Goal: Task Accomplishment & Management: Complete application form

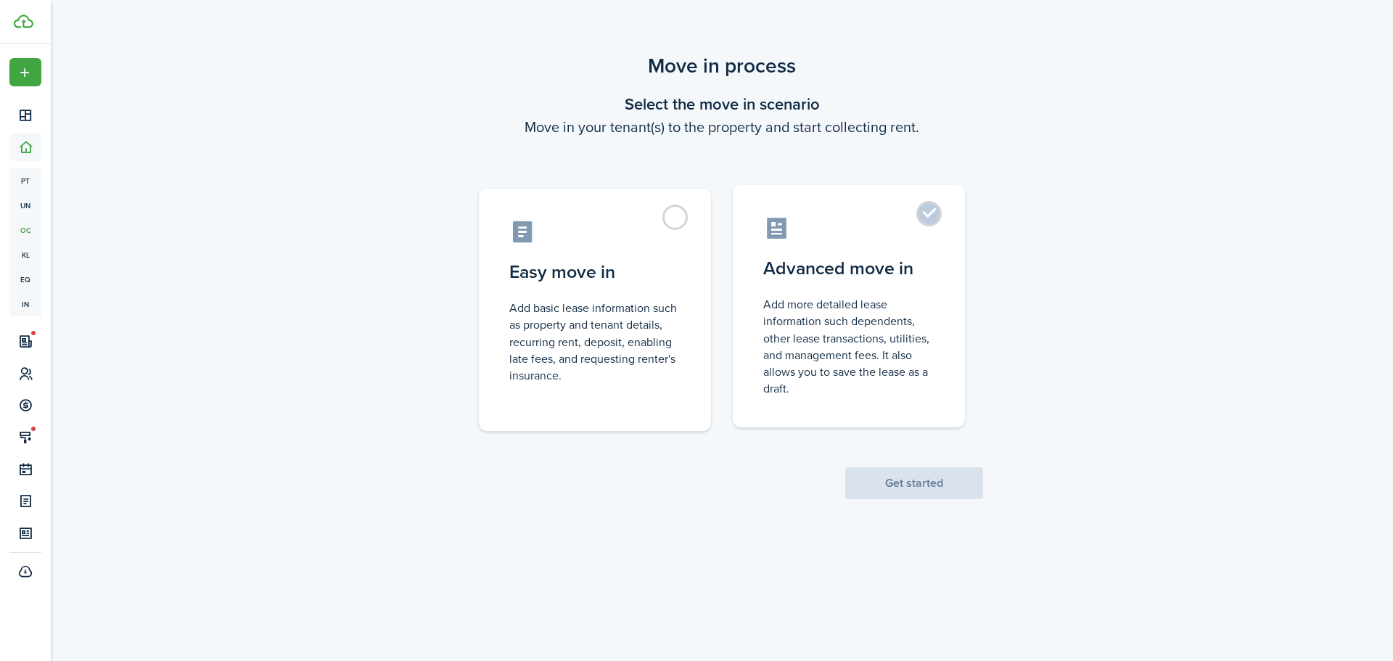
drag, startPoint x: 927, startPoint y: 212, endPoint x: 949, endPoint y: 229, distance: 28.4
click at [926, 213] on label "Advanced move in Add more detailed lease information such dependents, other lea…" at bounding box center [849, 306] width 232 height 242
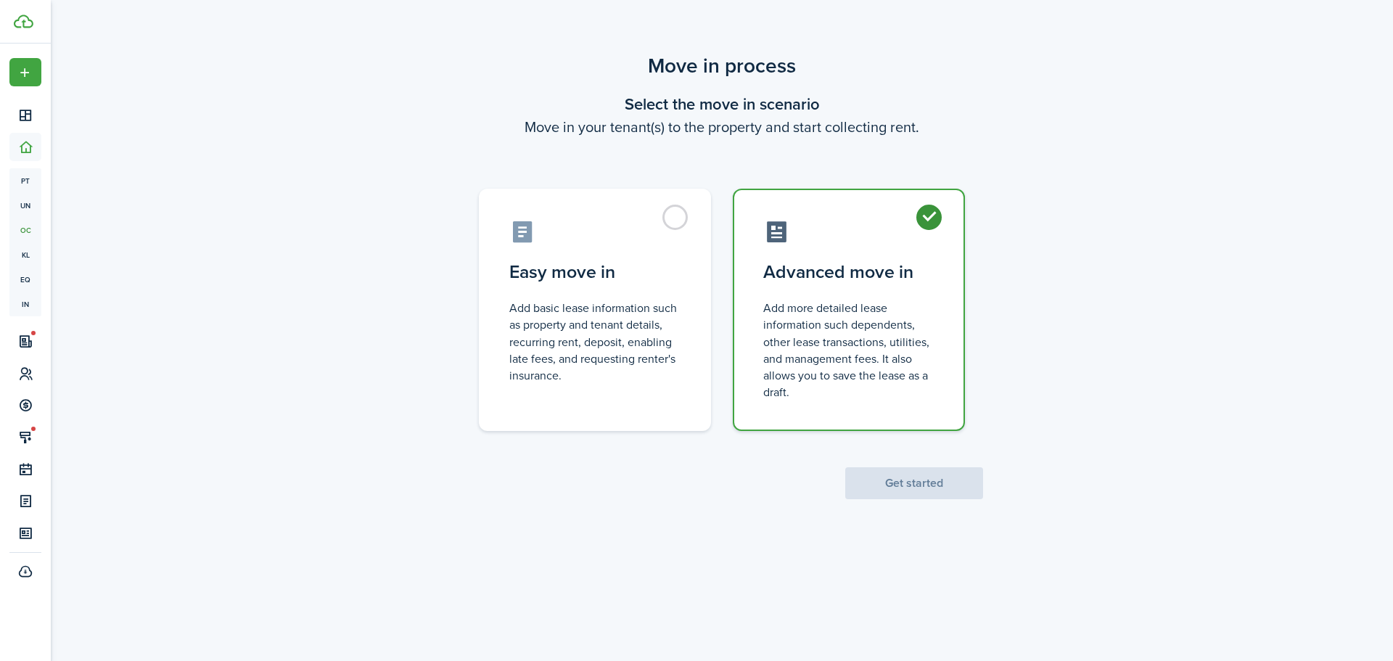
radio input "true"
click at [922, 483] on button "Get started" at bounding box center [914, 483] width 138 height 32
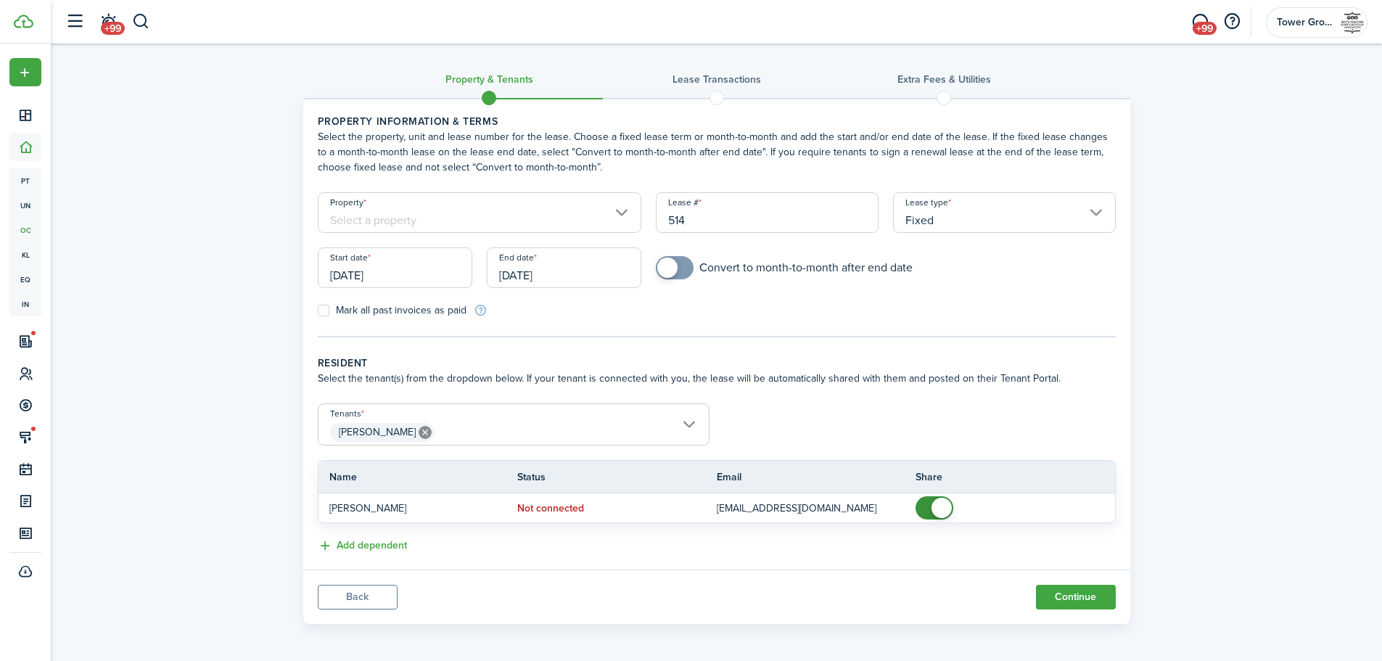
click at [620, 214] on input "Property" at bounding box center [480, 212] width 324 height 41
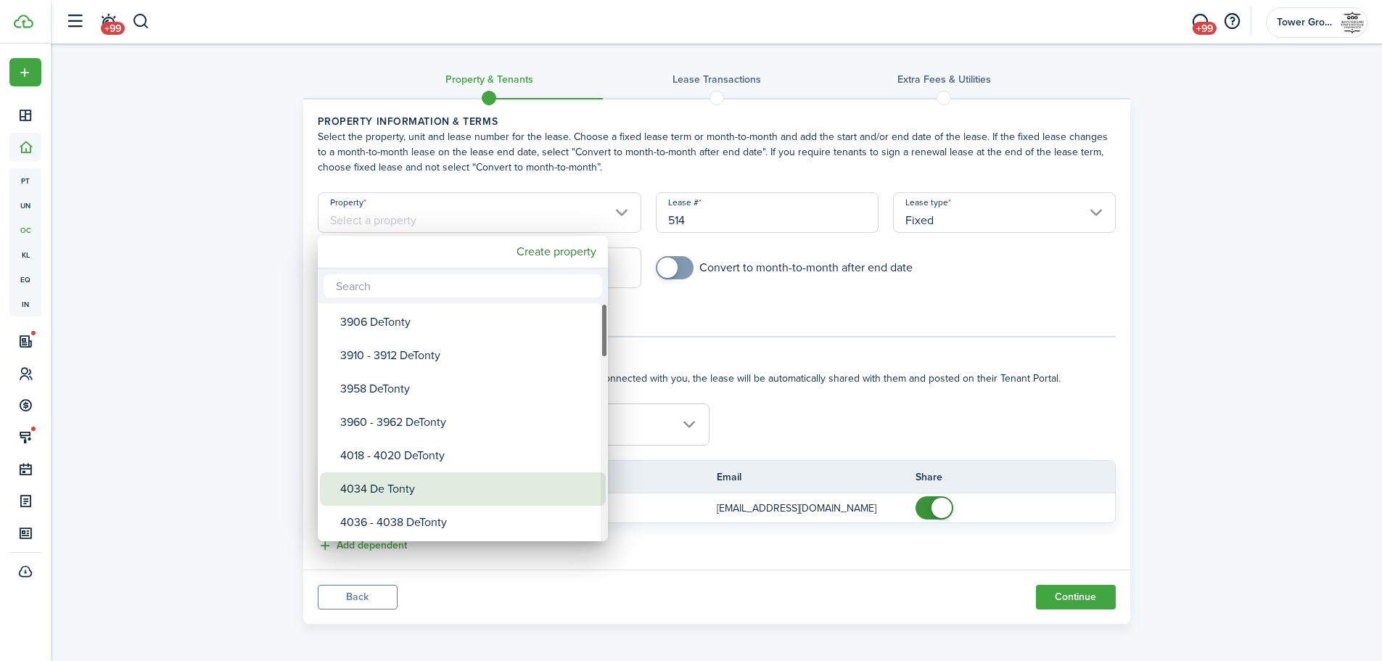
click at [523, 480] on div "4034 De Tonty" at bounding box center [468, 488] width 257 height 33
type input "4034 De Tonty"
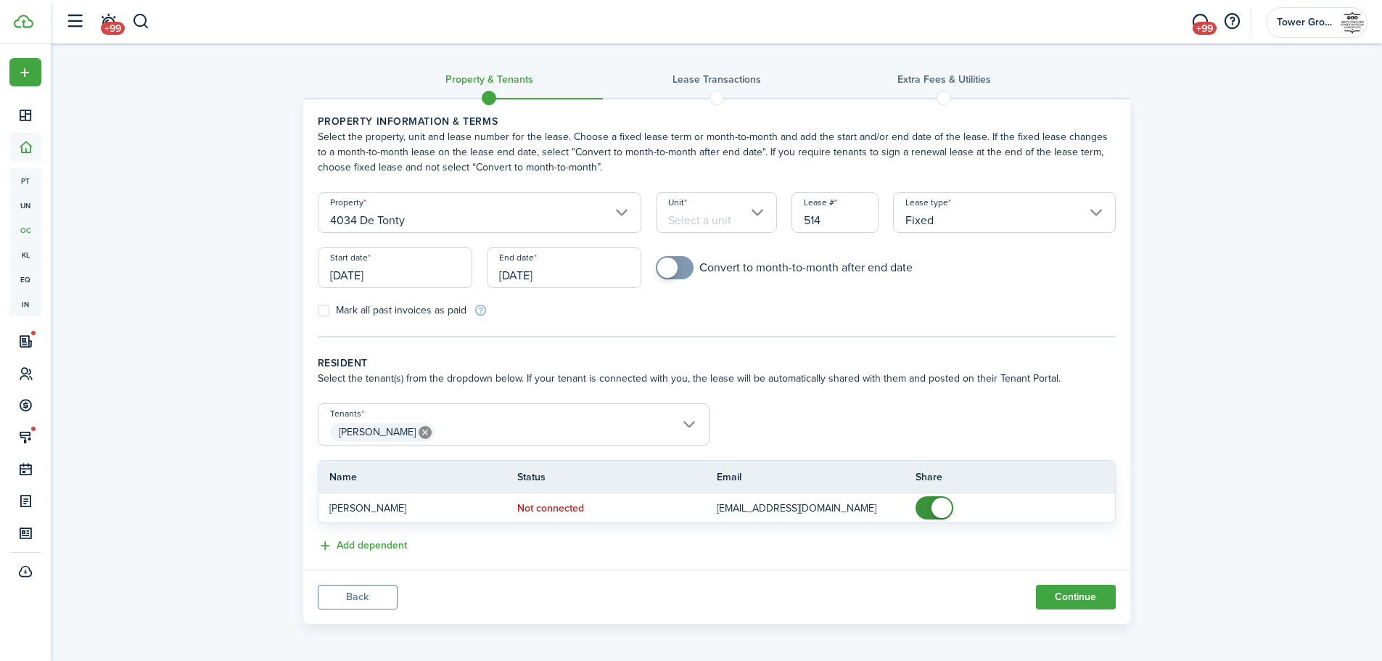
click at [750, 213] on input "Unit" at bounding box center [716, 212] width 121 height 41
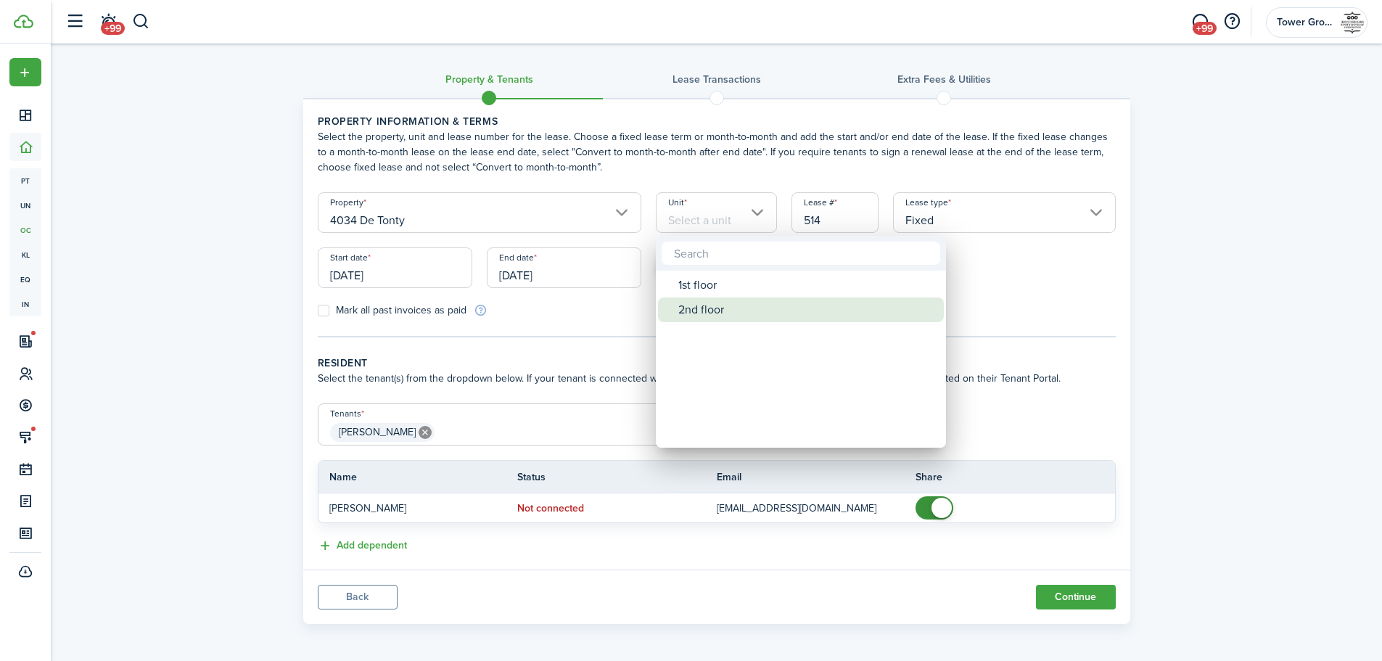
click at [719, 311] on div "2nd floor" at bounding box center [806, 309] width 257 height 25
type input "2nd floor"
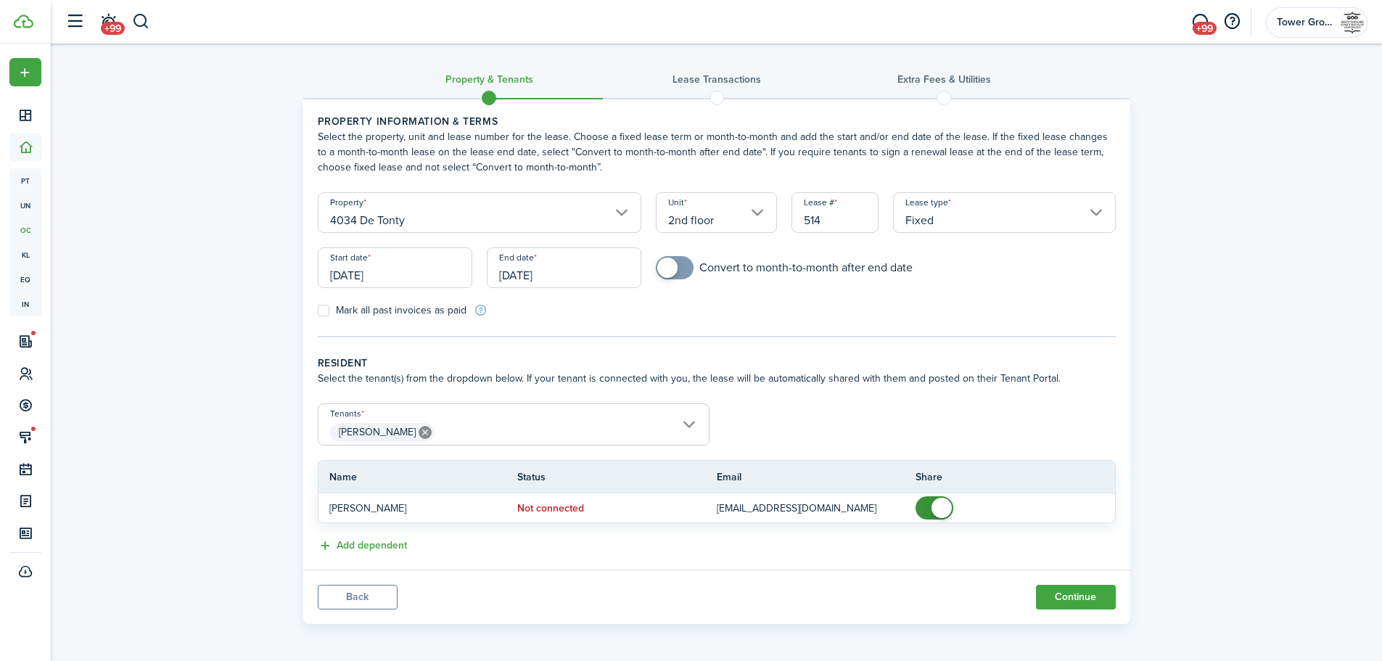
click at [440, 270] on input "[DATE]" at bounding box center [395, 267] width 155 height 41
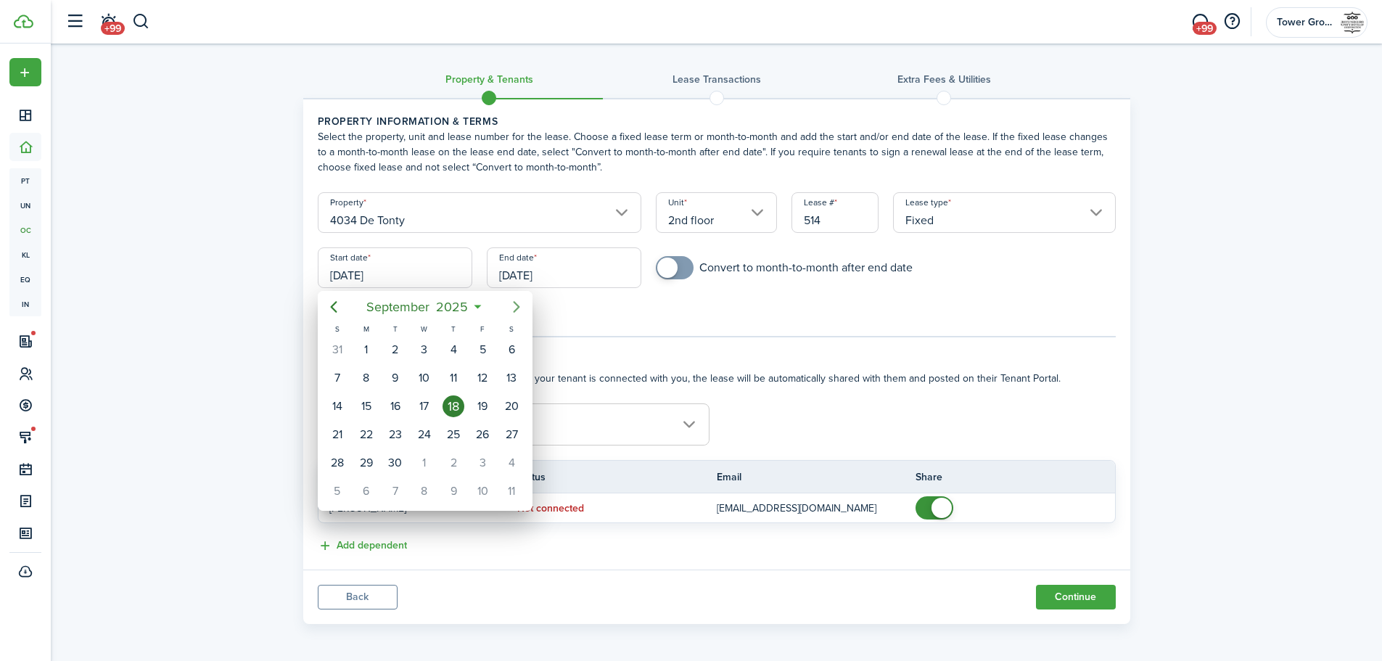
click at [514, 303] on icon "Next page" at bounding box center [516, 307] width 7 height 12
click at [508, 461] on div "1" at bounding box center [512, 463] width 22 height 22
type input "[DATE]"
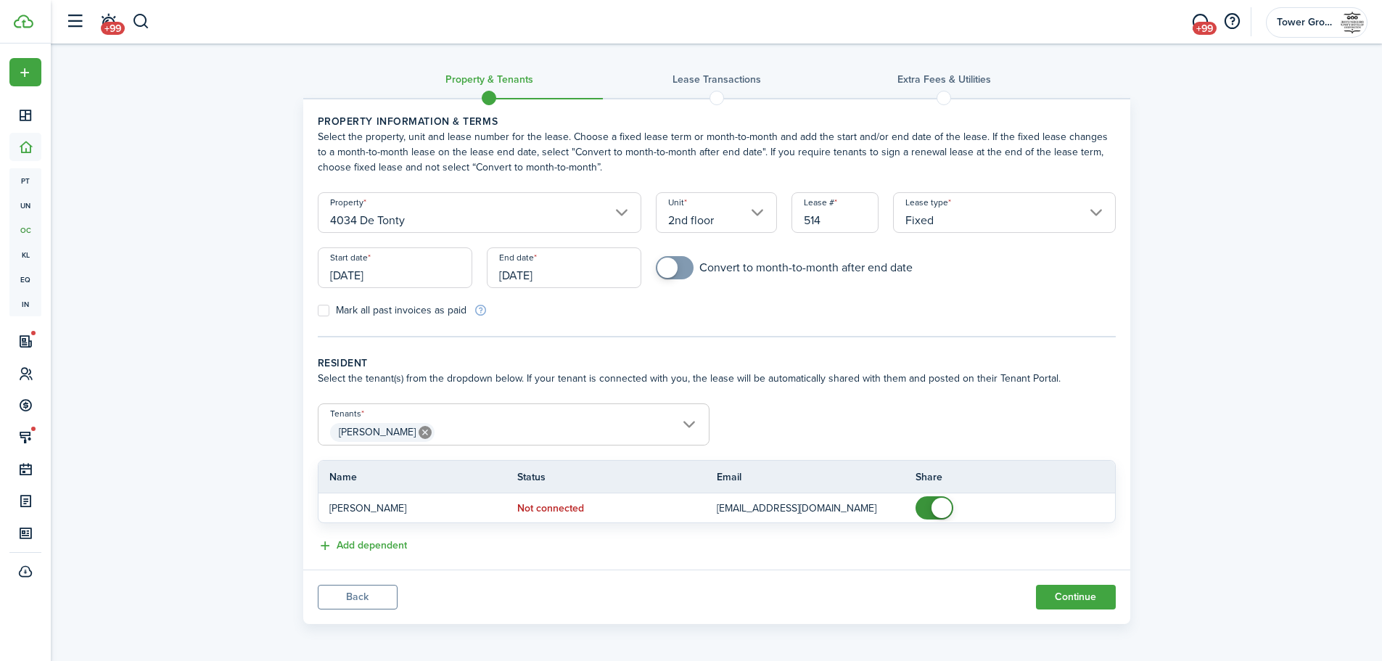
click at [565, 275] on input "[DATE]" at bounding box center [564, 267] width 155 height 41
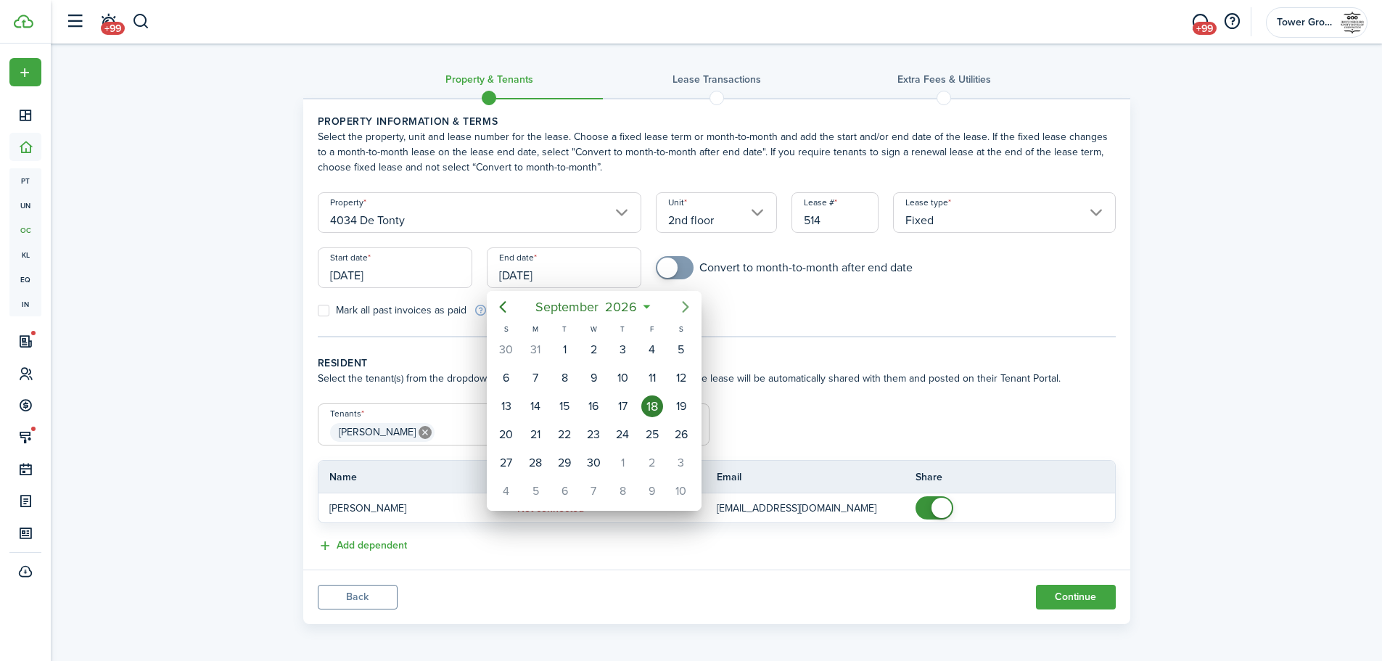
click at [685, 305] on icon "Next page" at bounding box center [685, 306] width 17 height 17
click at [678, 463] on div "31" at bounding box center [681, 463] width 22 height 22
type input "[DATE]"
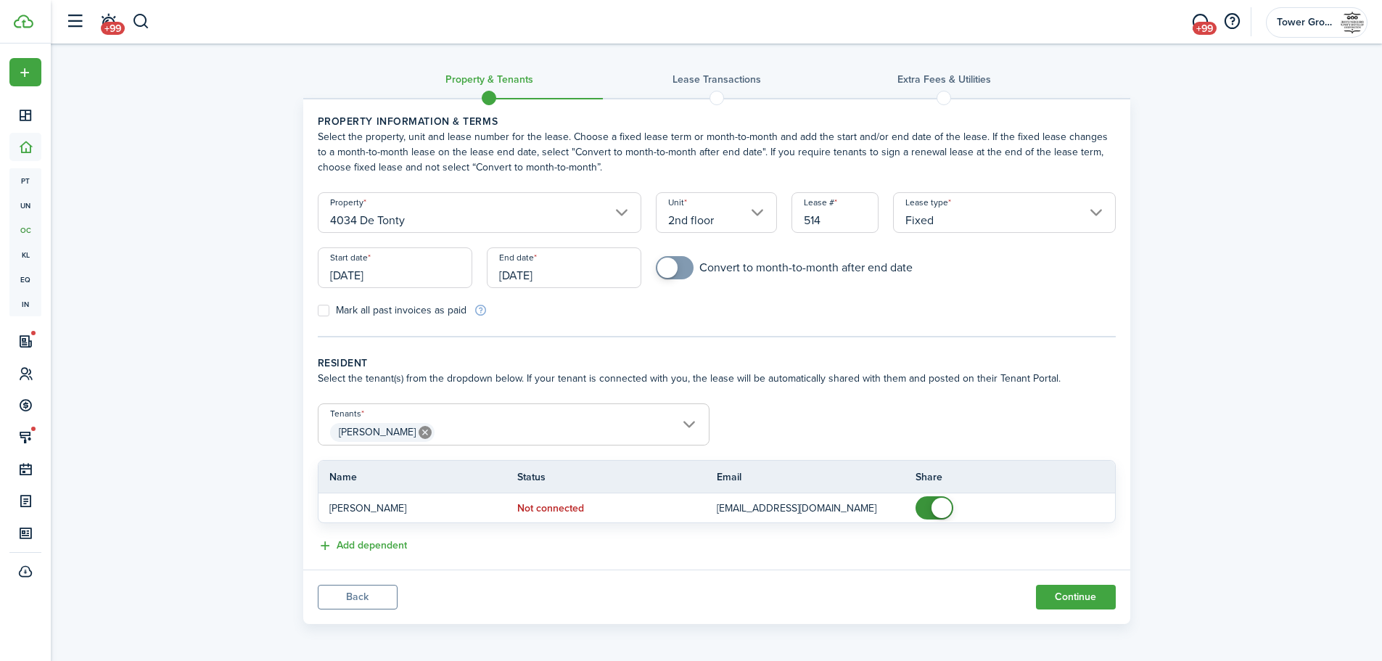
checkbox input "true"
click at [682, 276] on span at bounding box center [675, 267] width 15 height 23
click at [694, 427] on span "[PERSON_NAME]" at bounding box center [514, 432] width 390 height 25
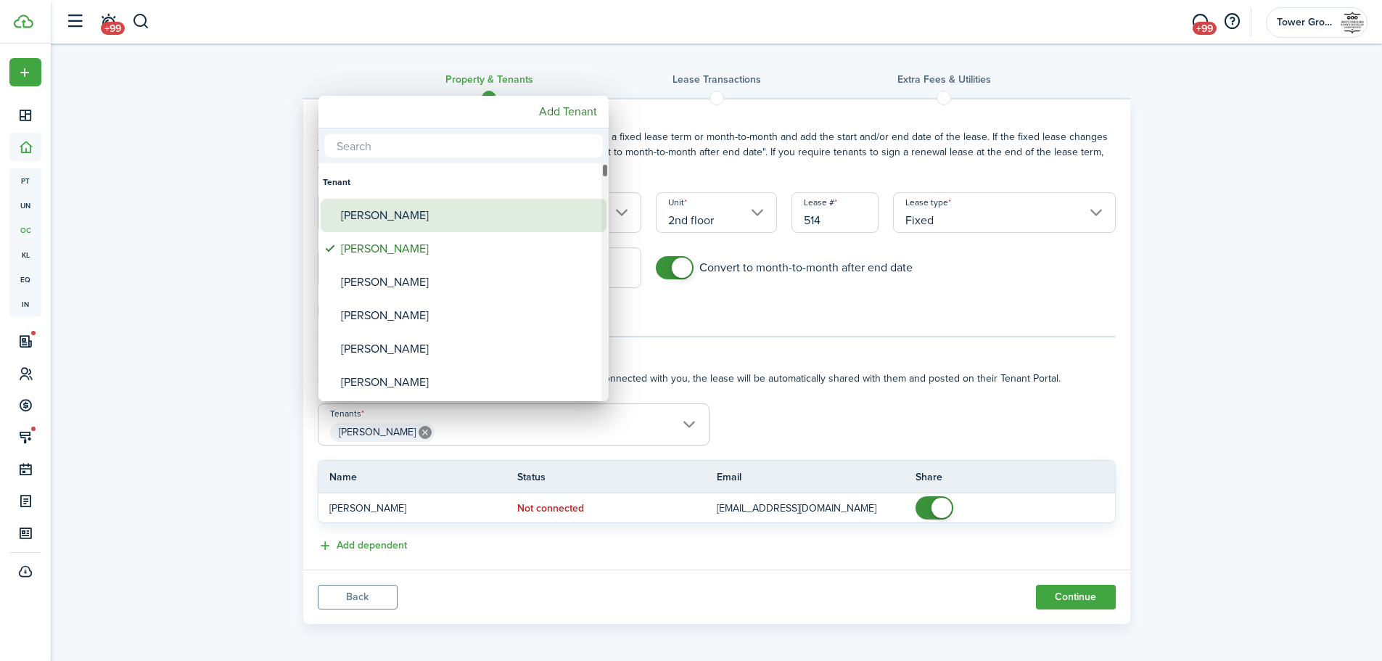
click at [543, 210] on div "[PERSON_NAME]" at bounding box center [469, 215] width 257 height 33
type input "[PERSON_NAME], [PERSON_NAME]"
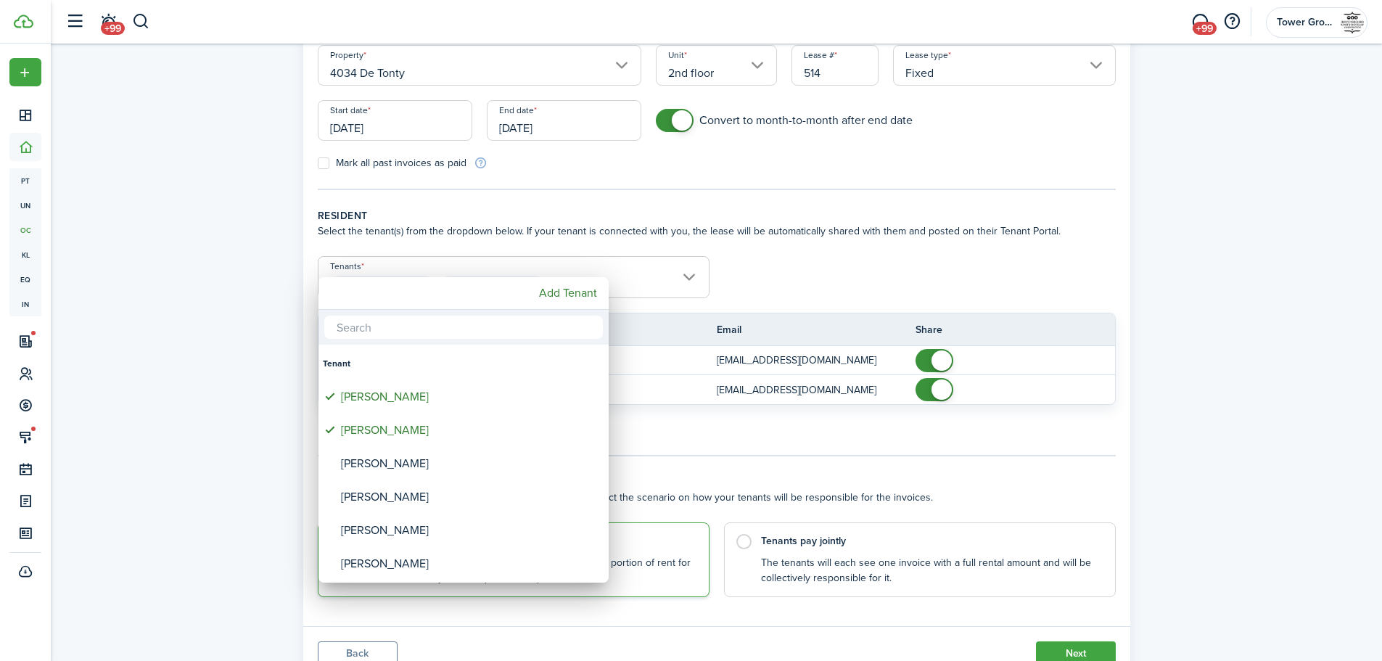
scroll to position [152, 0]
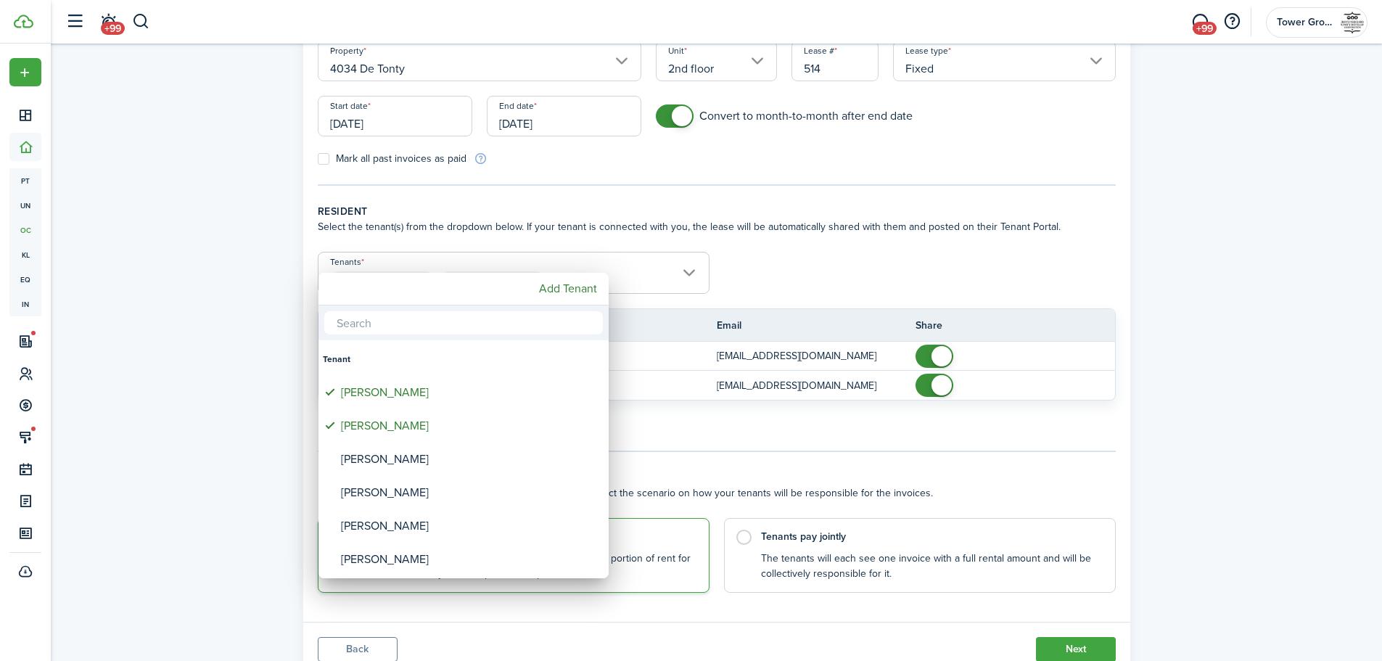
click at [1072, 274] on div at bounding box center [691, 330] width 1614 height 893
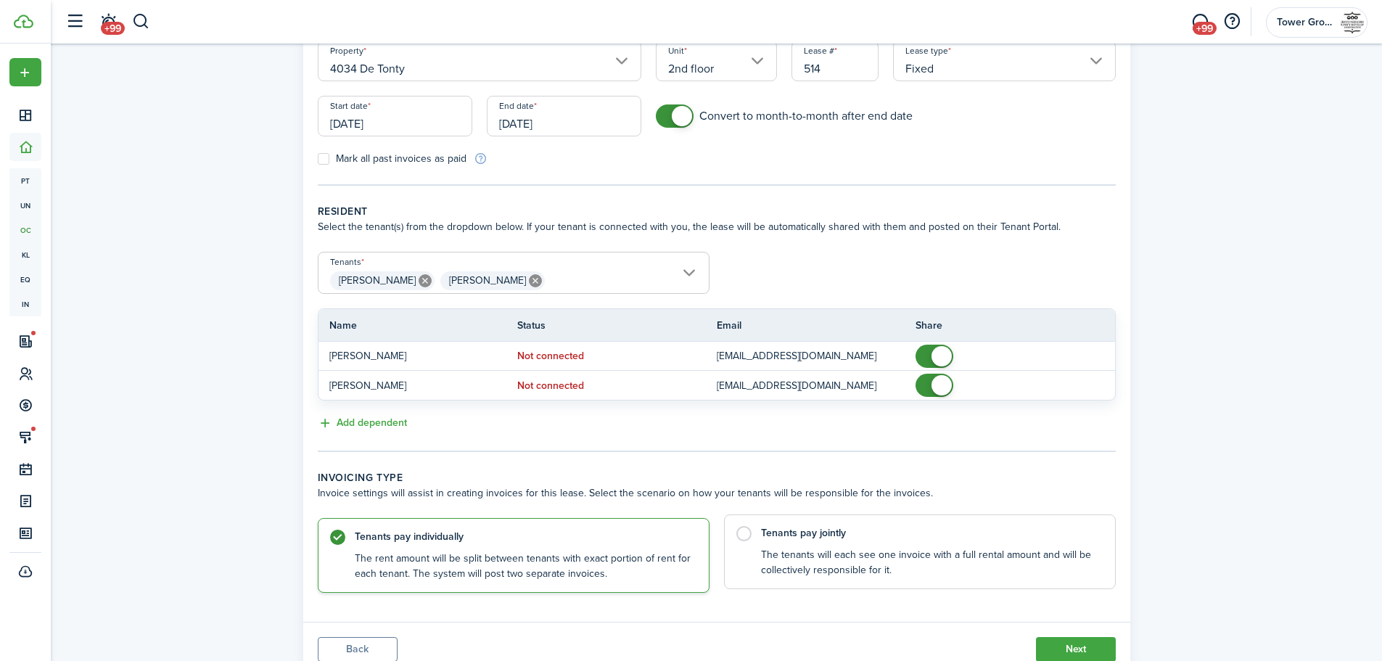
click at [742, 530] on label "Tenants pay jointly The tenants will each see one invoice with a full rental am…" at bounding box center [920, 551] width 392 height 75
radio input "false"
radio input "true"
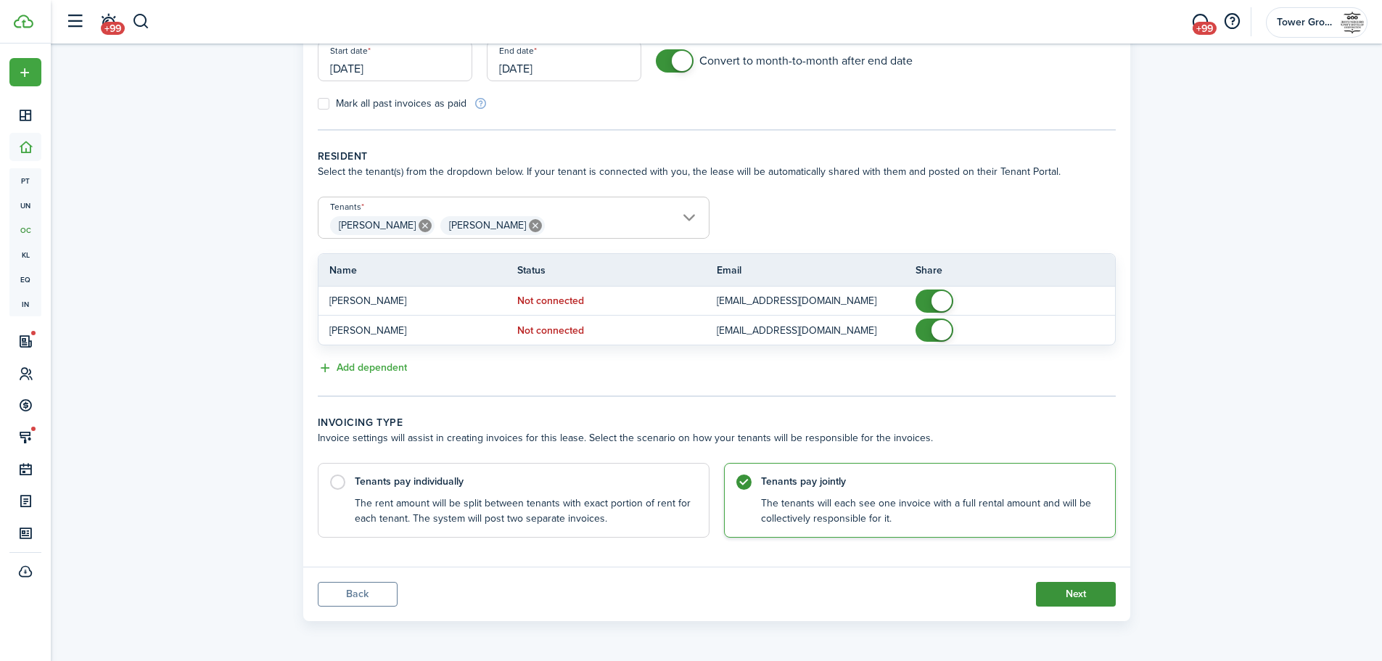
click at [1082, 594] on button "Next" at bounding box center [1076, 594] width 80 height 25
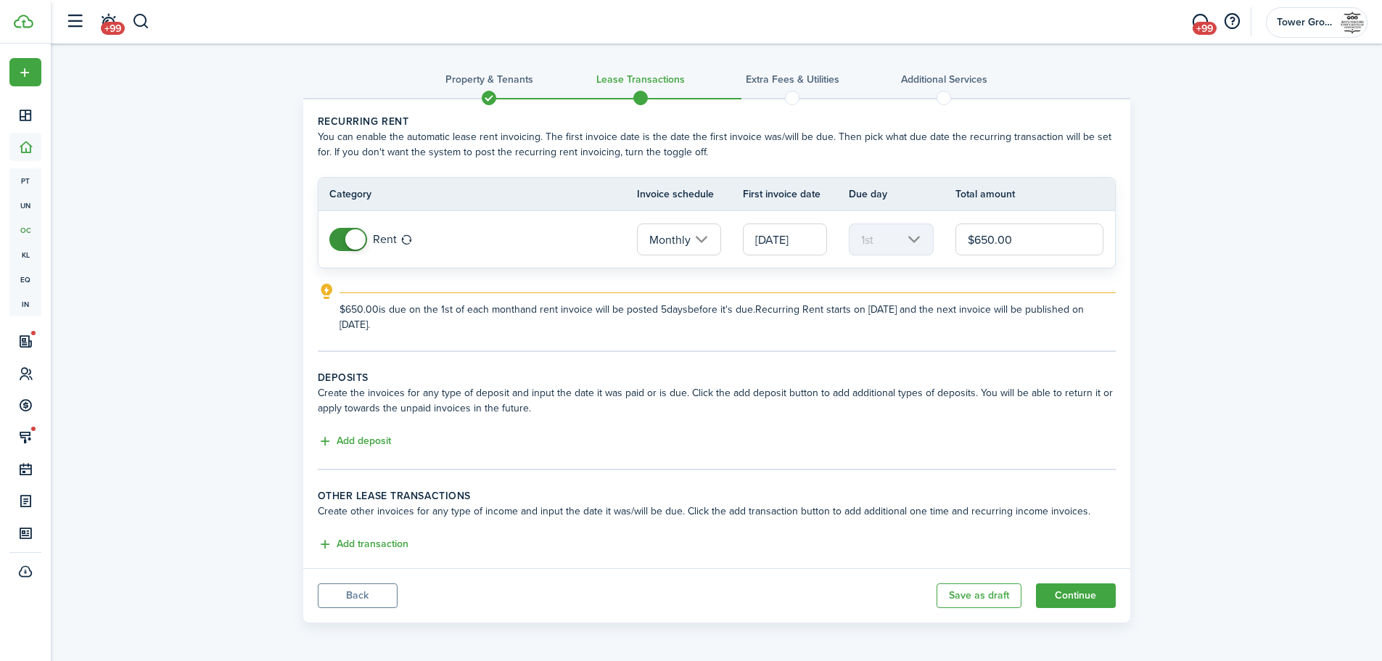
click at [980, 239] on input "$650.00" at bounding box center [1030, 239] width 149 height 32
type input "$950.00"
click at [368, 445] on button "Add deposit" at bounding box center [354, 441] width 73 height 17
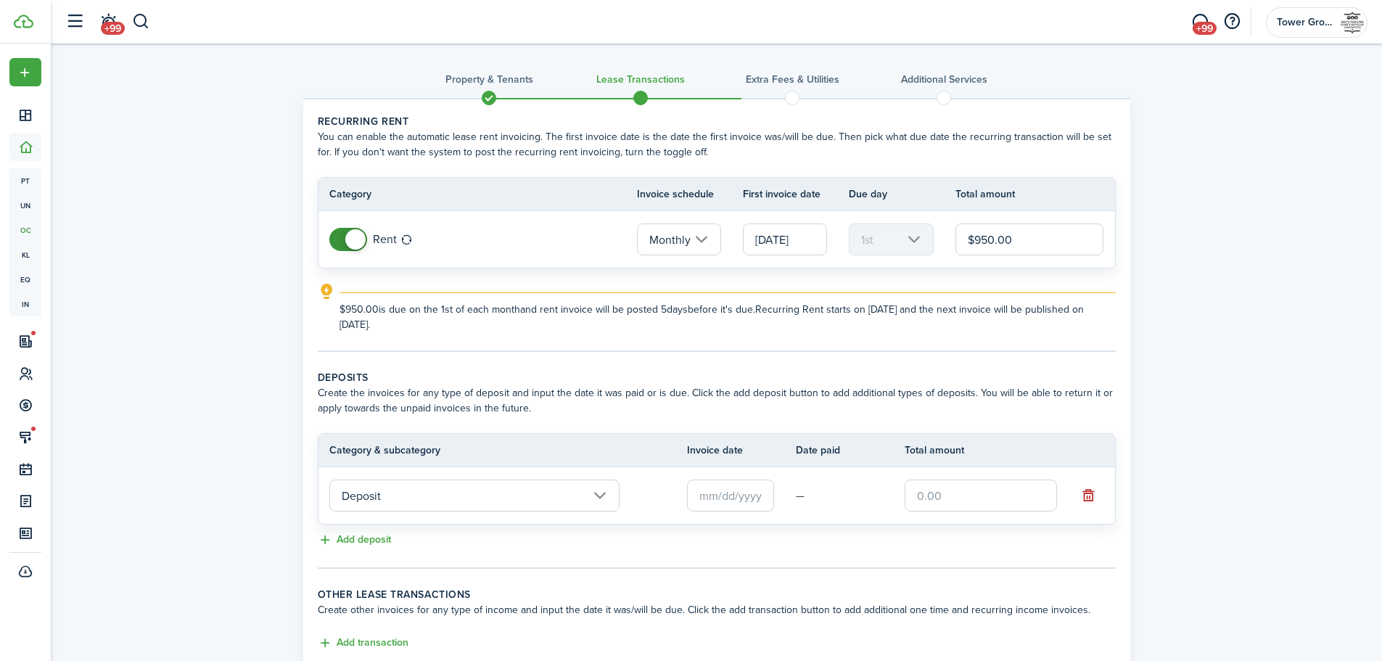
click at [741, 490] on input "text" at bounding box center [730, 496] width 87 height 32
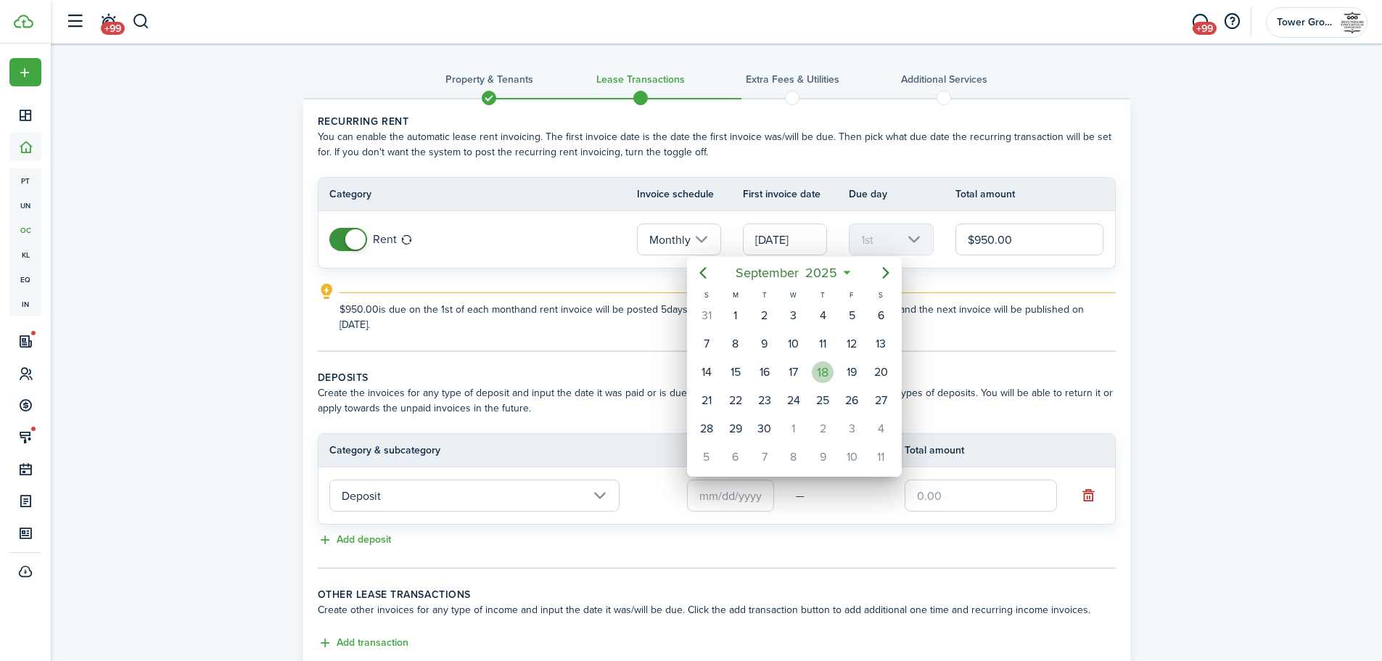
click at [828, 369] on div "18" at bounding box center [823, 372] width 22 height 22
type input "[DATE]"
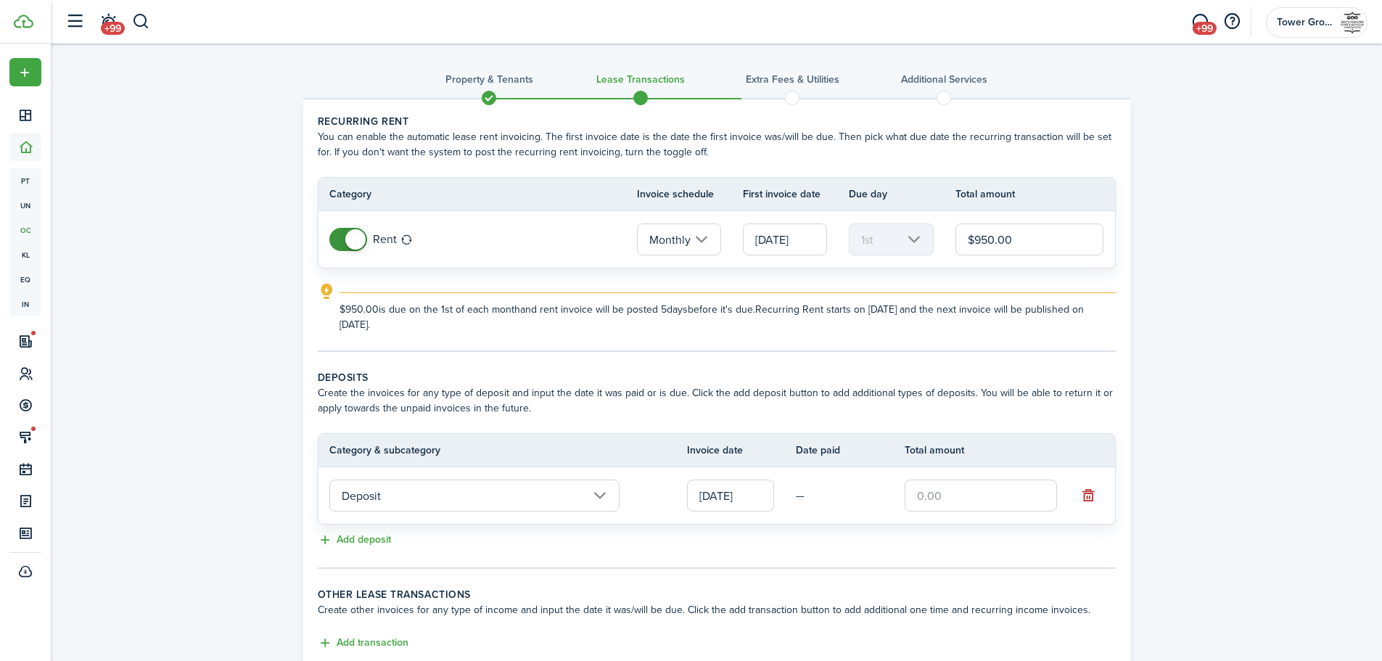
click at [926, 485] on input "text" at bounding box center [981, 496] width 152 height 32
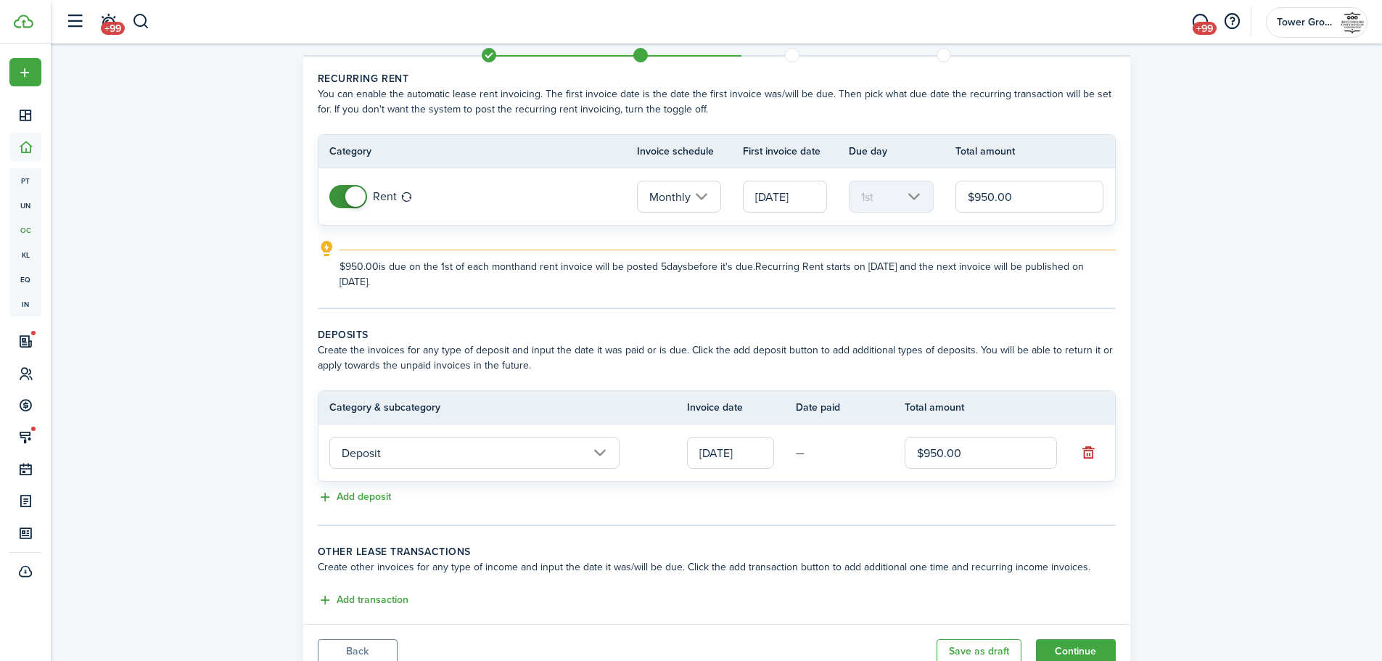
scroll to position [100, 0]
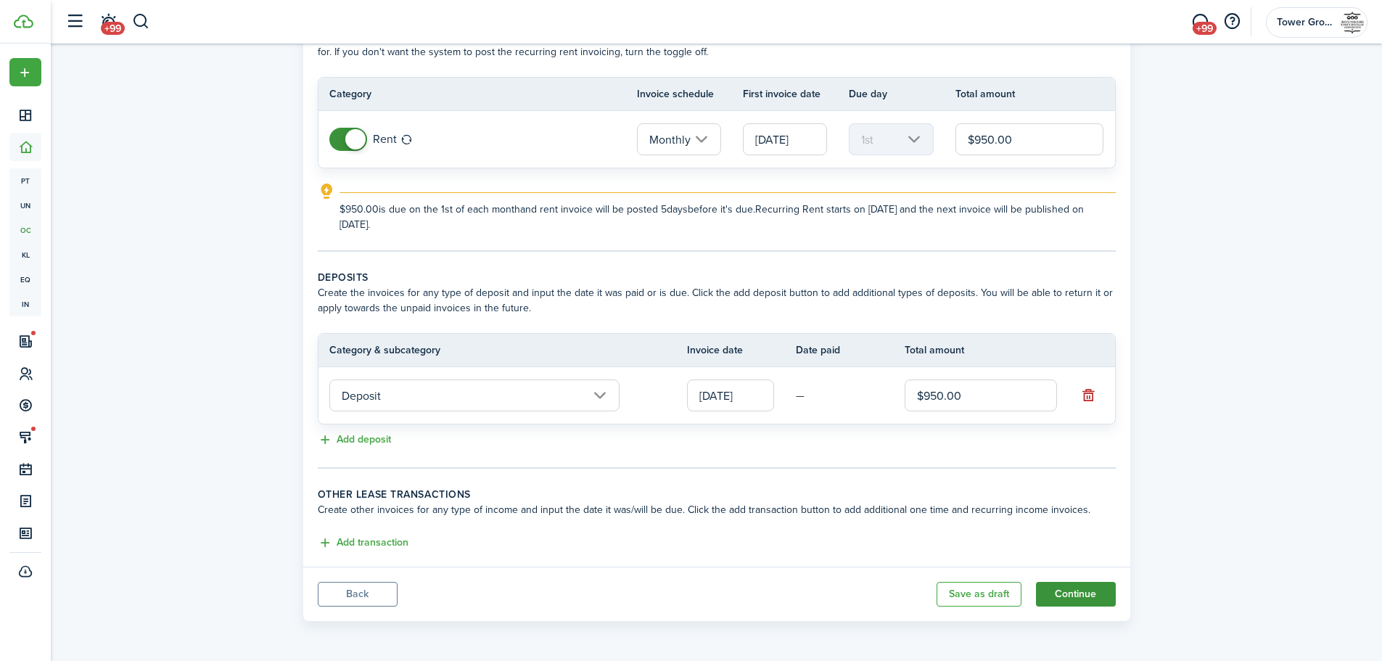
type input "$950.00"
click at [1064, 594] on button "Continue" at bounding box center [1076, 594] width 80 height 25
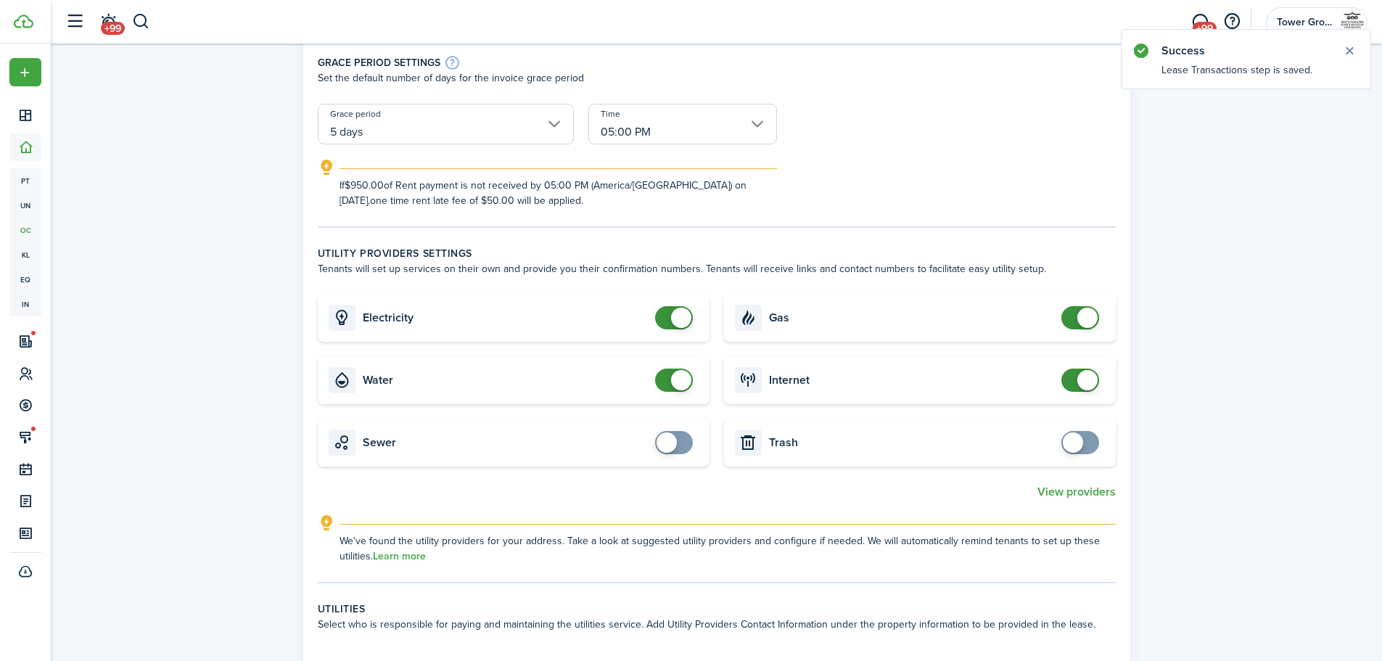
scroll to position [324, 0]
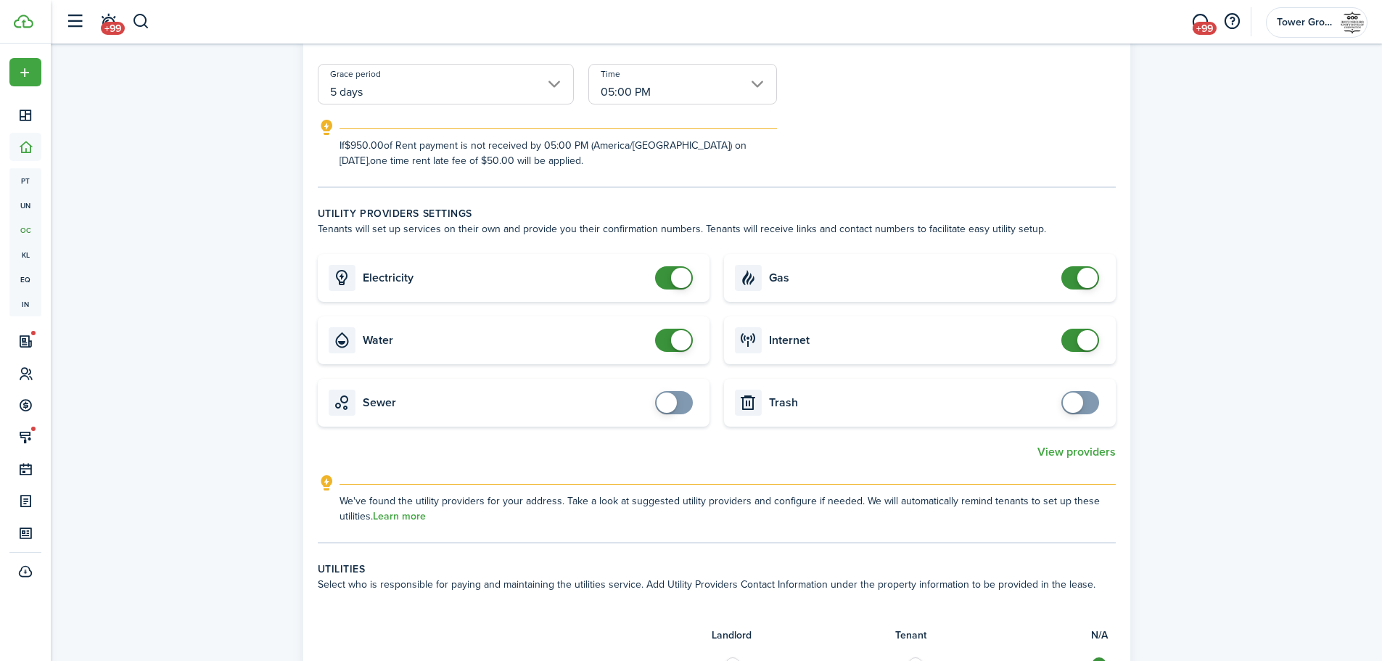
checkbox input "false"
click at [667, 341] on span at bounding box center [674, 340] width 15 height 23
checkbox input "false"
click at [1073, 340] on span at bounding box center [1080, 340] width 15 height 23
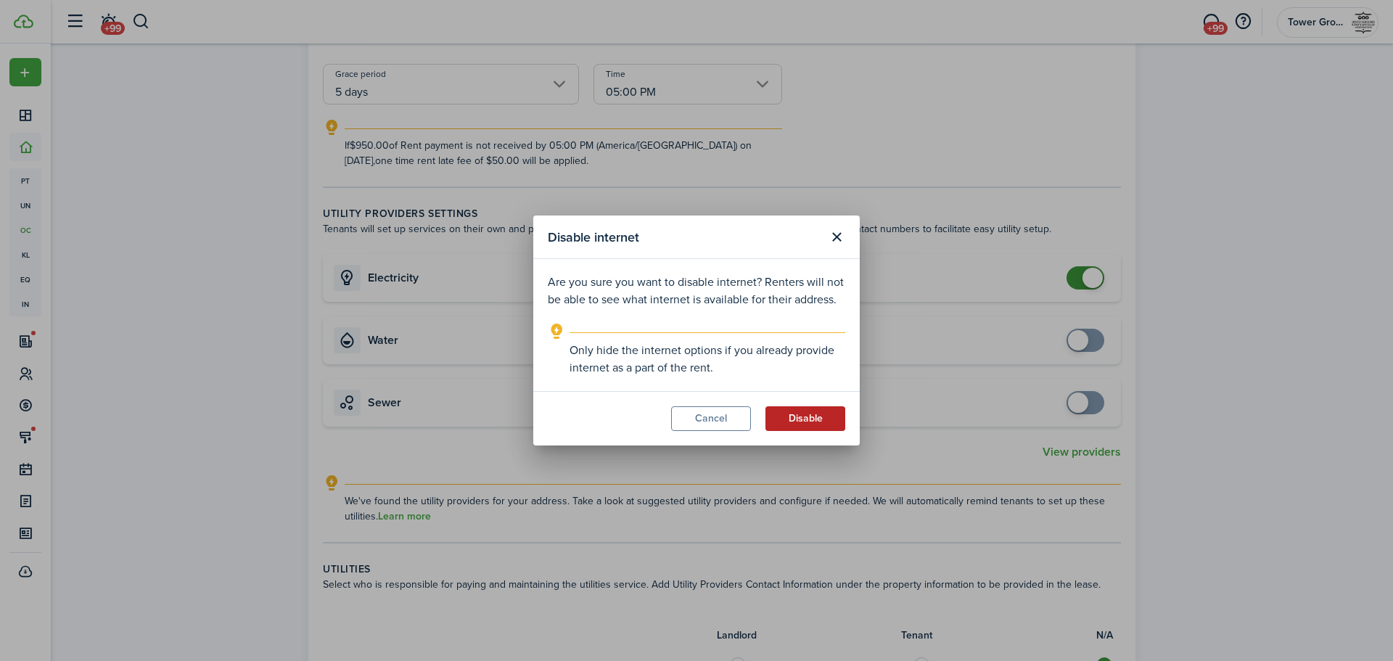
click at [813, 416] on button "Disable" at bounding box center [805, 418] width 80 height 25
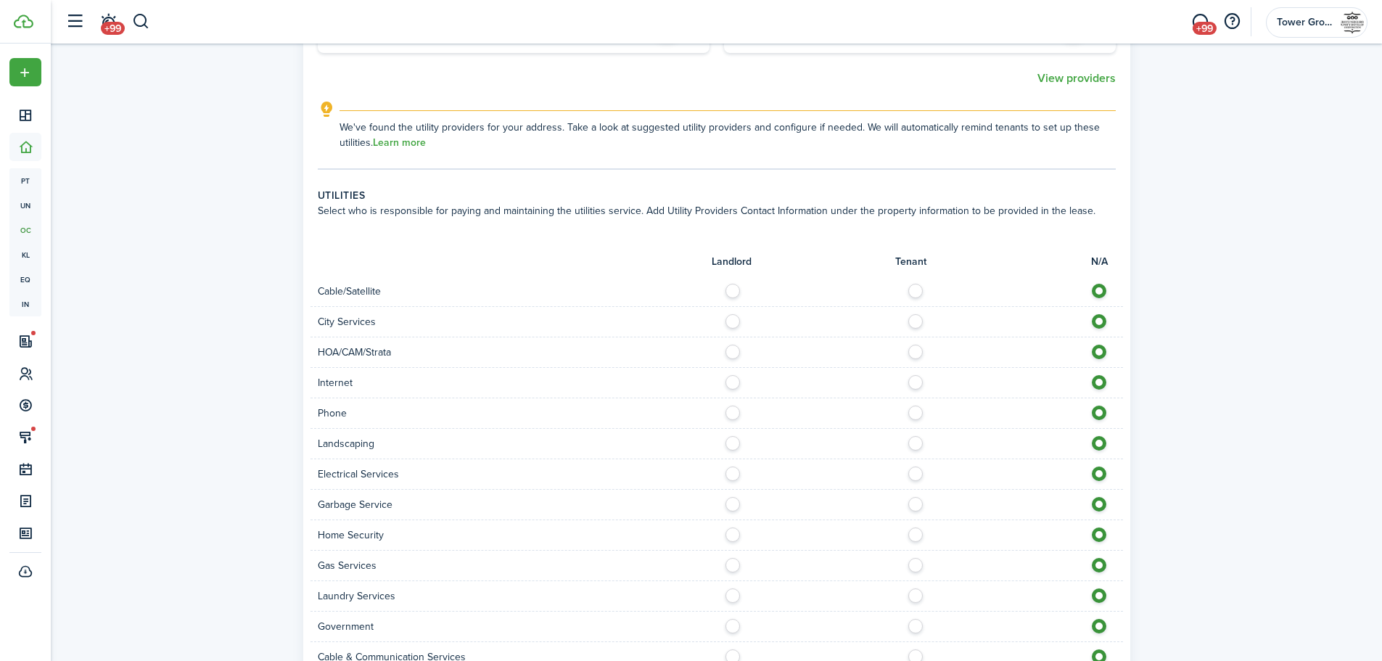
scroll to position [708, 0]
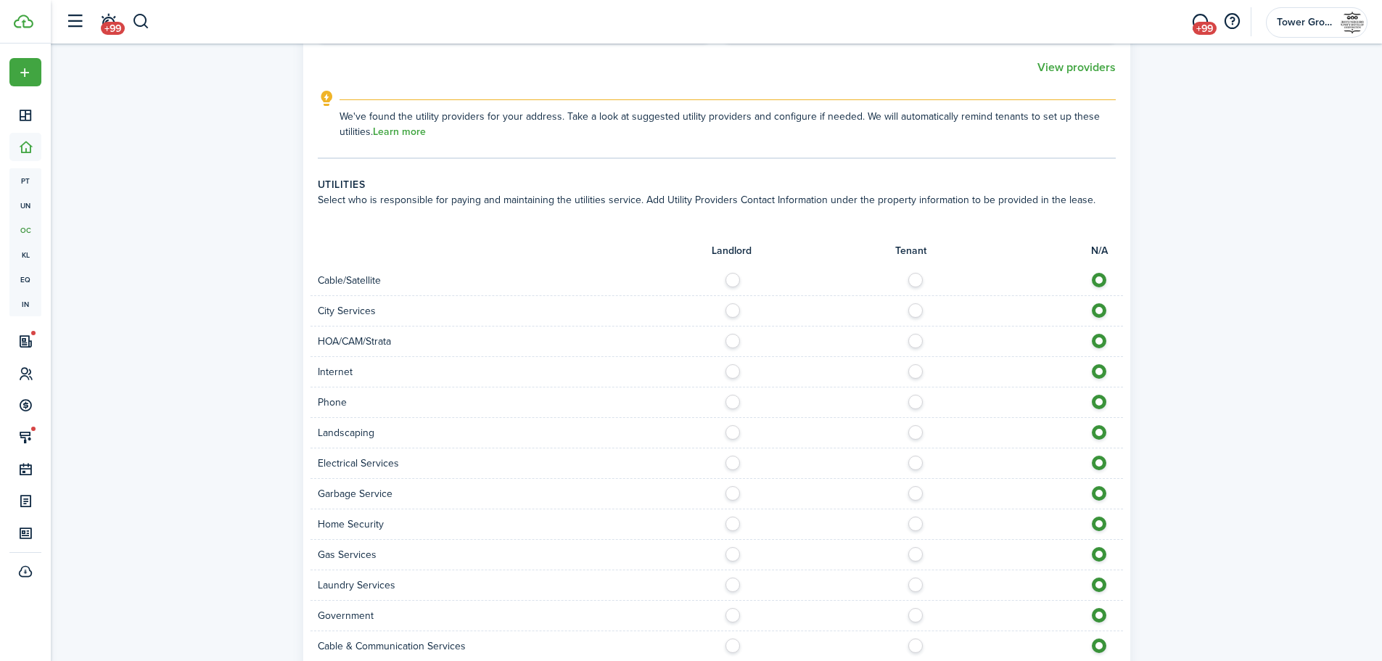
click at [916, 279] on label at bounding box center [919, 276] width 25 height 7
radio input "true"
click at [733, 311] on label at bounding box center [736, 306] width 25 height 7
radio input "true"
click at [916, 341] on label at bounding box center [919, 337] width 25 height 7
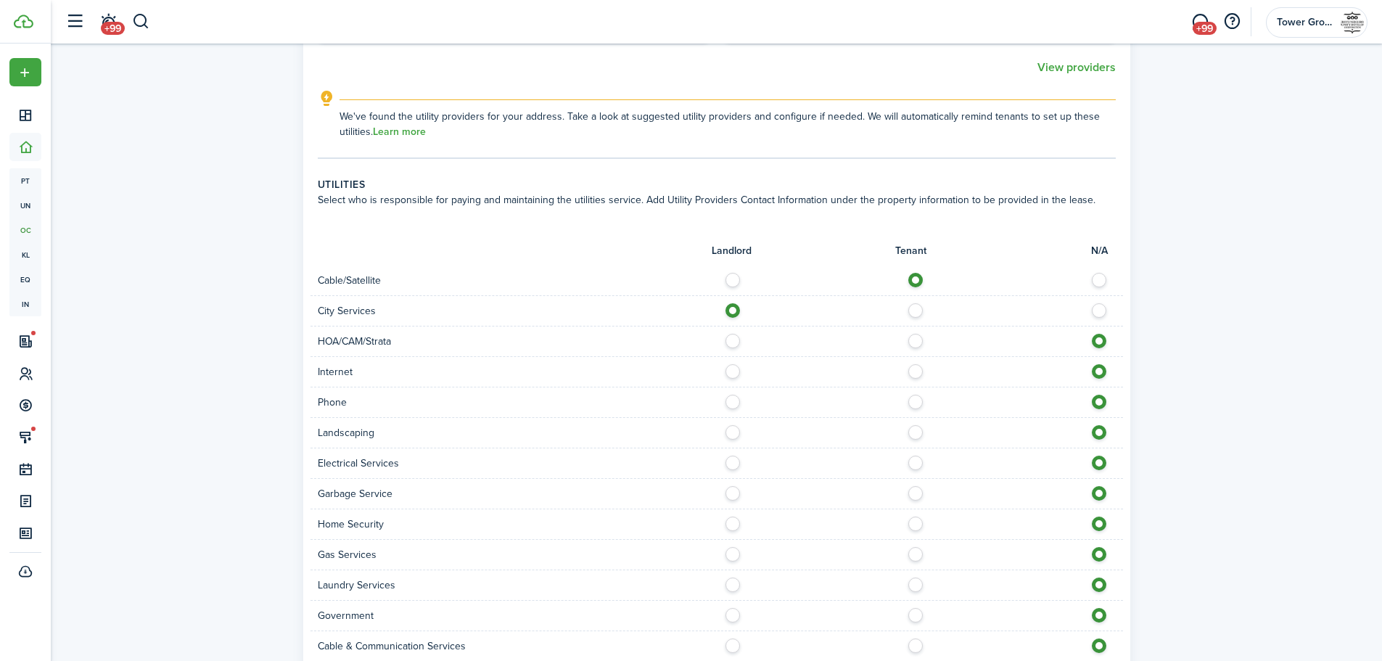
radio input "true"
click at [915, 371] on label at bounding box center [919, 367] width 25 height 7
radio input "true"
click at [728, 401] on label at bounding box center [736, 398] width 25 height 7
radio input "true"
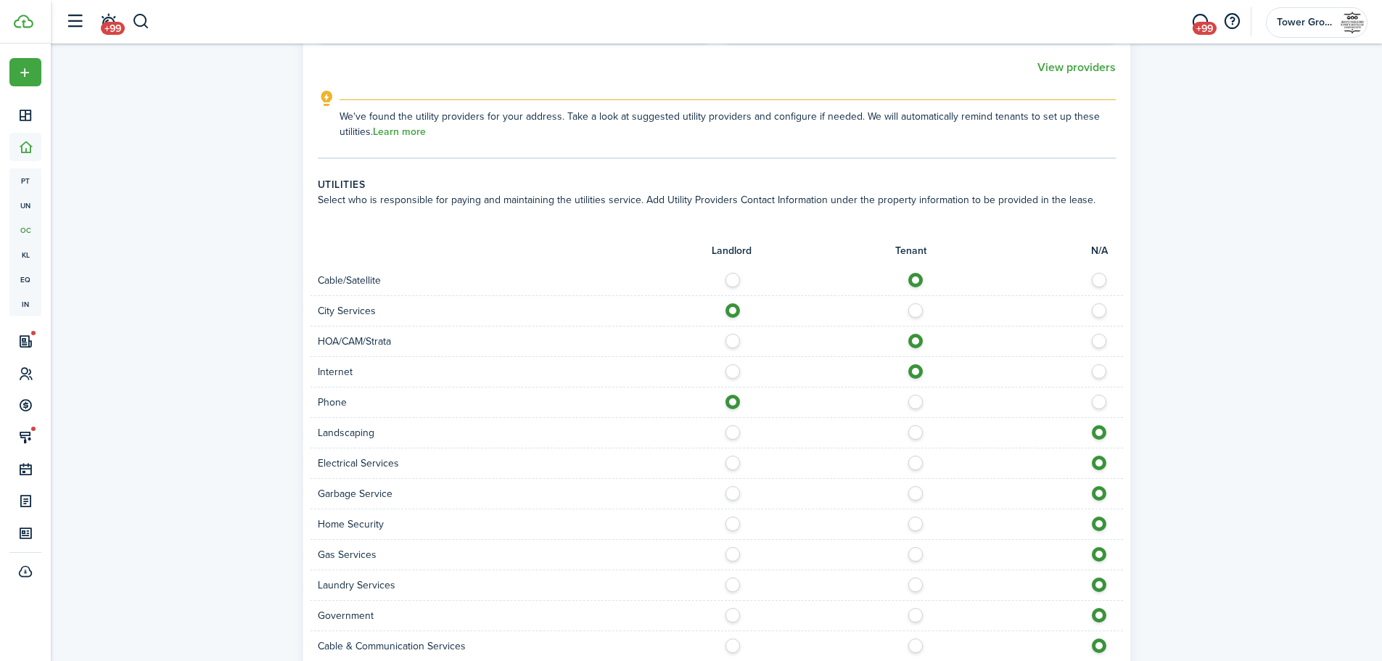
click at [1101, 341] on label at bounding box center [1103, 337] width 25 height 7
radio input "false"
radio input "true"
click at [916, 401] on label at bounding box center [919, 398] width 25 height 7
radio input "false"
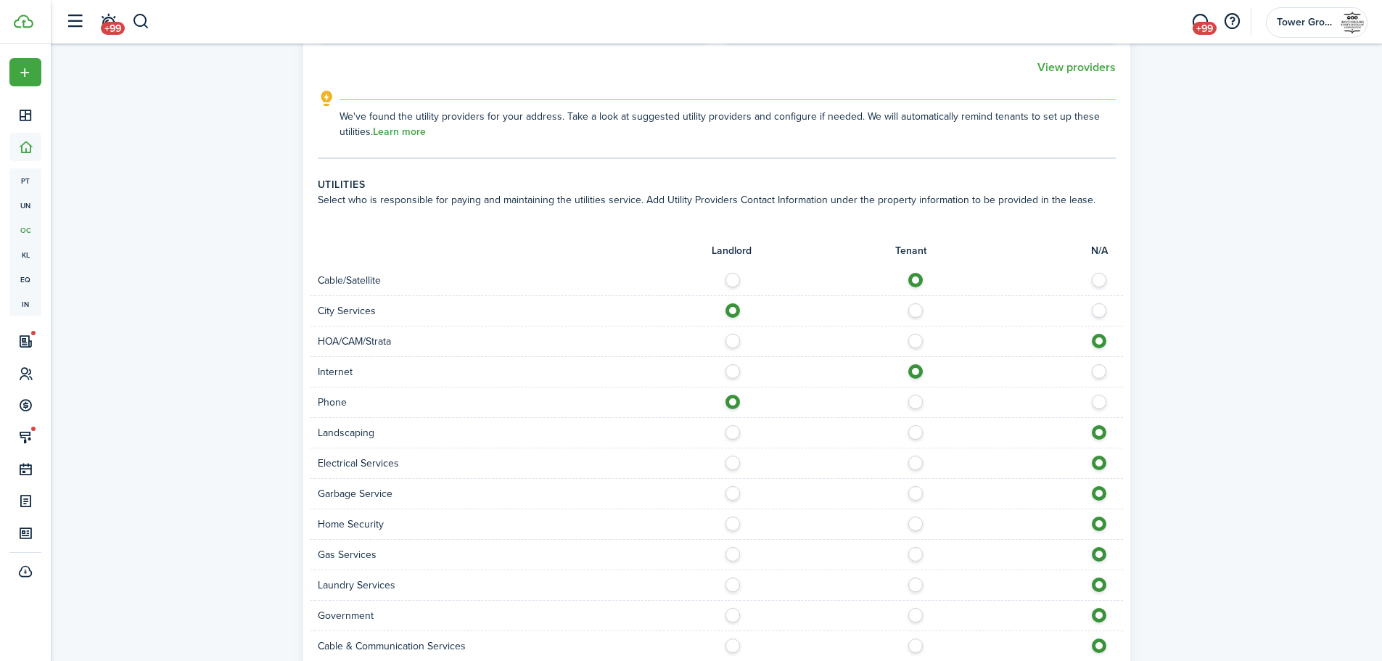
radio input "true"
click at [729, 432] on label at bounding box center [736, 428] width 25 height 7
radio input "true"
click at [914, 463] on label at bounding box center [919, 459] width 25 height 7
radio input "true"
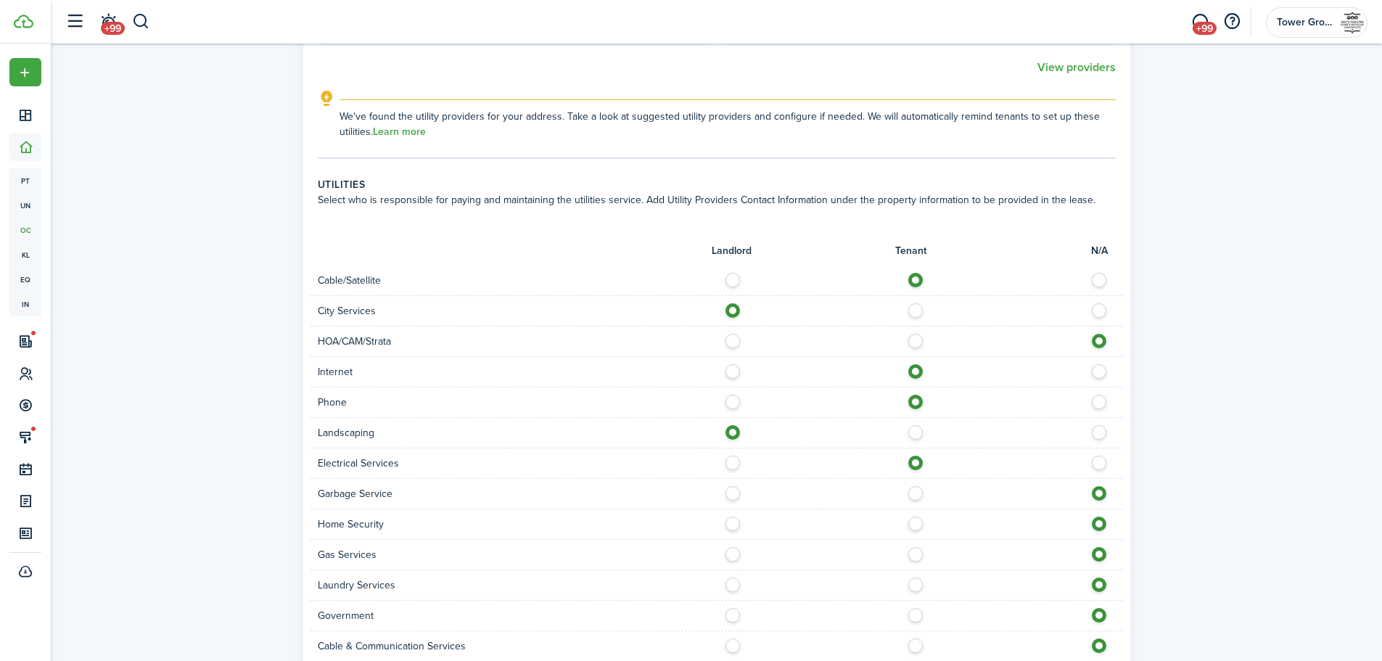
click at [736, 493] on label at bounding box center [736, 489] width 25 height 7
radio input "true"
click at [916, 524] on label at bounding box center [919, 520] width 25 height 7
radio input "true"
click at [917, 554] on label at bounding box center [919, 550] width 25 height 7
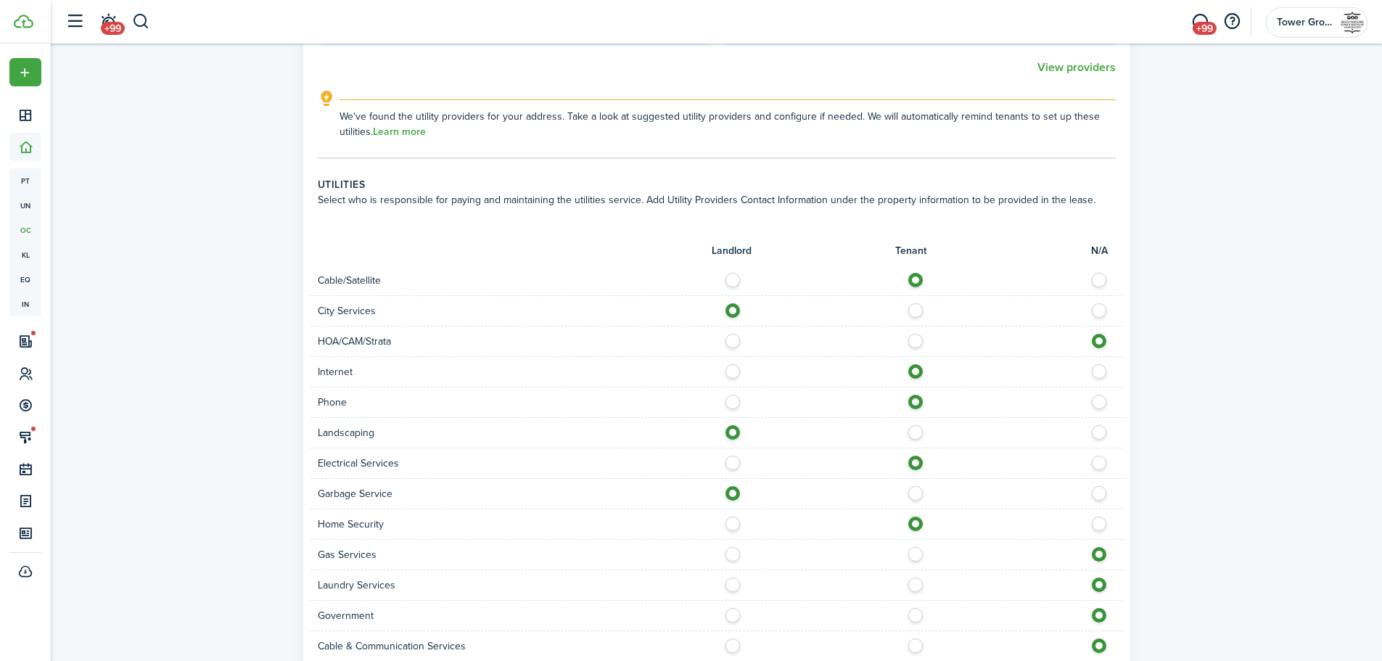
radio input "true"
click at [917, 585] on label at bounding box center [919, 581] width 25 height 7
radio input "true"
click at [736, 615] on label at bounding box center [736, 611] width 25 height 7
radio input "true"
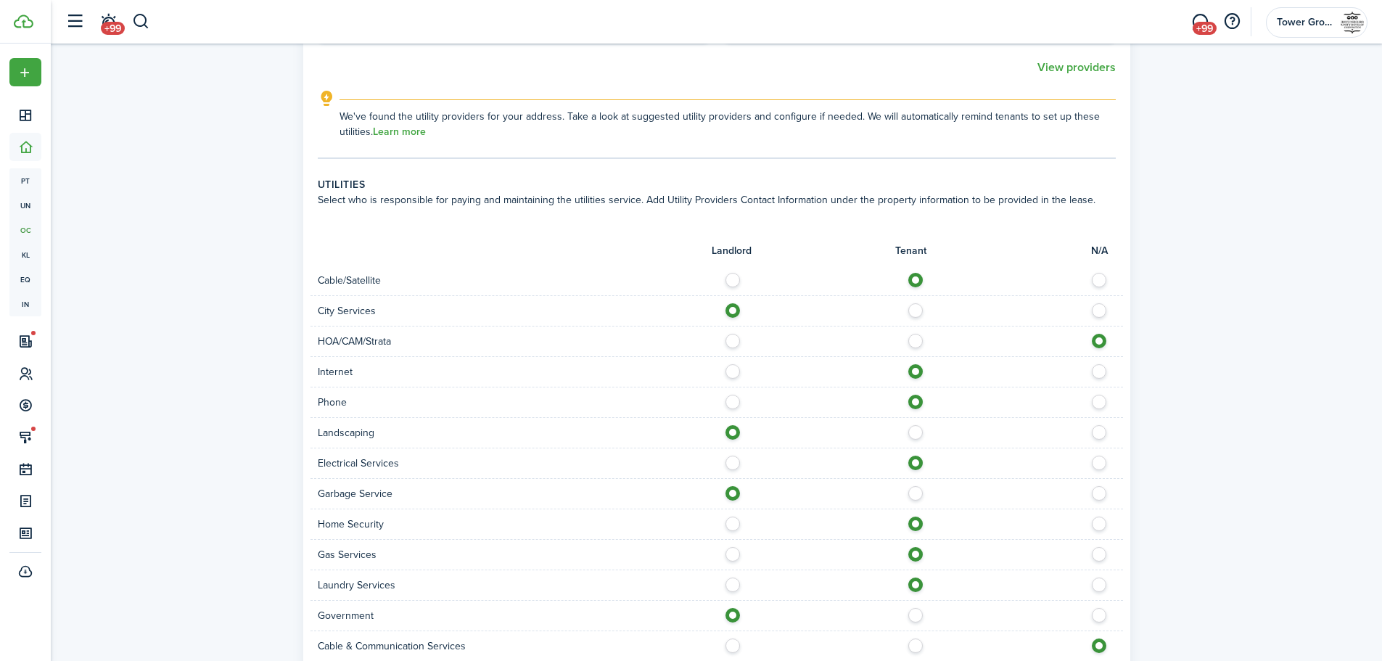
drag, startPoint x: 917, startPoint y: 648, endPoint x: 1030, endPoint y: 639, distance: 113.5
click at [919, 646] on label at bounding box center [919, 641] width 25 height 7
radio input "true"
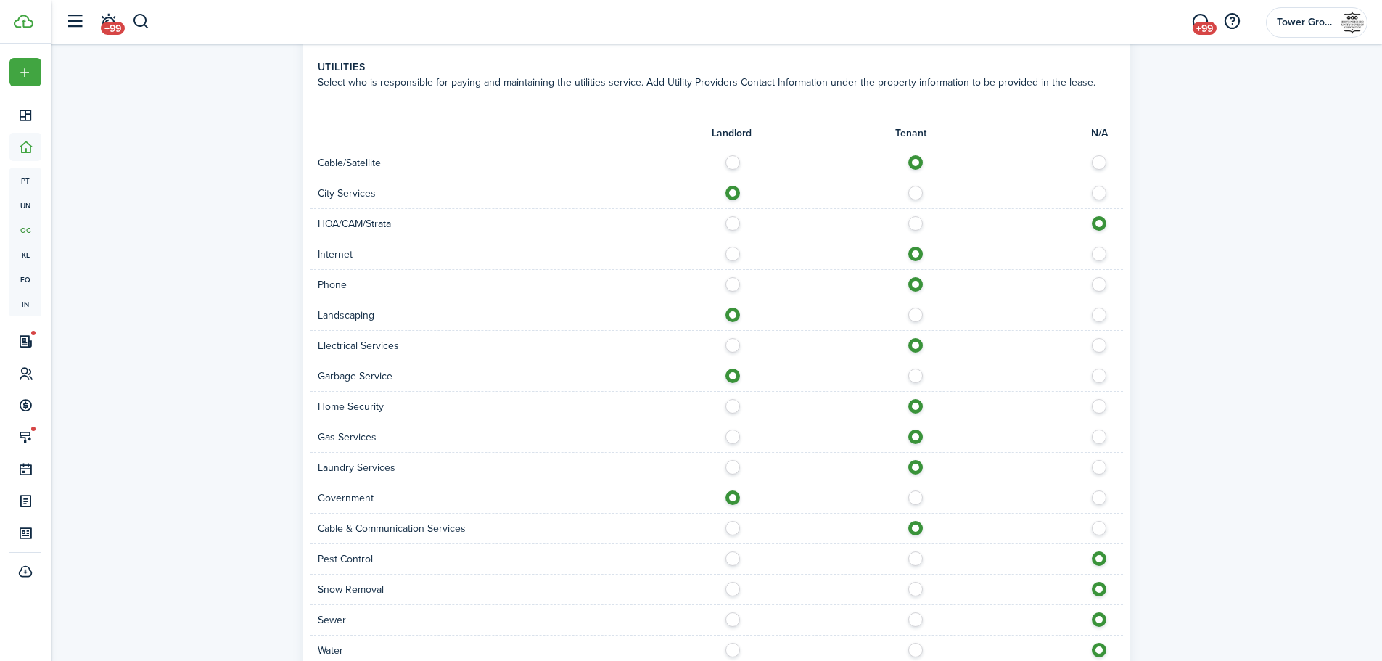
scroll to position [939, 0]
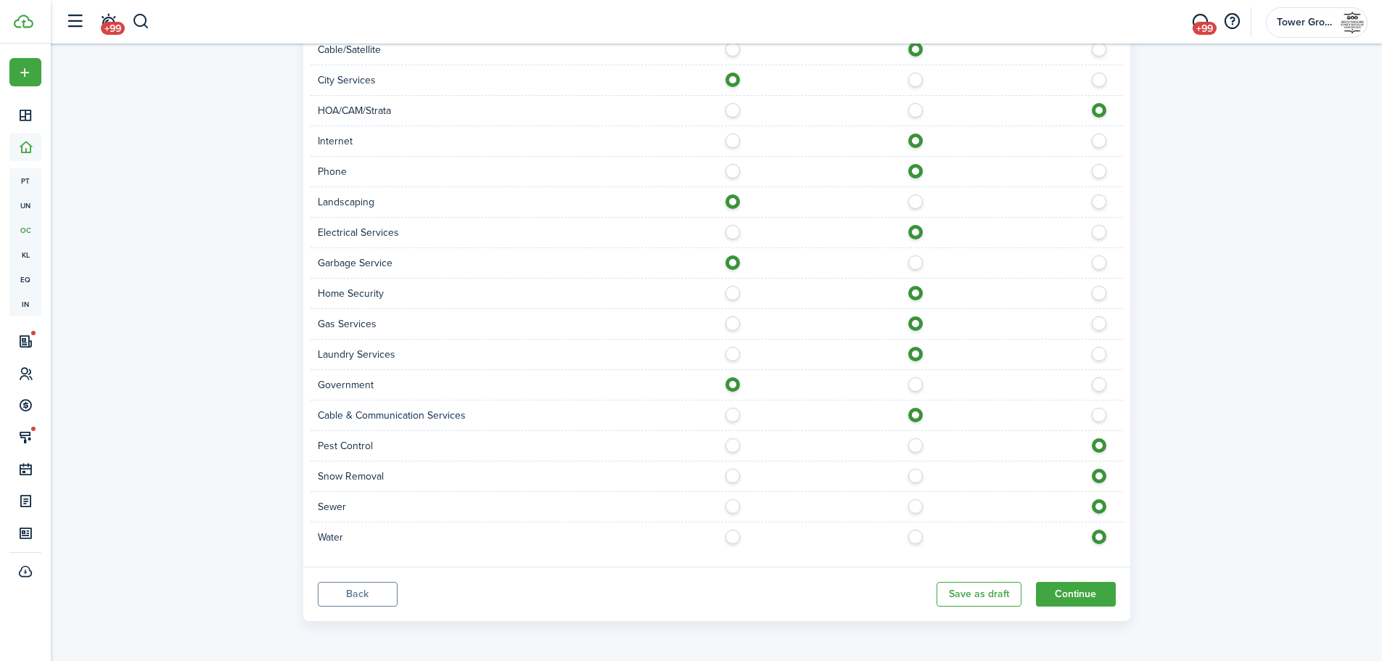
drag, startPoint x: 731, startPoint y: 445, endPoint x: 748, endPoint y: 473, distance: 32.6
click at [731, 445] on label at bounding box center [736, 441] width 25 height 7
radio input "true"
drag, startPoint x: 734, startPoint y: 475, endPoint x: 748, endPoint y: 485, distance: 17.6
click at [734, 475] on label at bounding box center [736, 472] width 25 height 7
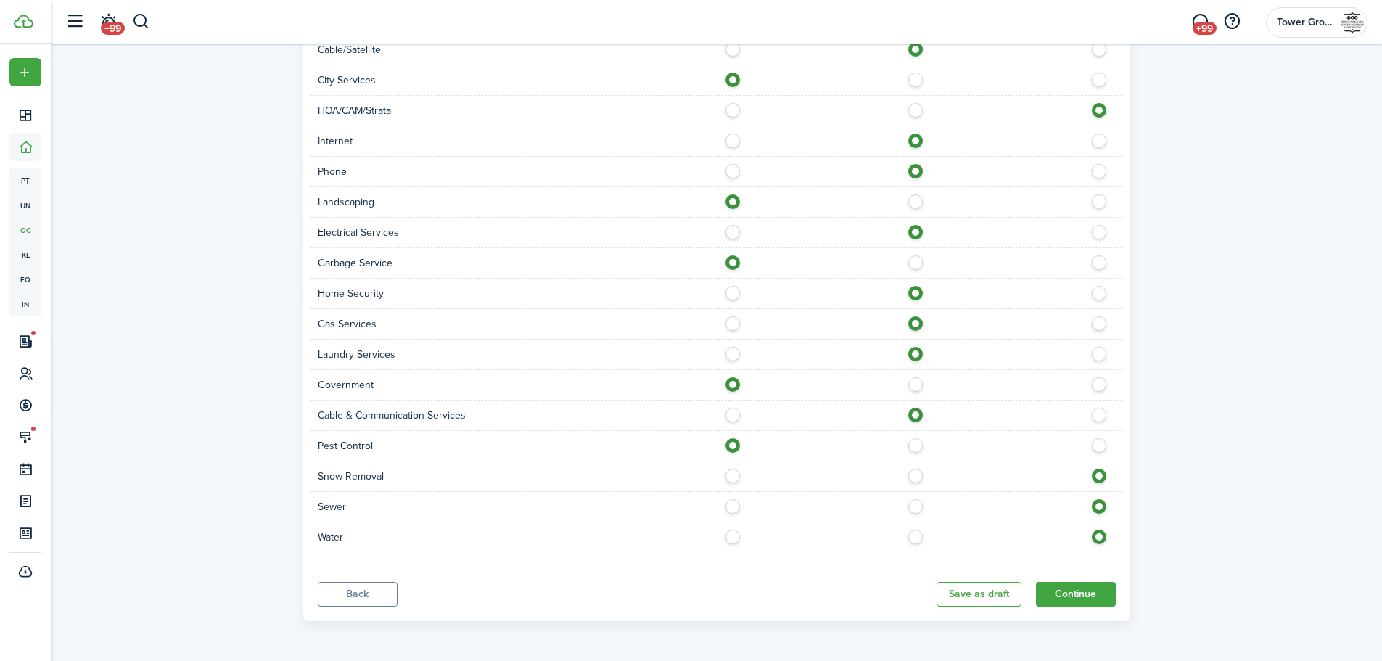
radio input "true"
click at [732, 506] on label at bounding box center [736, 502] width 25 height 7
radio input "true"
click at [728, 537] on label at bounding box center [736, 533] width 25 height 7
radio input "true"
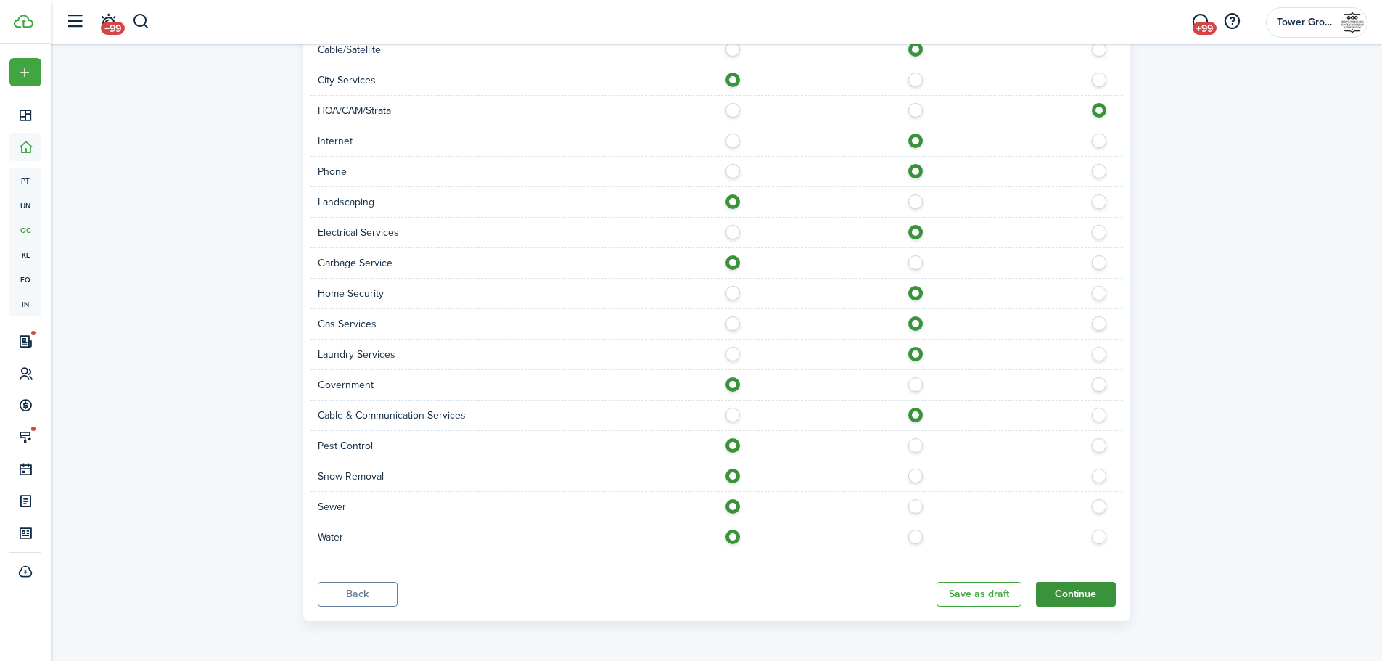
click at [1078, 596] on button "Continue" at bounding box center [1076, 594] width 80 height 25
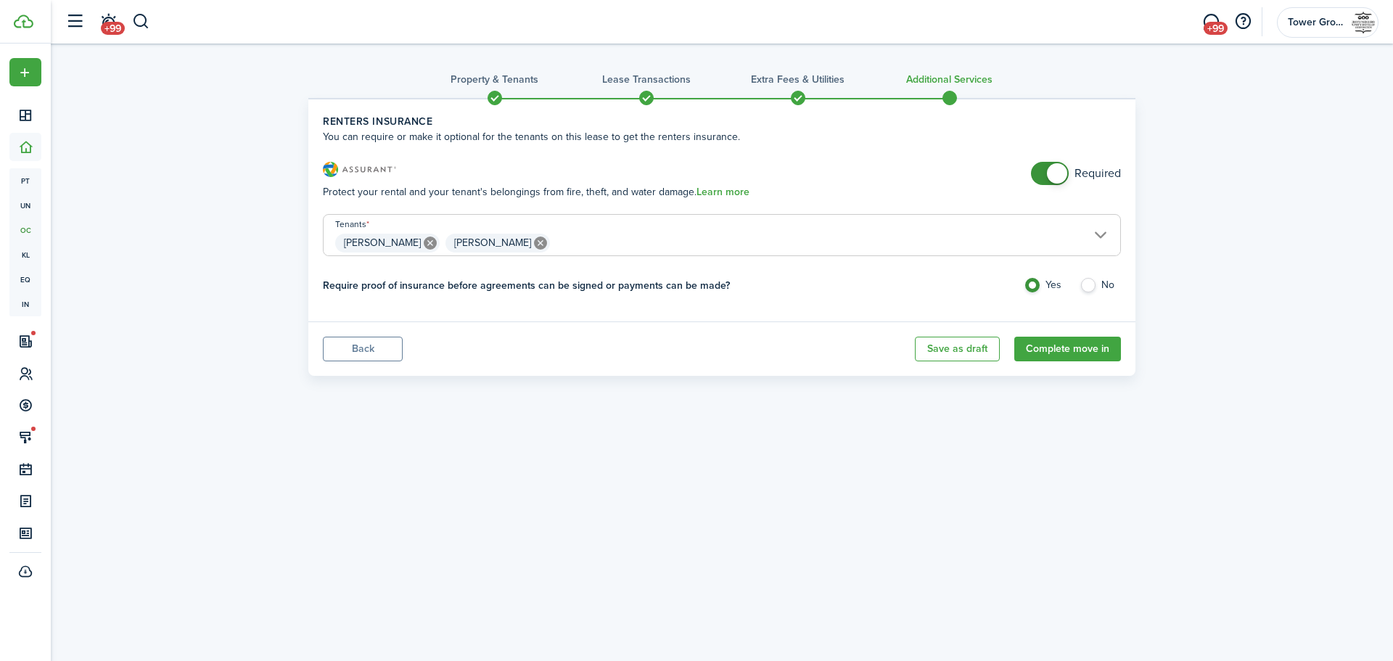
checkbox input "false"
click at [1043, 181] on span at bounding box center [1050, 173] width 15 height 23
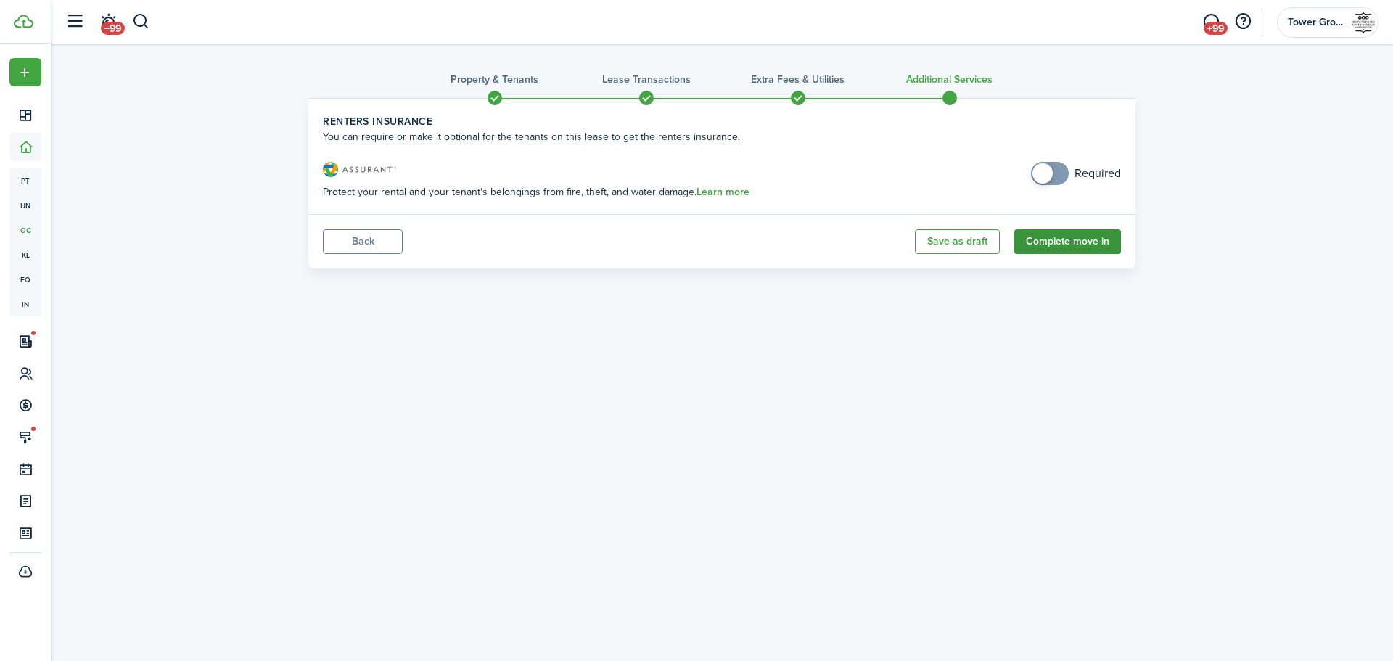
click at [1075, 250] on button "Complete move in" at bounding box center [1067, 241] width 107 height 25
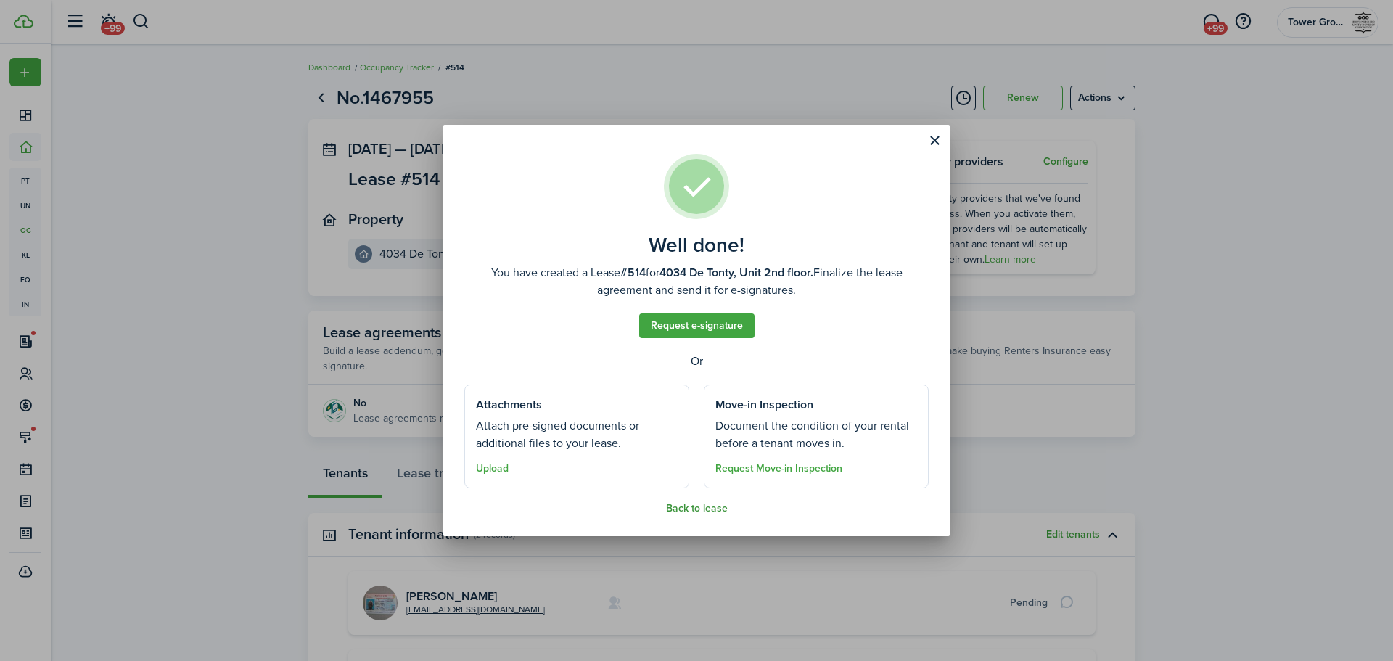
click at [697, 507] on button "Back to lease" at bounding box center [697, 509] width 62 height 12
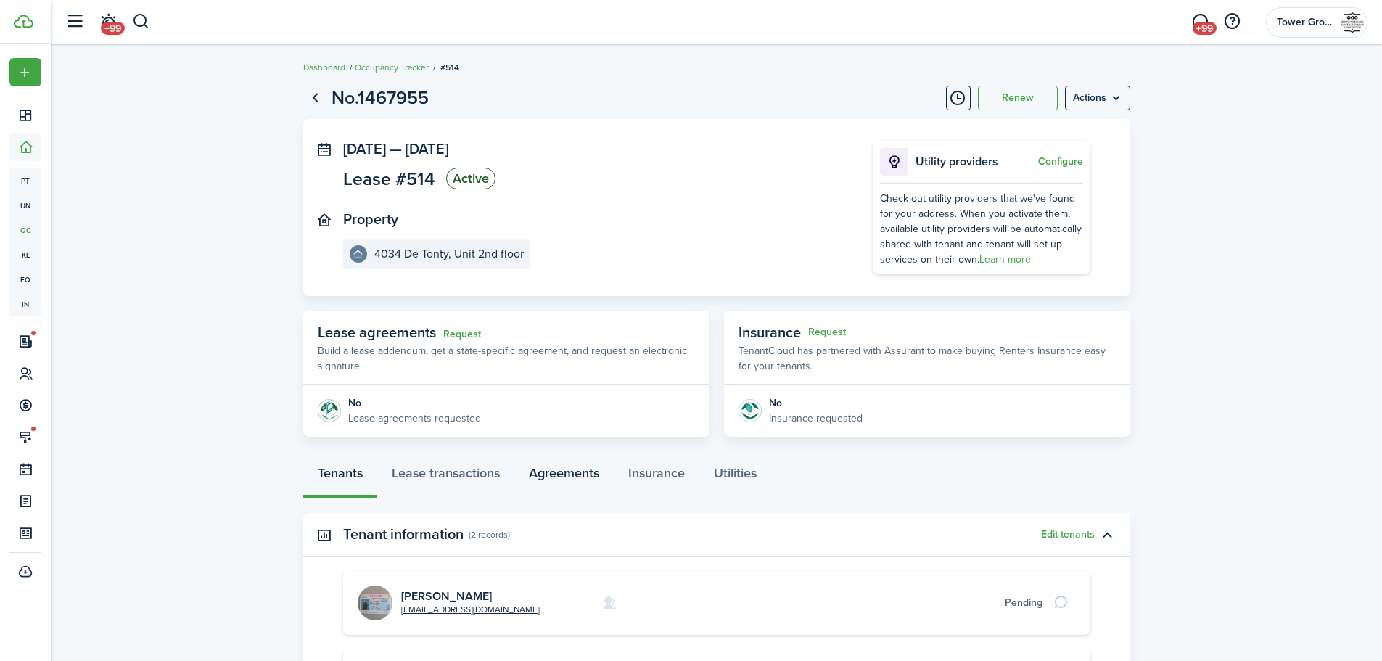
click at [567, 471] on link "Agreements" at bounding box center [563, 477] width 99 height 44
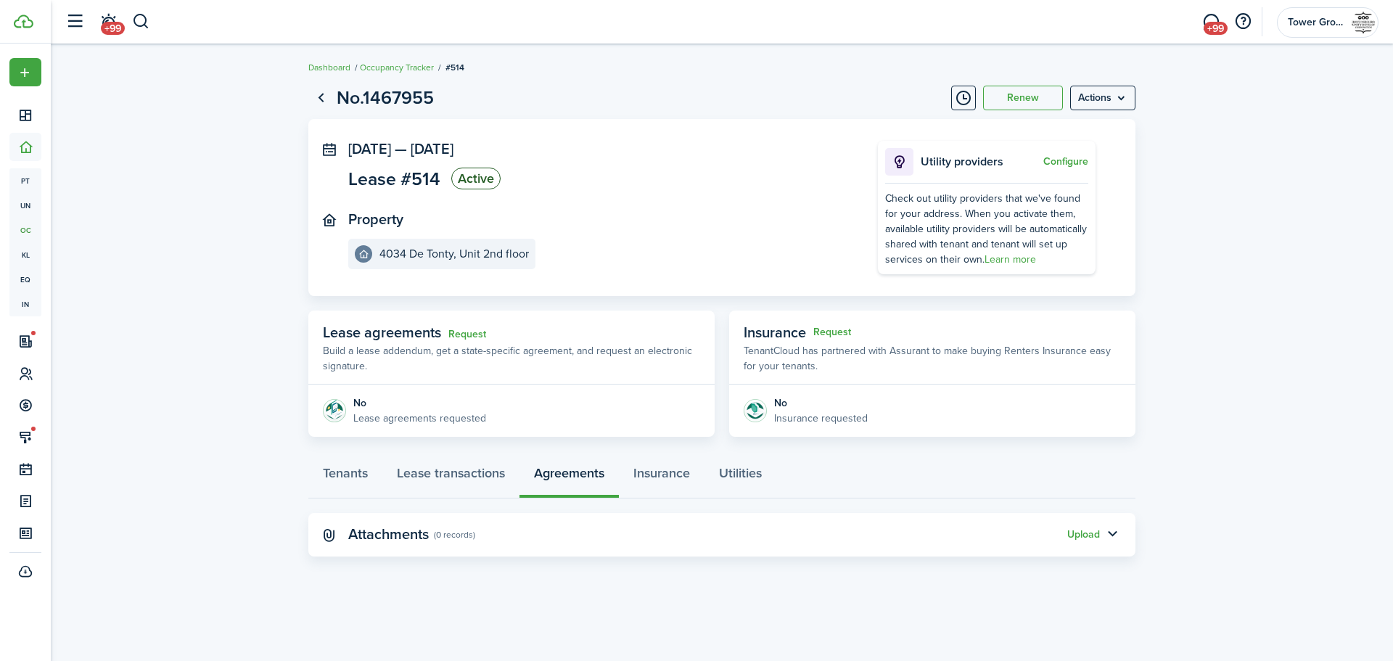
click at [1085, 522] on panel-main-header "Attachments (0 records) Upload" at bounding box center [721, 535] width 827 height 44
click at [1083, 538] on button "Upload" at bounding box center [1083, 535] width 33 height 12
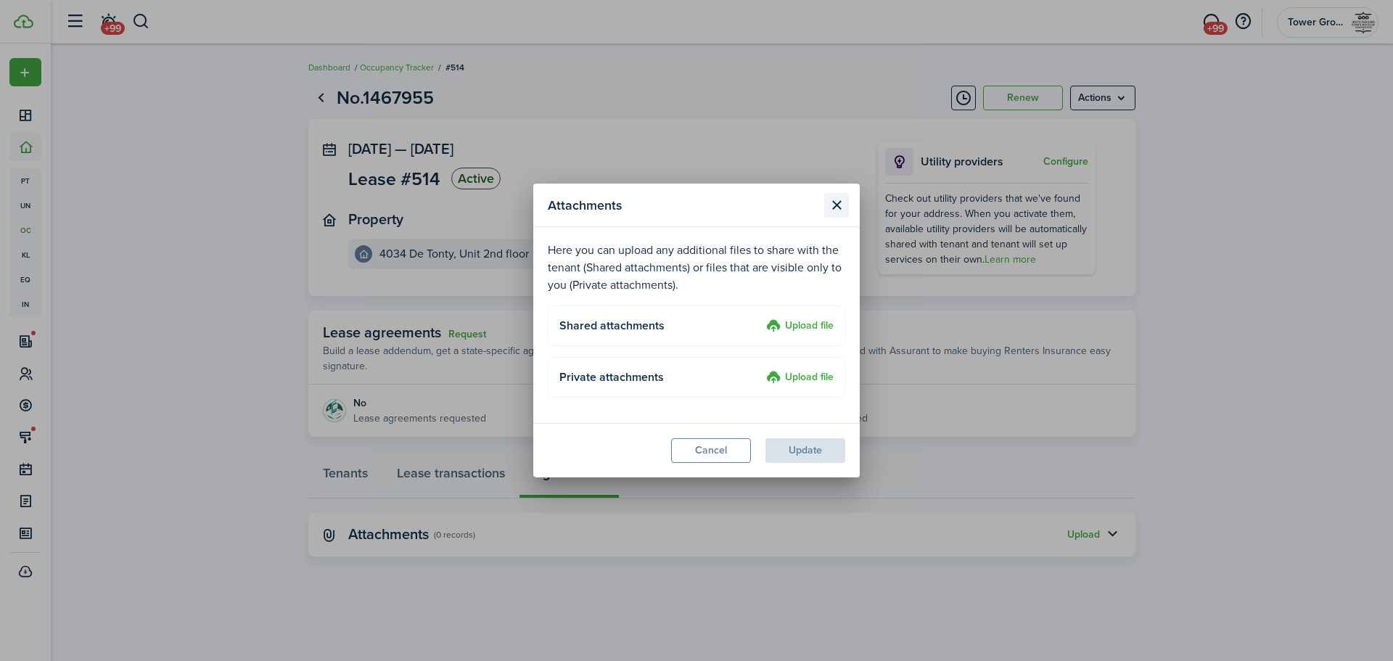
click at [839, 203] on button "Close modal" at bounding box center [836, 205] width 25 height 25
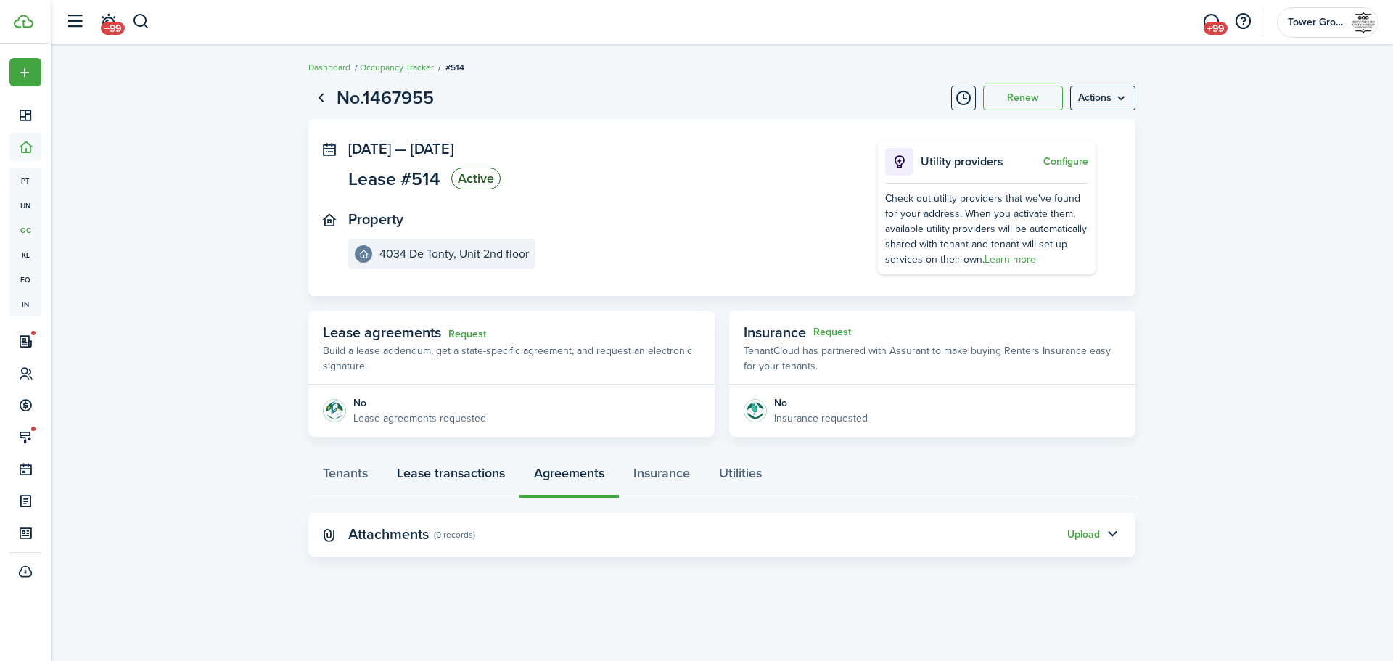
click at [424, 477] on link "Lease transactions" at bounding box center [450, 477] width 137 height 44
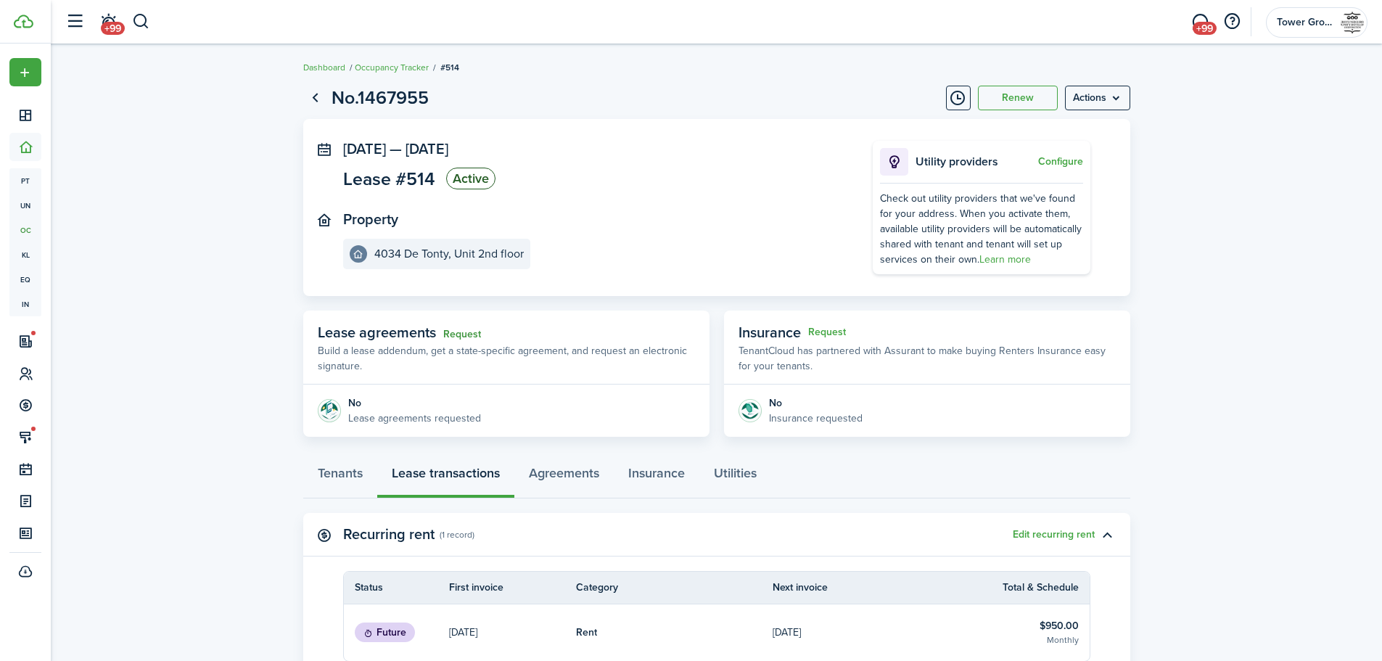
click at [467, 335] on link "Request" at bounding box center [462, 335] width 38 height 12
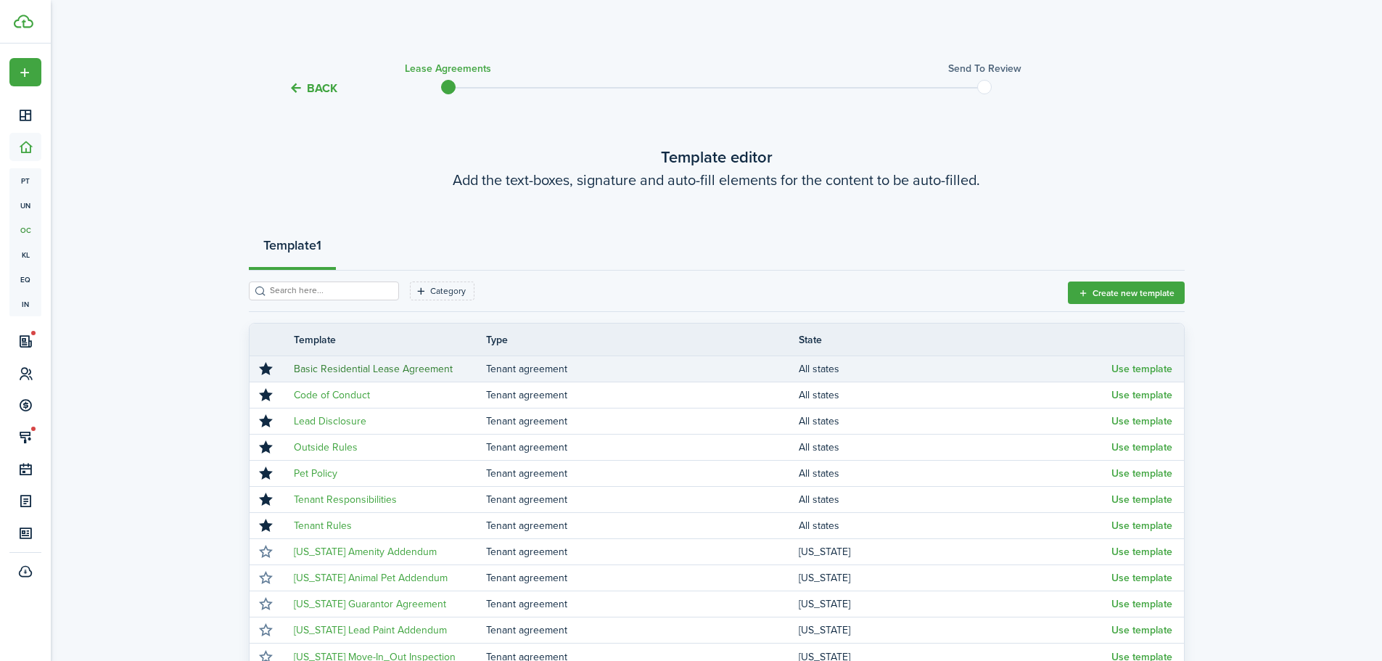
click at [396, 364] on link "Basic Residential Lease Agreement" at bounding box center [373, 368] width 159 height 15
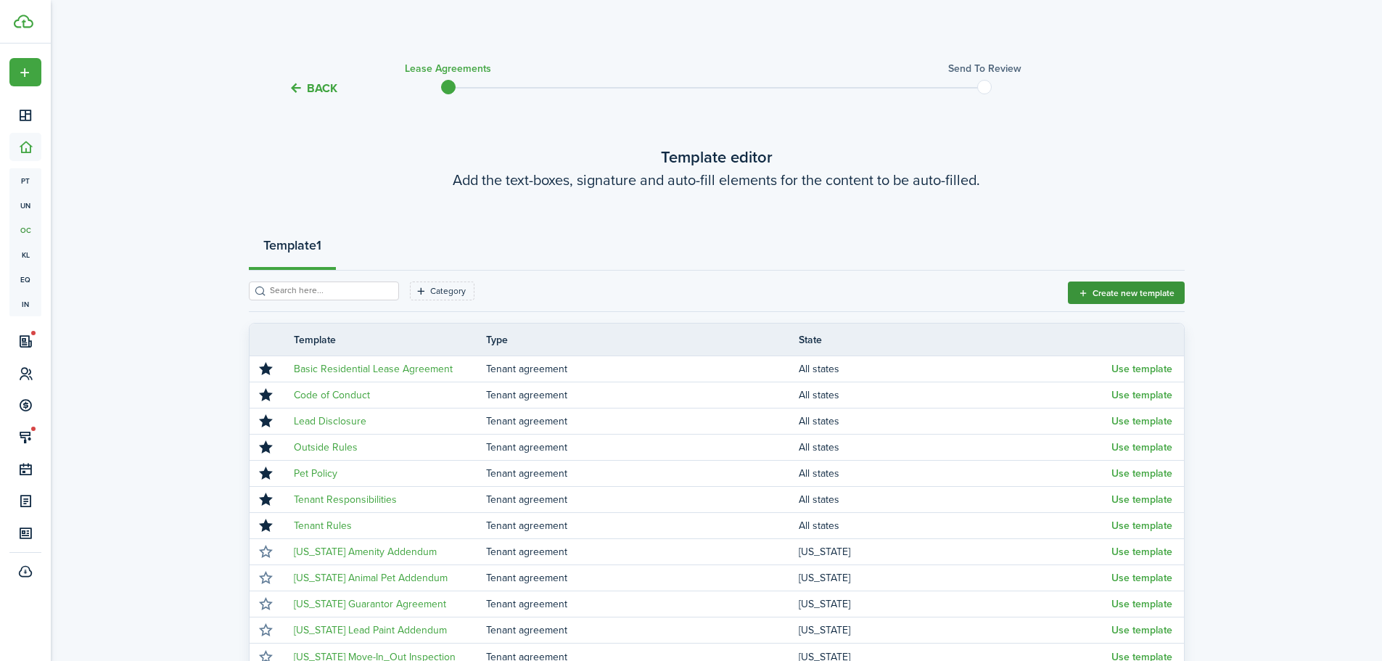
click at [1102, 297] on button "Create new template" at bounding box center [1126, 293] width 117 height 22
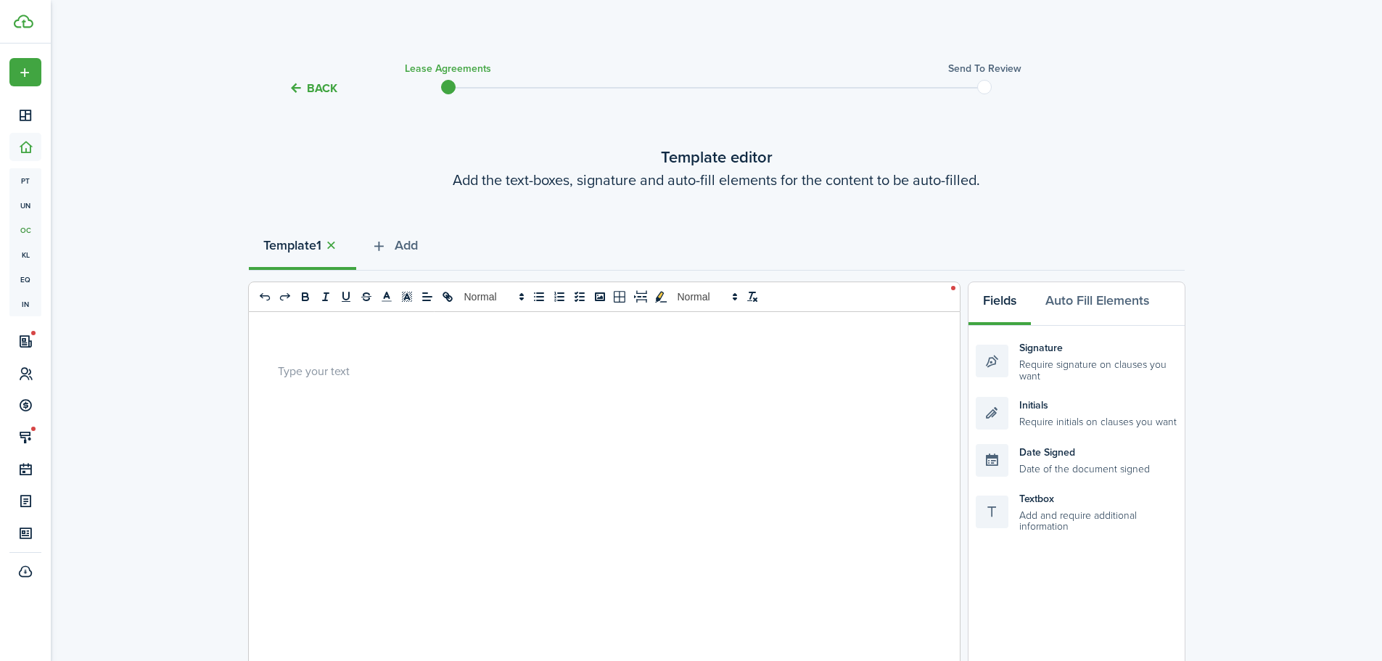
click at [329, 363] on p at bounding box center [599, 370] width 642 height 15
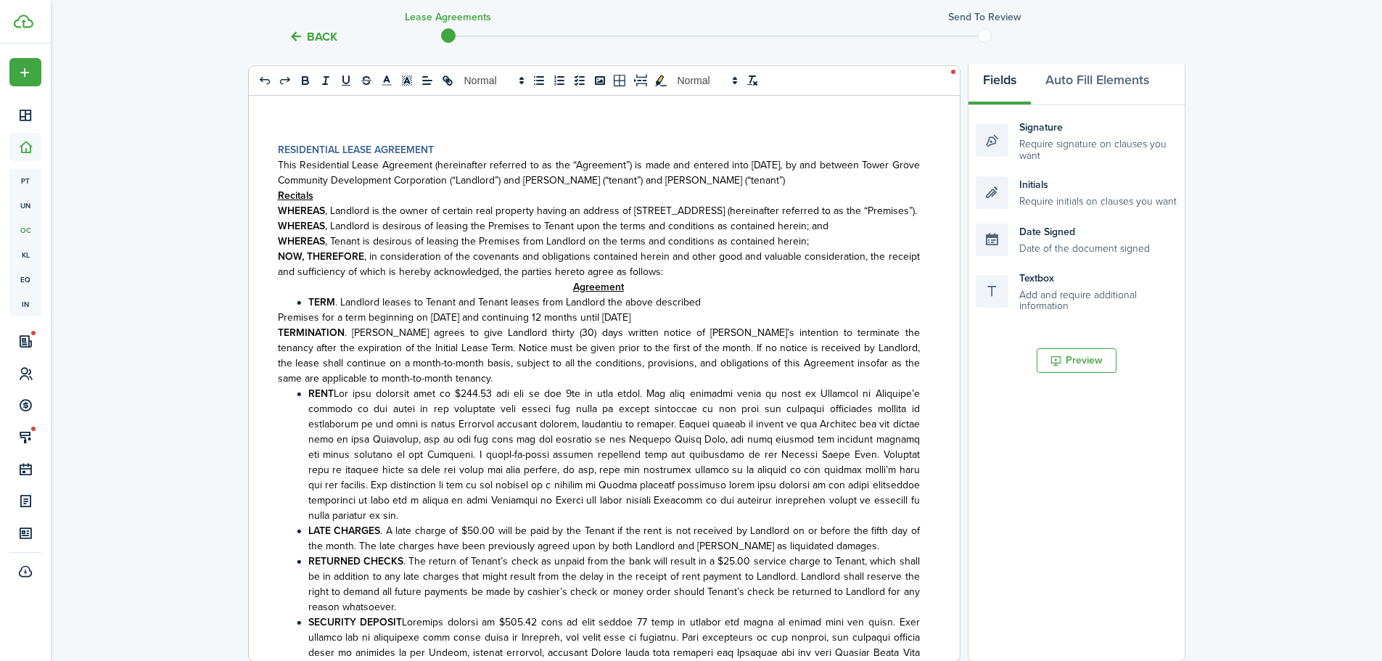
scroll to position [3961, 0]
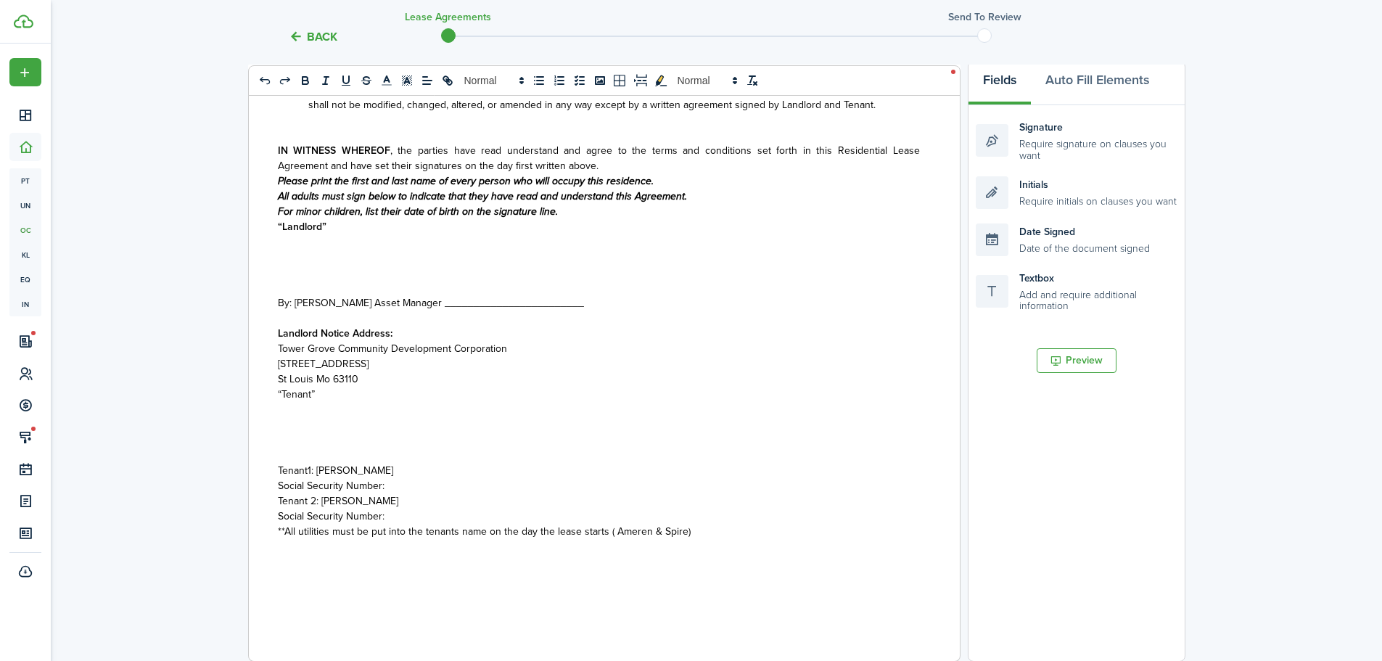
click at [443, 280] on p at bounding box center [599, 287] width 642 height 15
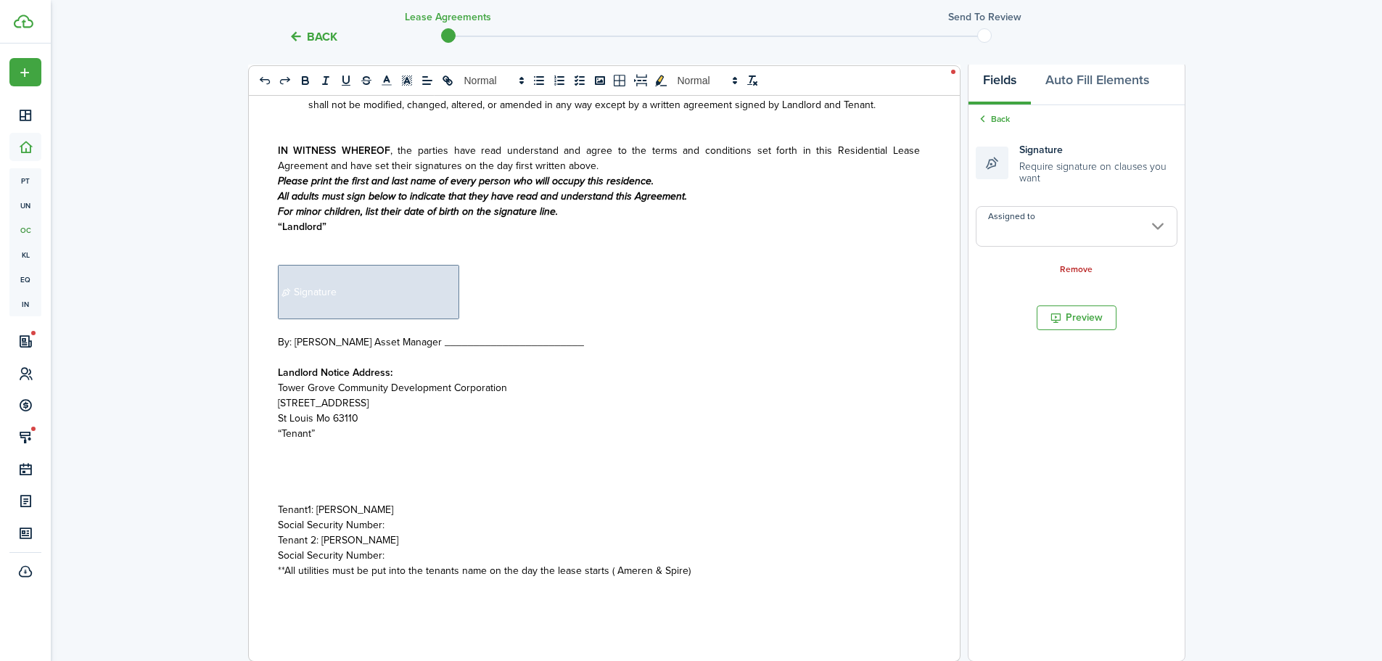
click at [1095, 219] on input "Assigned to" at bounding box center [1077, 226] width 202 height 41
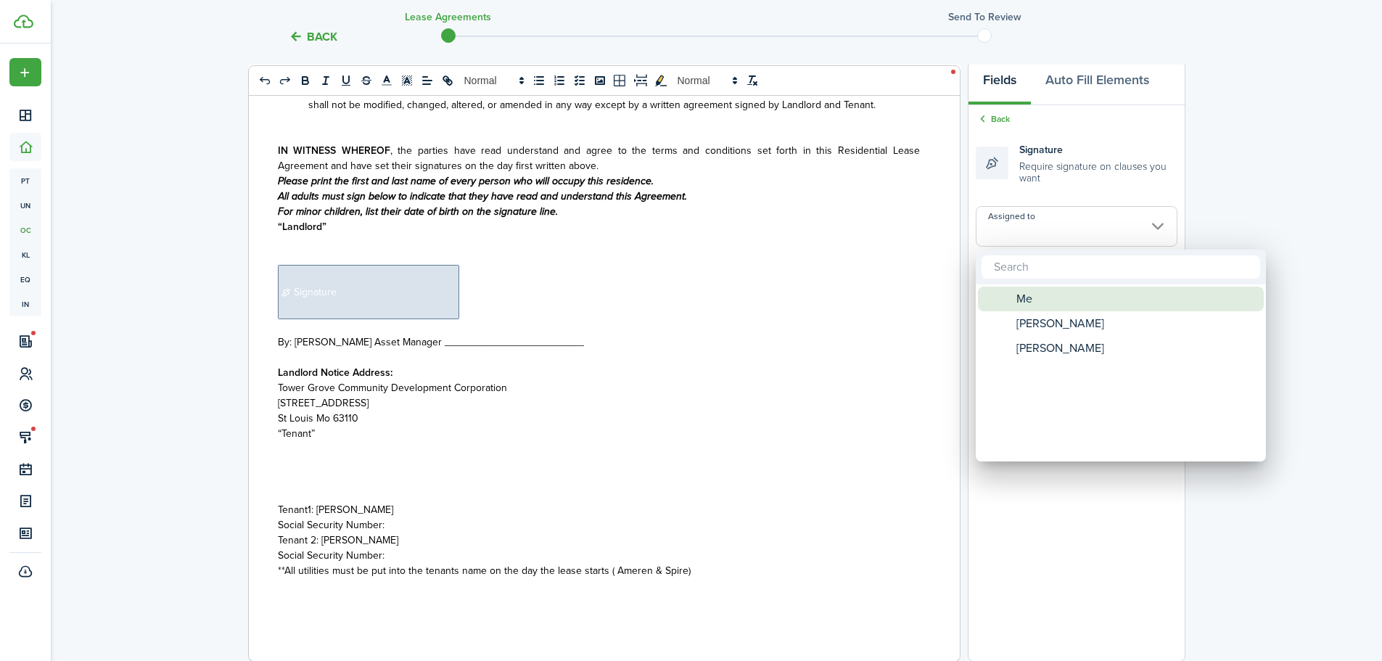
click at [1064, 298] on div "Me" at bounding box center [1126, 299] width 257 height 25
type input "Me"
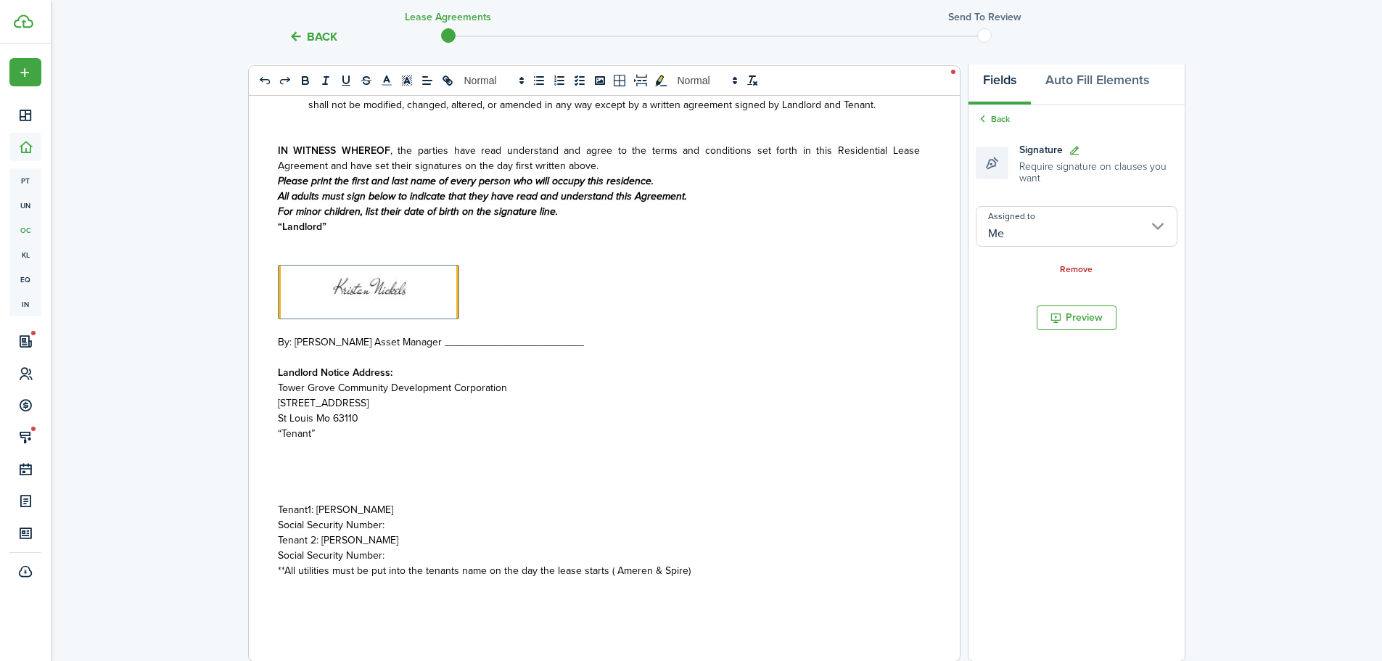
click at [408, 517] on p "Social Security Number:" at bounding box center [599, 524] width 642 height 15
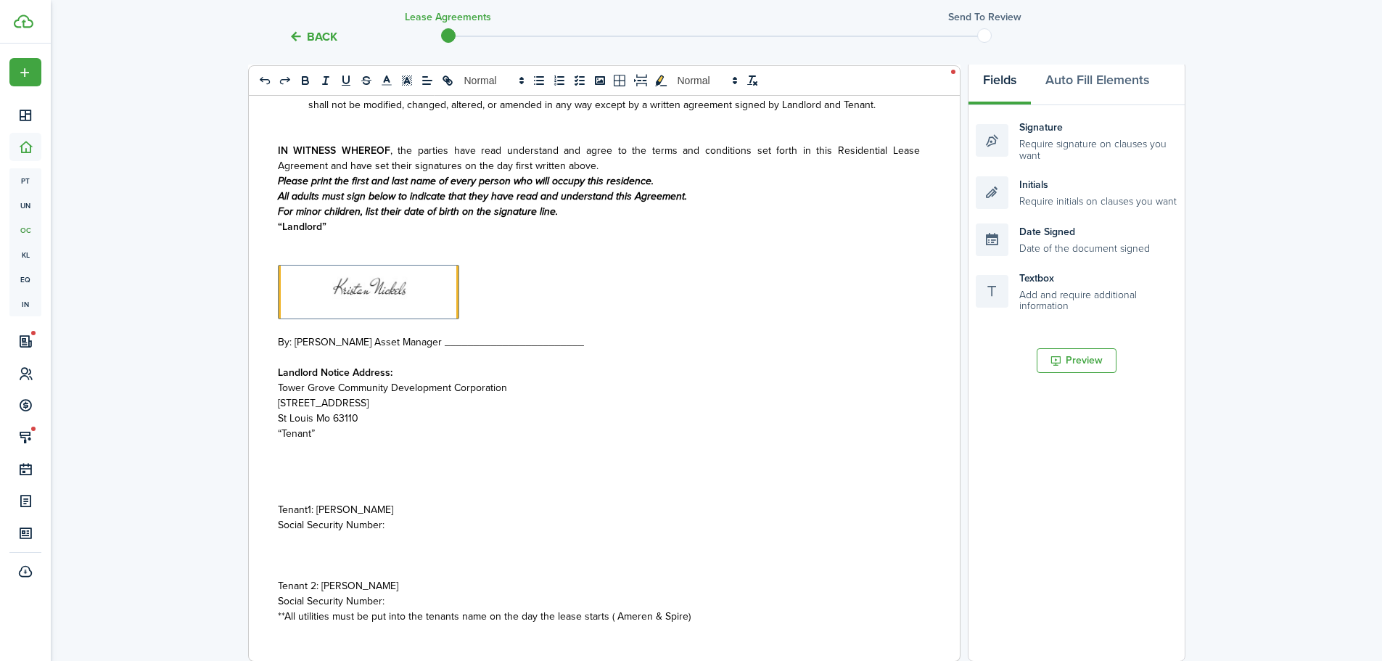
drag, startPoint x: 284, startPoint y: 422, endPoint x: 295, endPoint y: 420, distance: 11.0
click at [283, 472] on p at bounding box center [599, 479] width 642 height 15
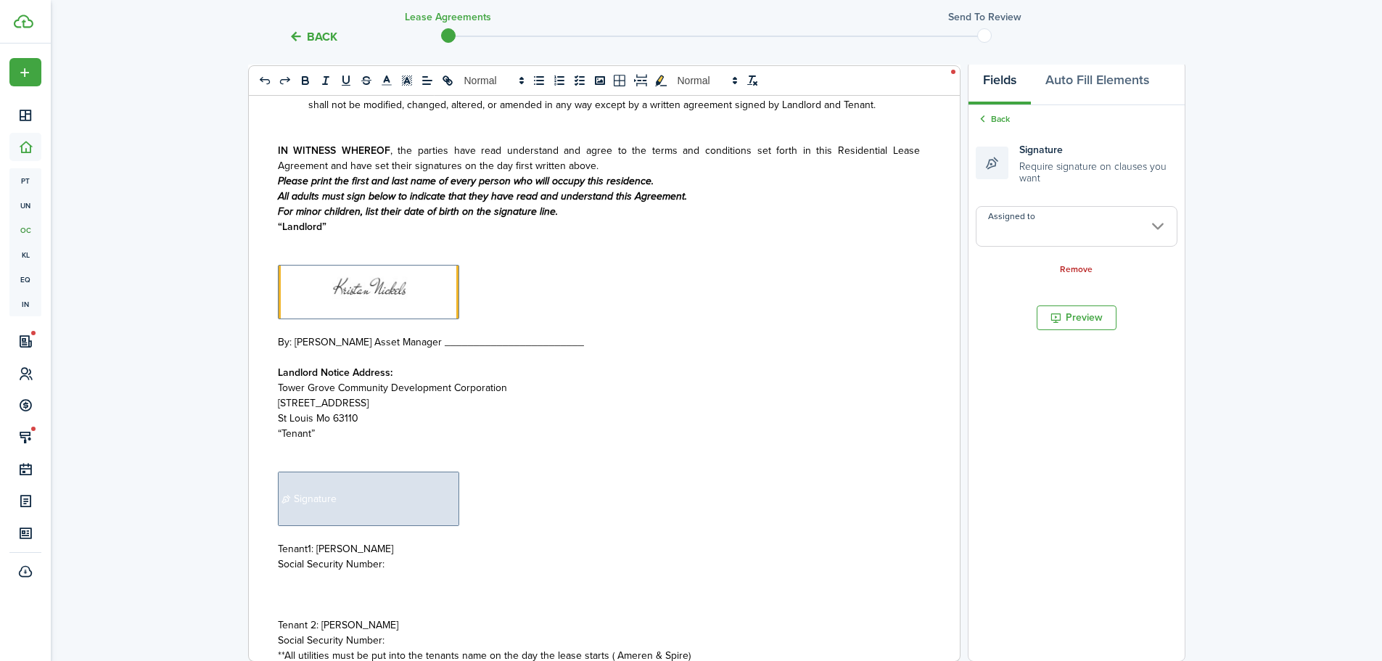
click at [1148, 226] on input "Assigned to" at bounding box center [1077, 226] width 202 height 41
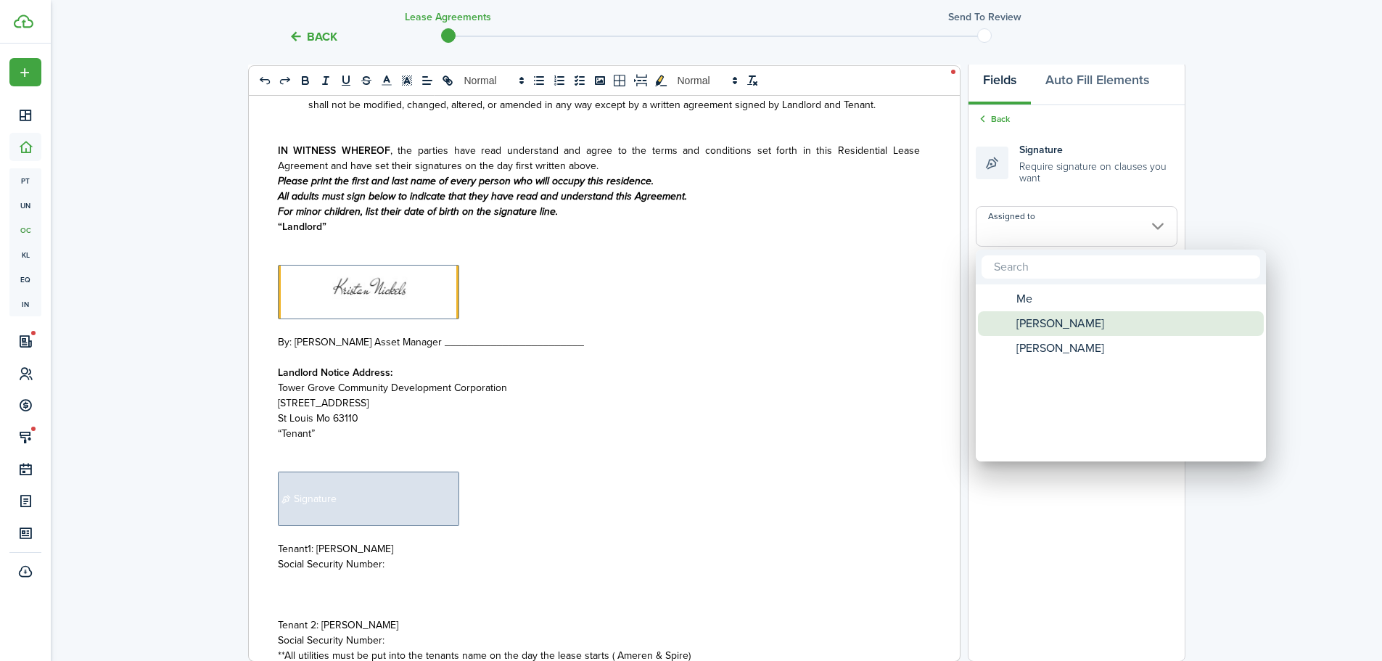
click at [1073, 325] on span "[PERSON_NAME]" at bounding box center [1061, 323] width 88 height 25
type input "[PERSON_NAME]"
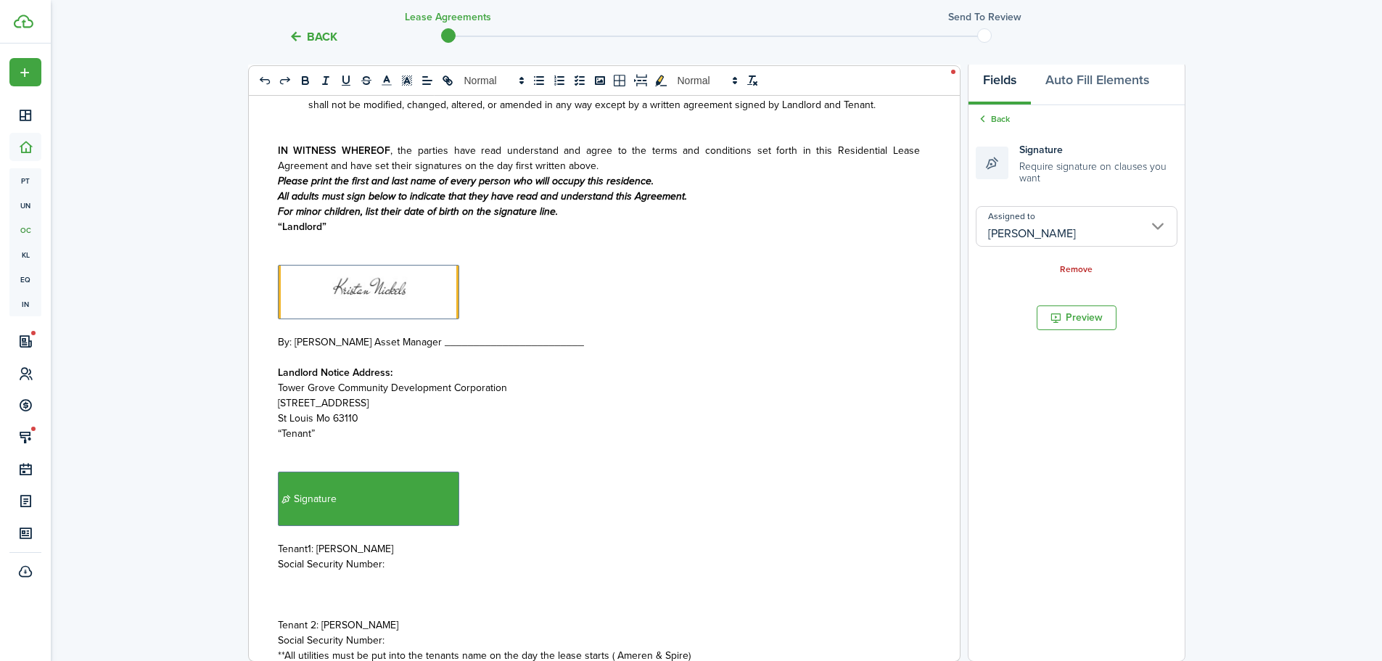
click at [294, 587] on p at bounding box center [599, 594] width 642 height 15
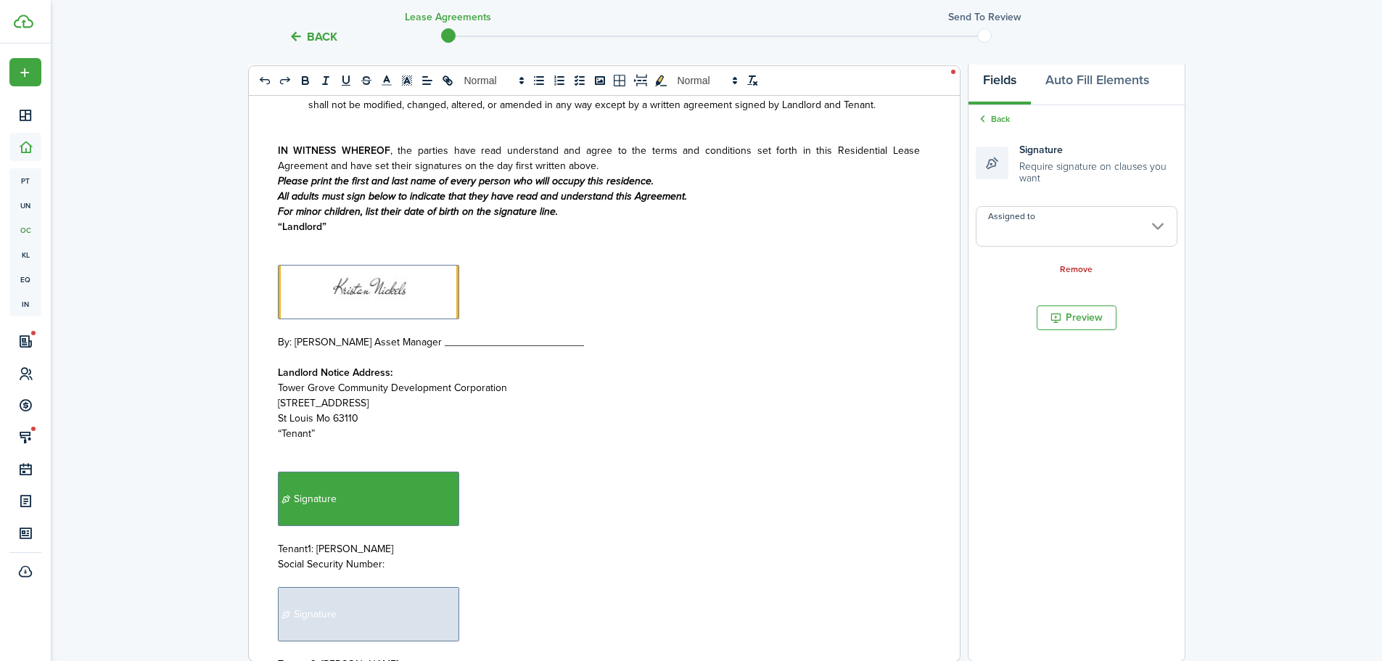
click at [1151, 218] on input "Assigned to" at bounding box center [1077, 226] width 202 height 41
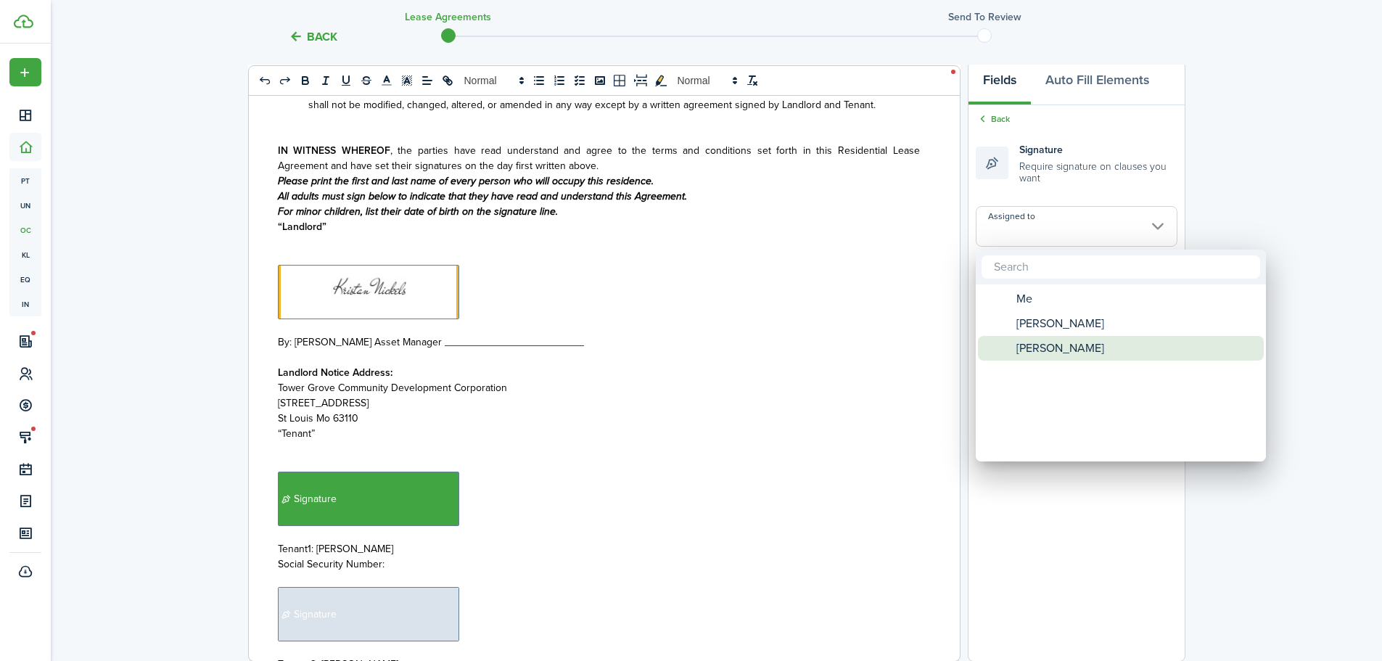
click at [1114, 344] on div "[PERSON_NAME]" at bounding box center [1126, 348] width 257 height 25
type input "[PERSON_NAME]"
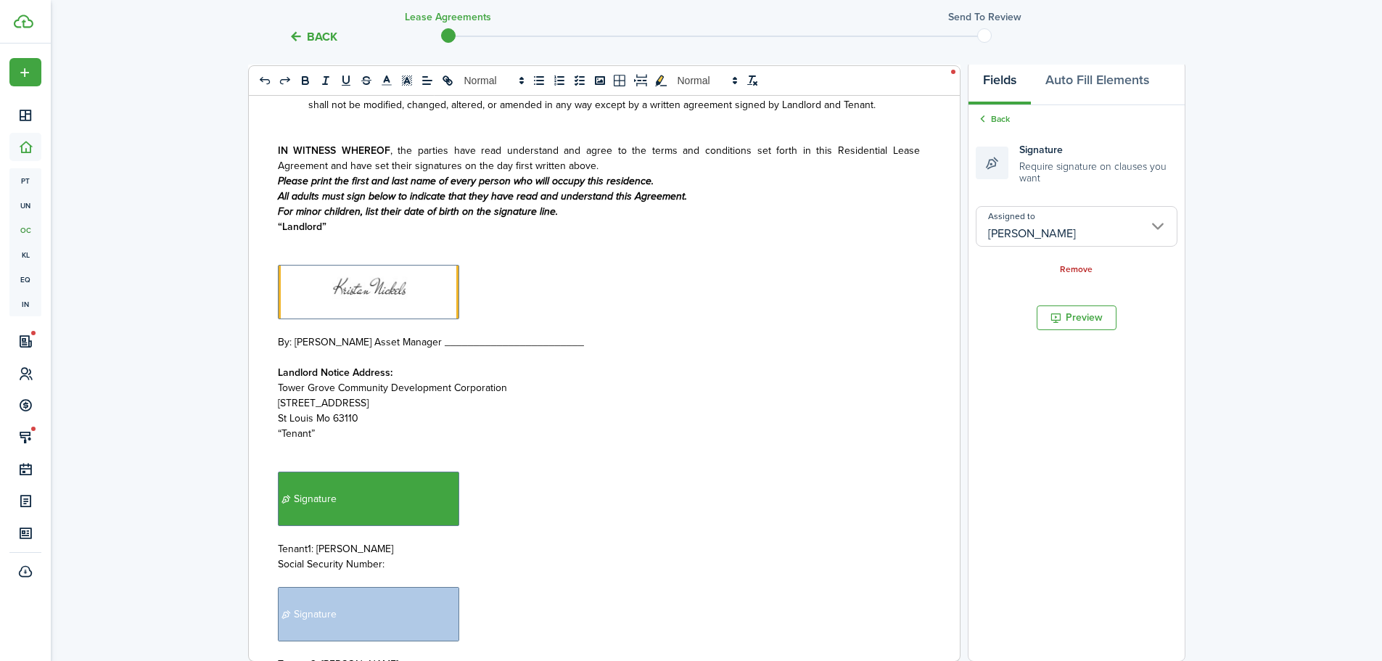
click at [389, 557] on p "Social Security Number:" at bounding box center [599, 564] width 642 height 15
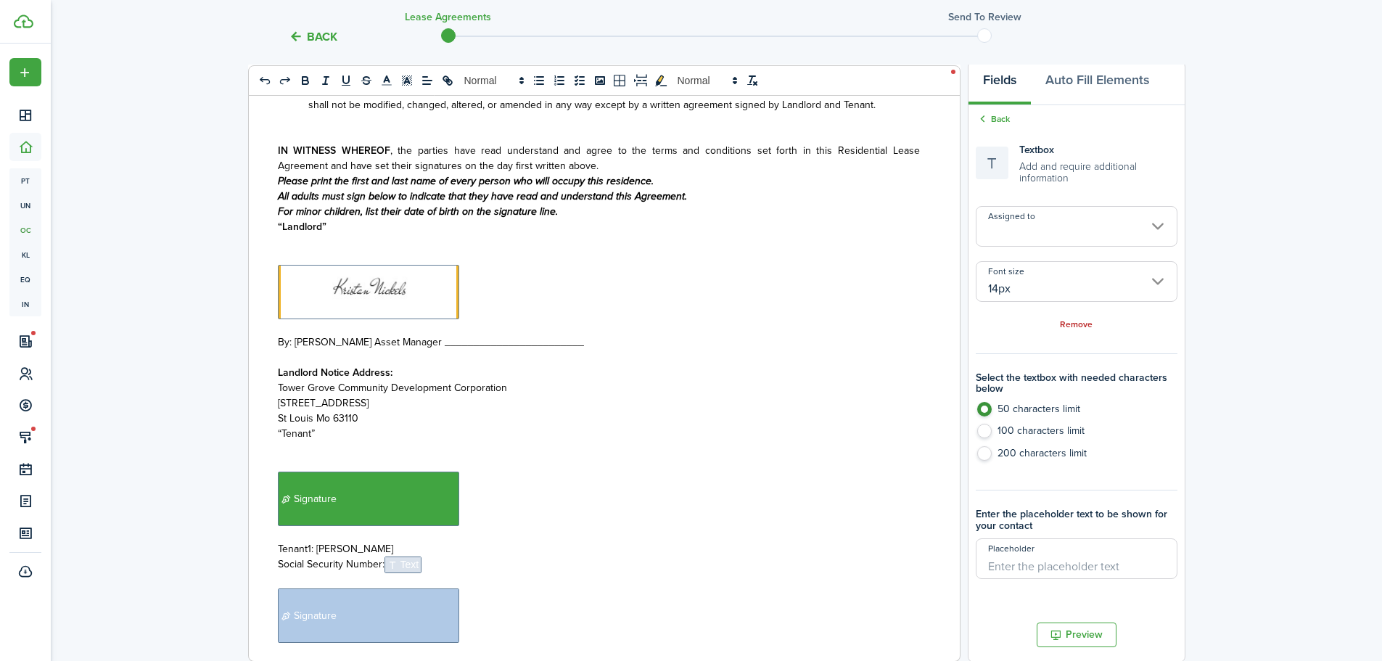
click at [1134, 228] on input "Assigned to" at bounding box center [1077, 226] width 202 height 41
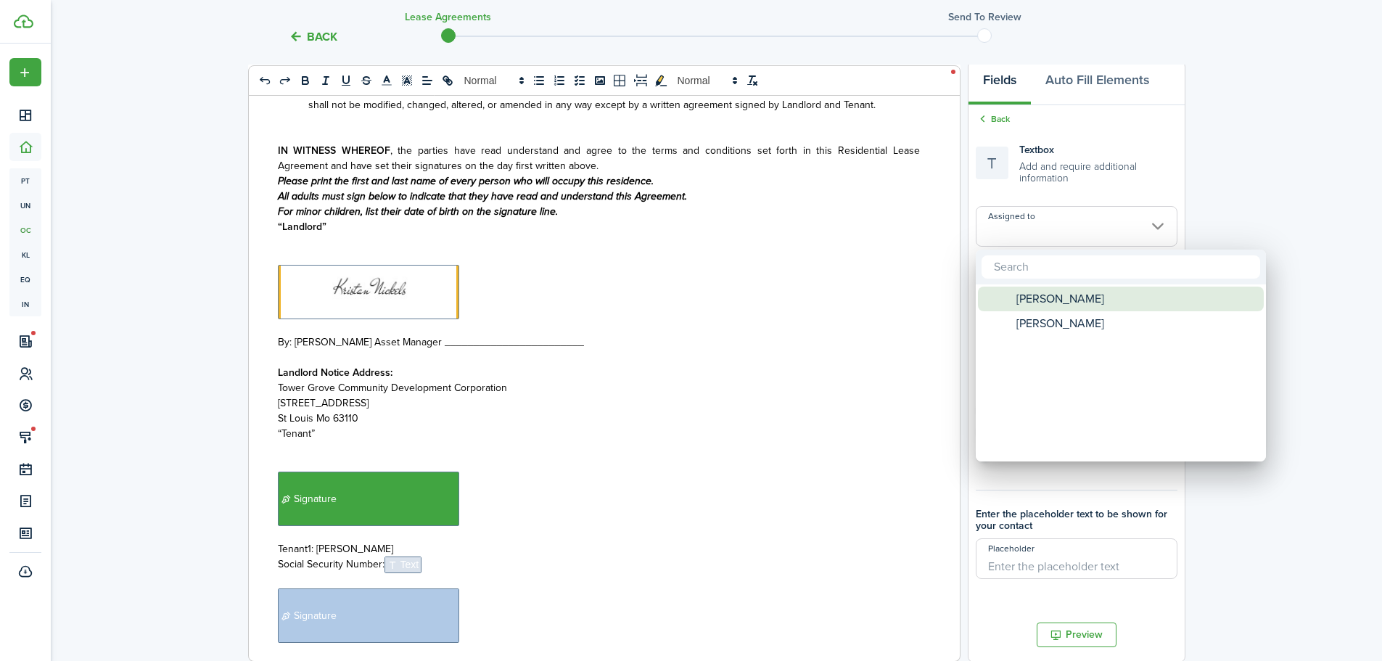
click at [1081, 297] on div "[PERSON_NAME]" at bounding box center [1126, 299] width 257 height 25
type input "[PERSON_NAME]"
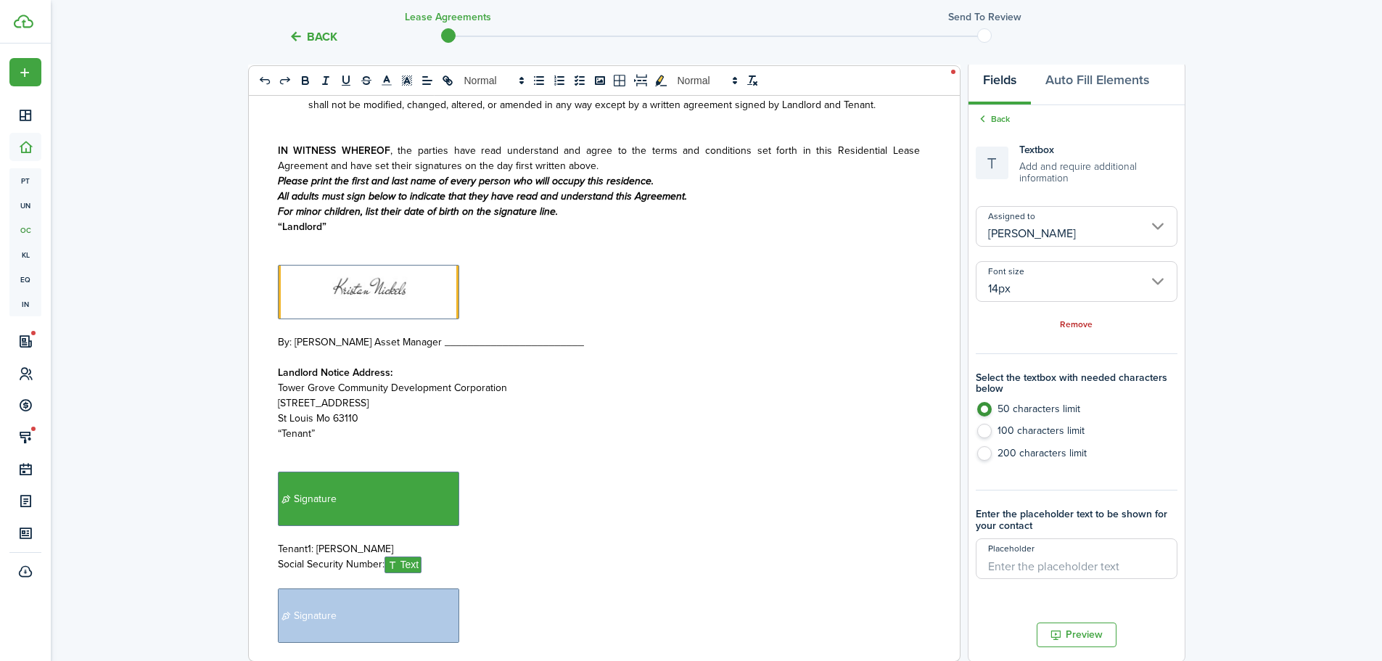
click at [1117, 239] on input "Assigned to" at bounding box center [1077, 226] width 202 height 41
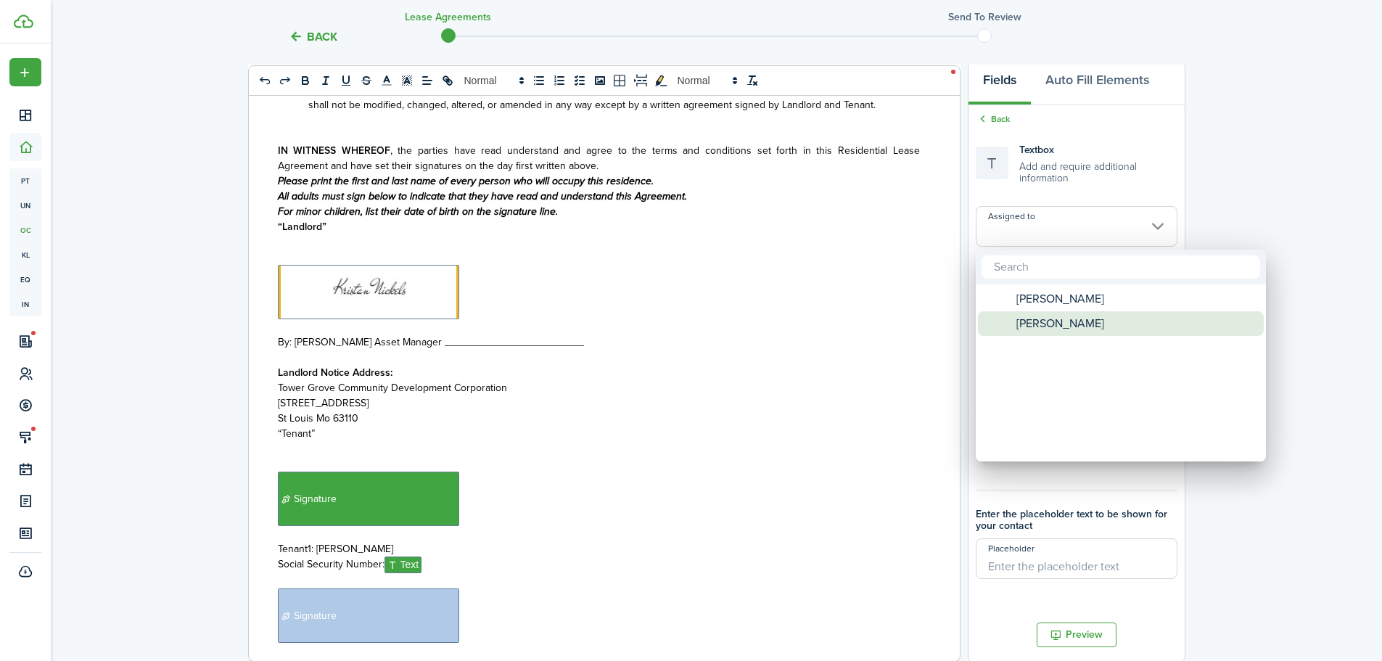
click at [1083, 321] on span "[PERSON_NAME]" at bounding box center [1061, 323] width 88 height 25
type input "[PERSON_NAME]"
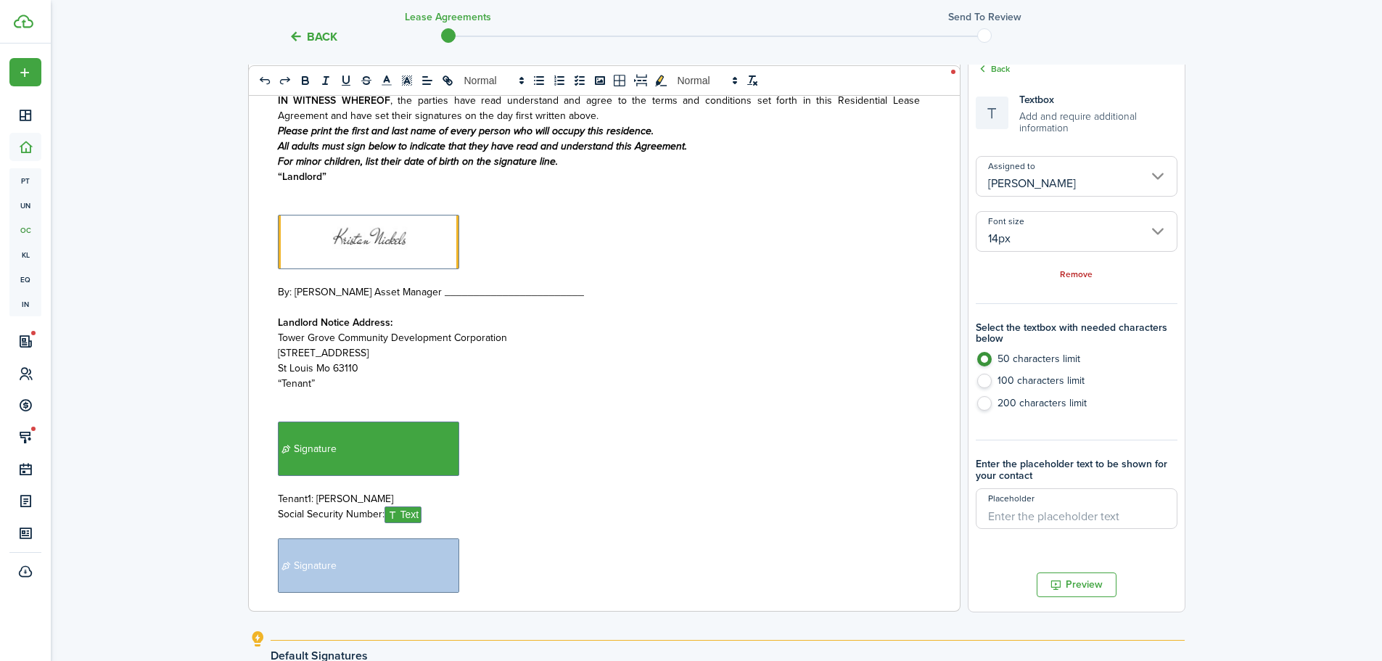
scroll to position [43, 0]
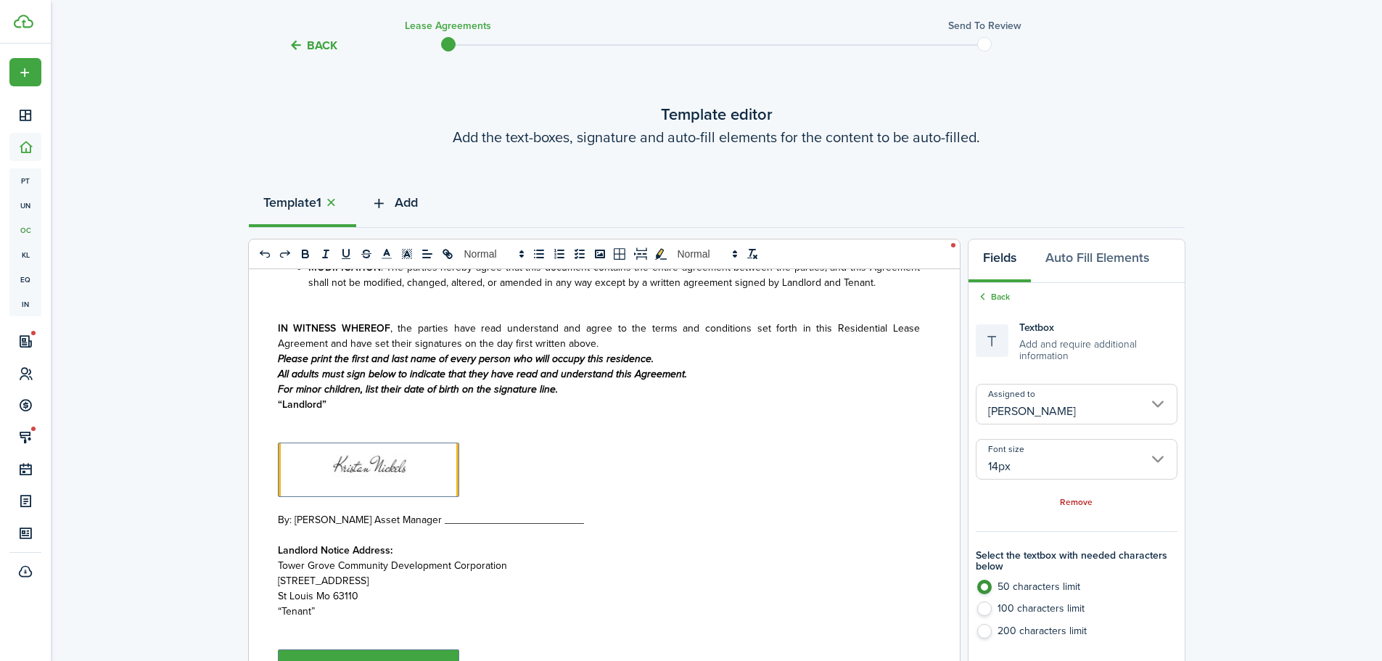
click at [398, 200] on span "Add" at bounding box center [406, 203] width 23 height 20
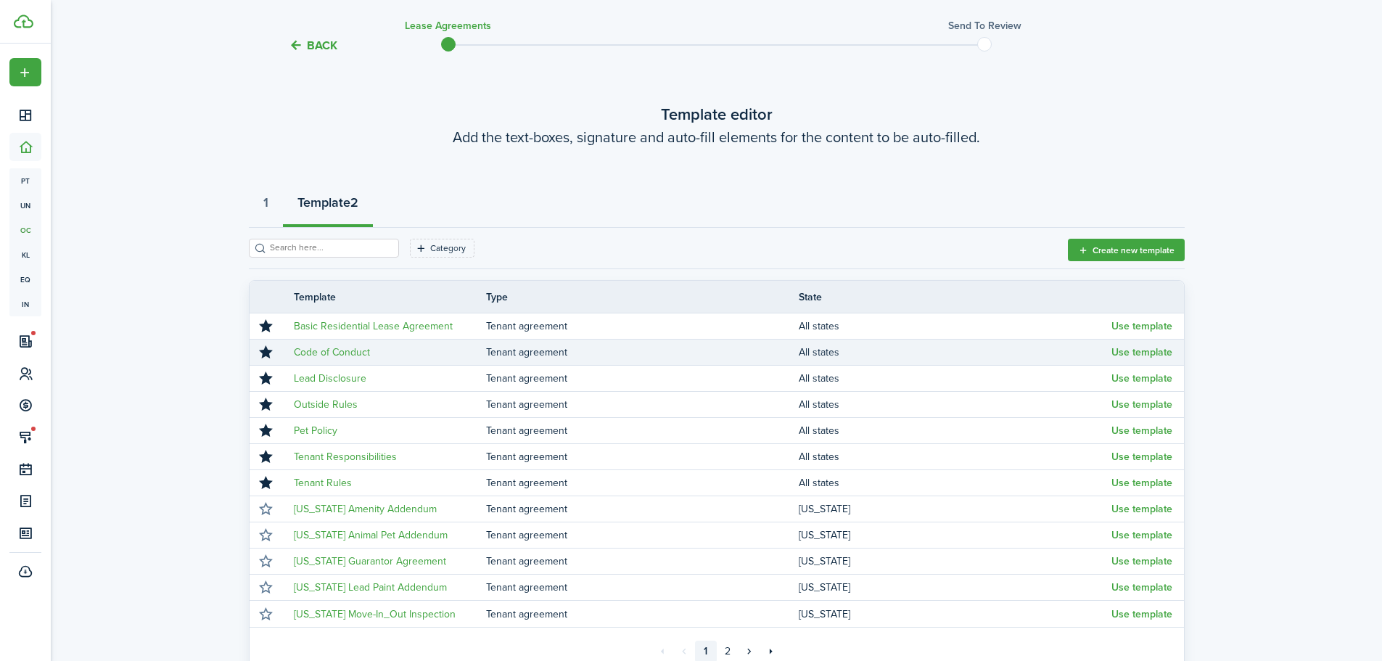
click at [432, 345] on td "Code of Conduct" at bounding box center [384, 352] width 203 height 20
click at [1123, 352] on button "Use template" at bounding box center [1142, 353] width 61 height 12
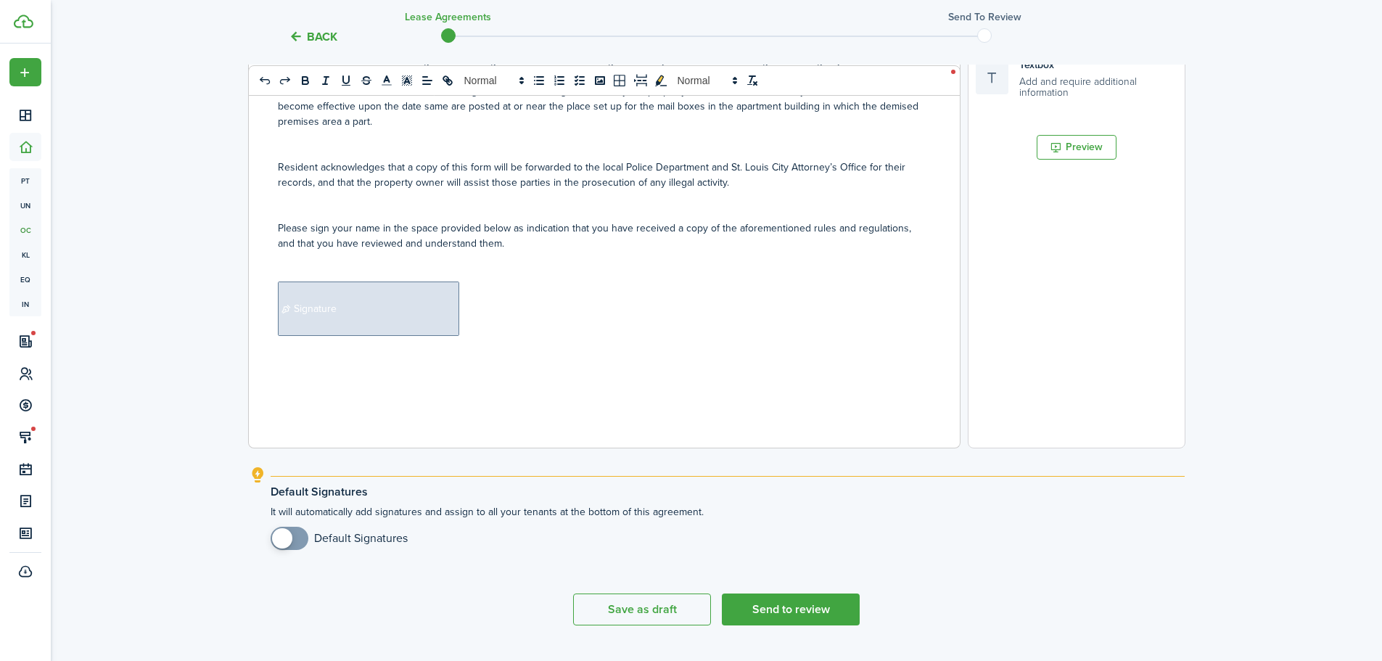
scroll to position [431, 0]
click at [386, 311] on span "Signature" at bounding box center [368, 311] width 181 height 54
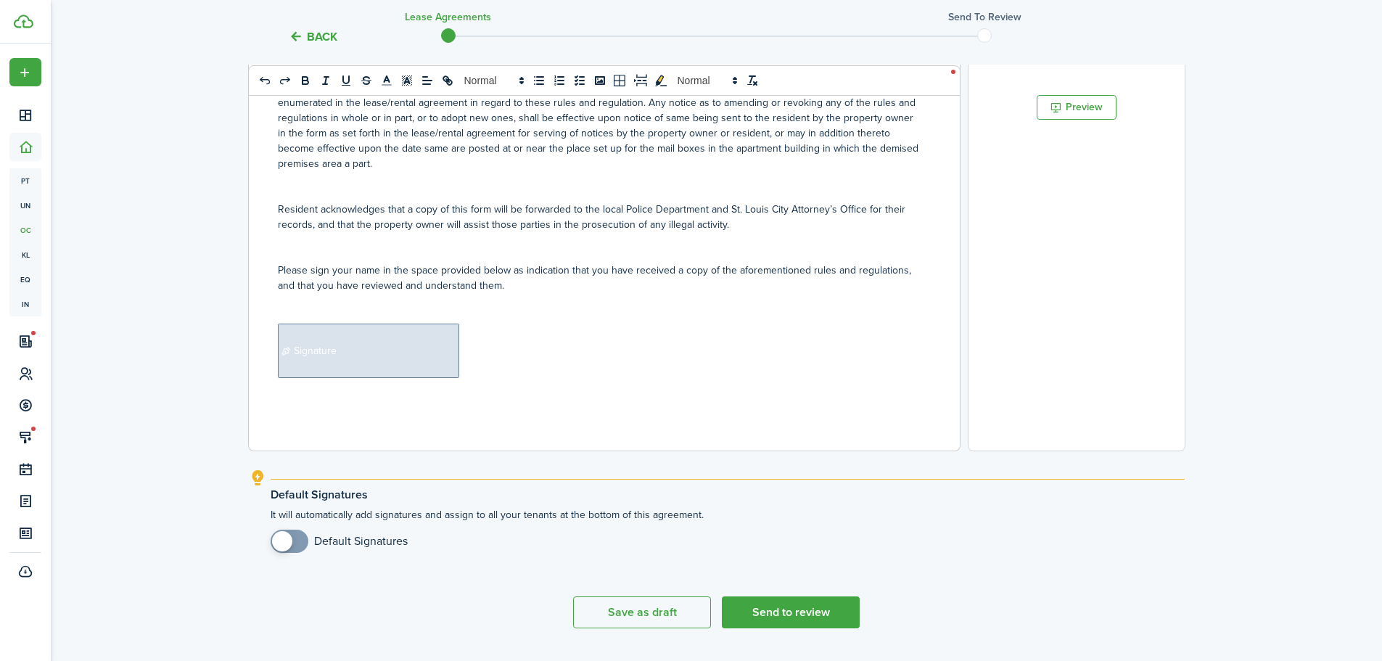
scroll to position [467, 0]
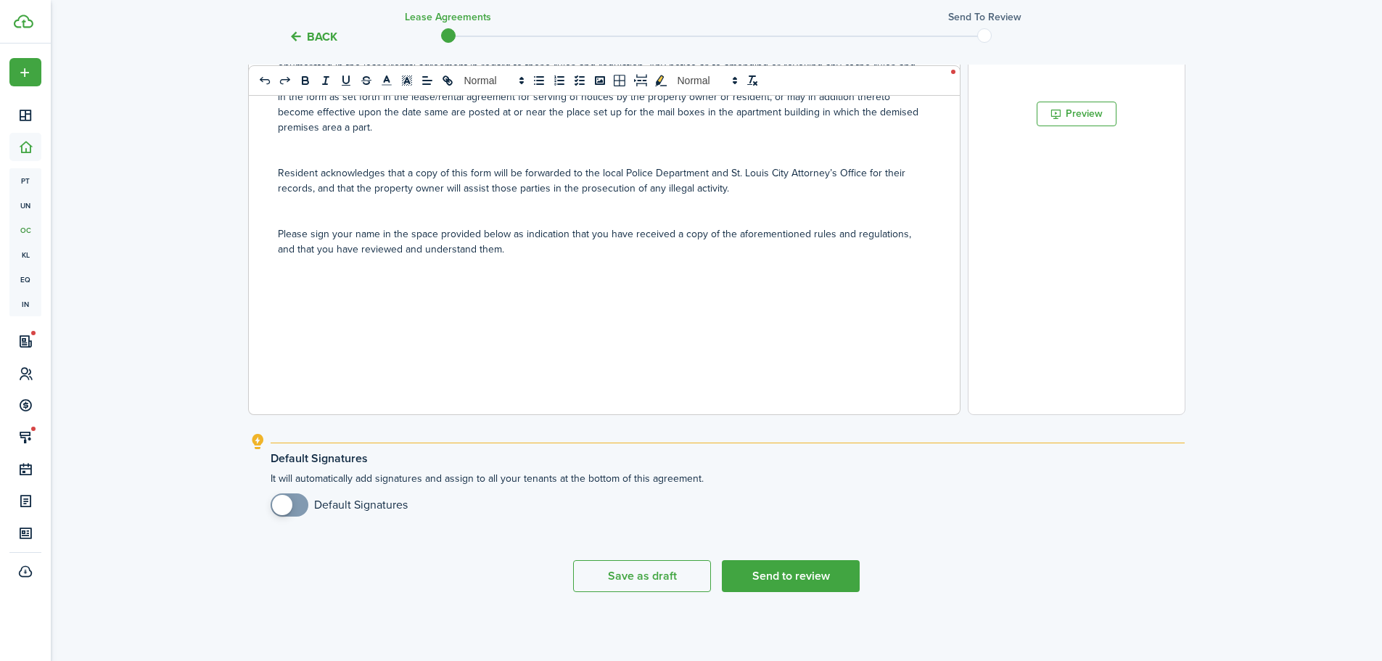
checkbox input "true"
click at [297, 504] on span at bounding box center [289, 504] width 15 height 23
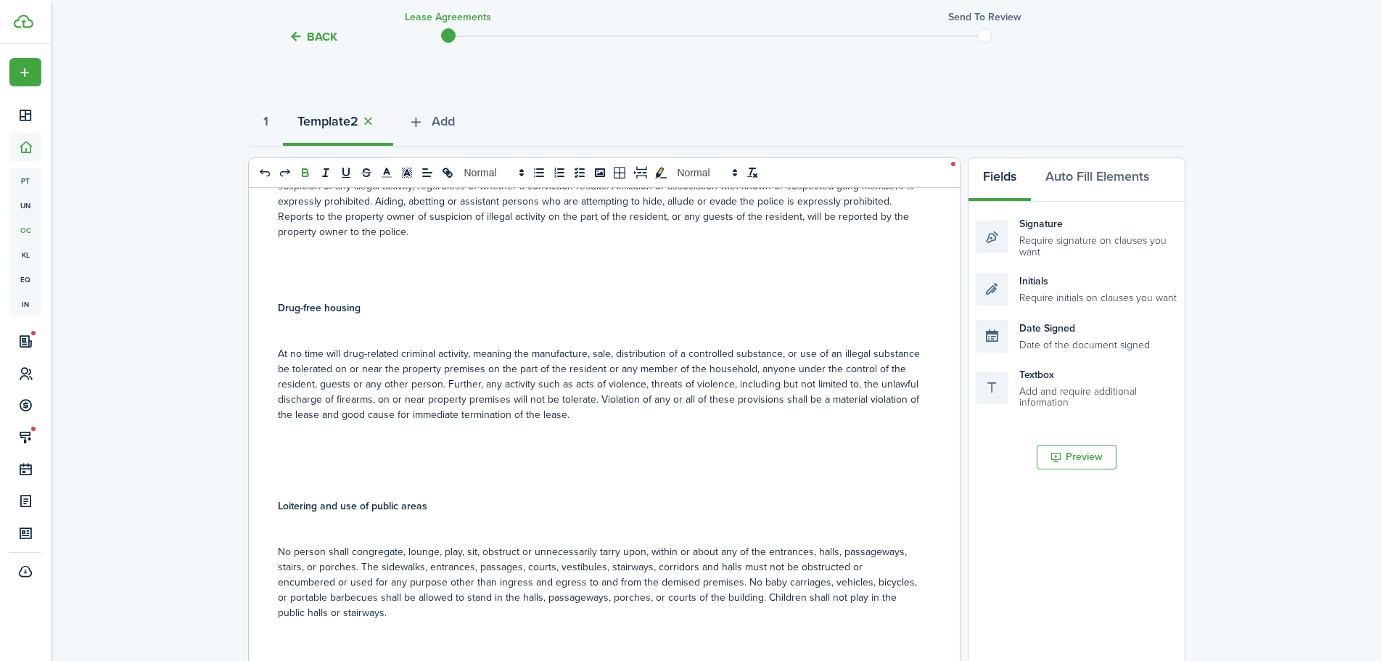
scroll to position [86, 0]
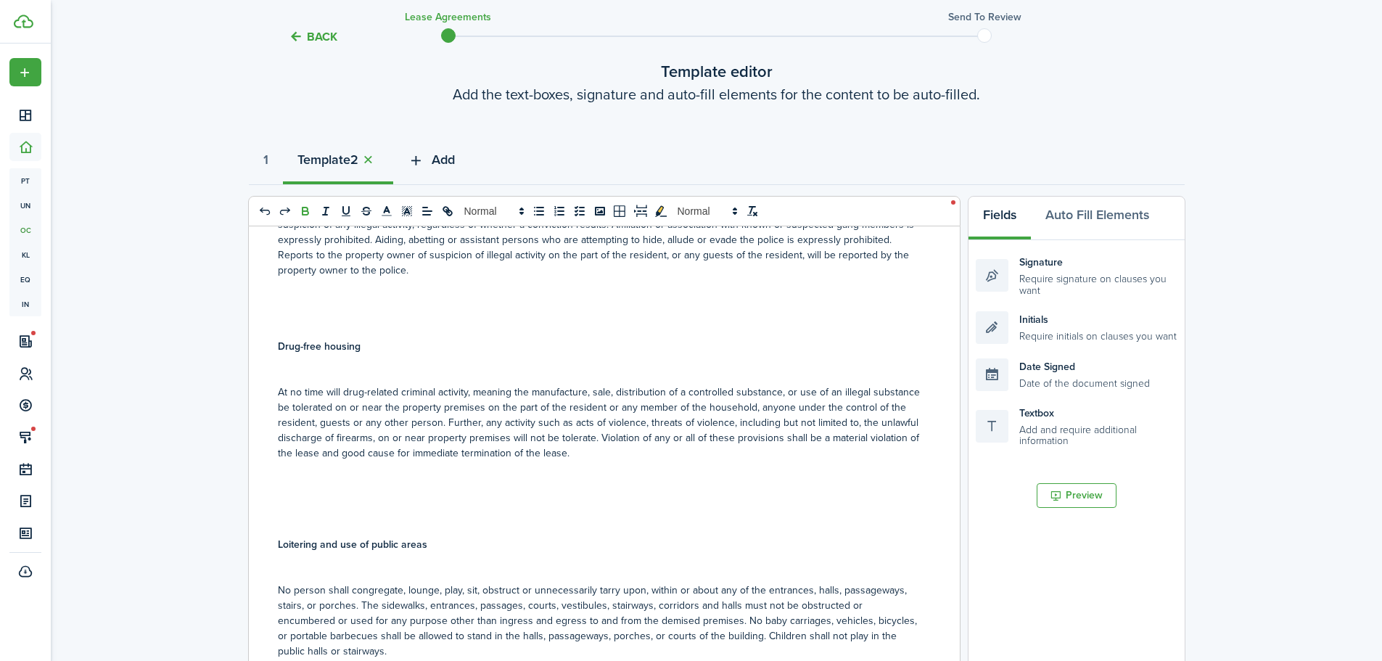
click at [455, 161] on span "Add" at bounding box center [443, 160] width 23 height 20
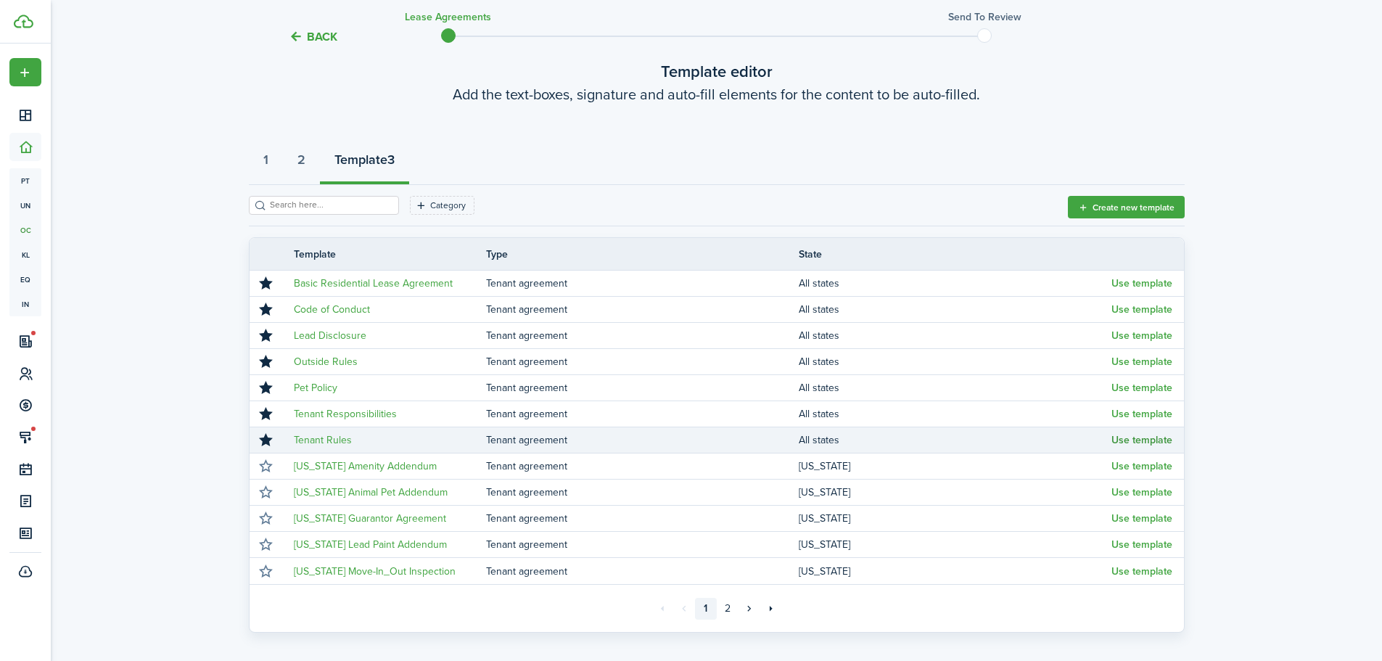
click at [1117, 440] on button "Use template" at bounding box center [1142, 441] width 61 height 12
click at [1117, 440] on body "Create New Dashboard Portfolio pt Properties un Units oc Occupancy Tracker New …" at bounding box center [691, 244] width 1382 height 661
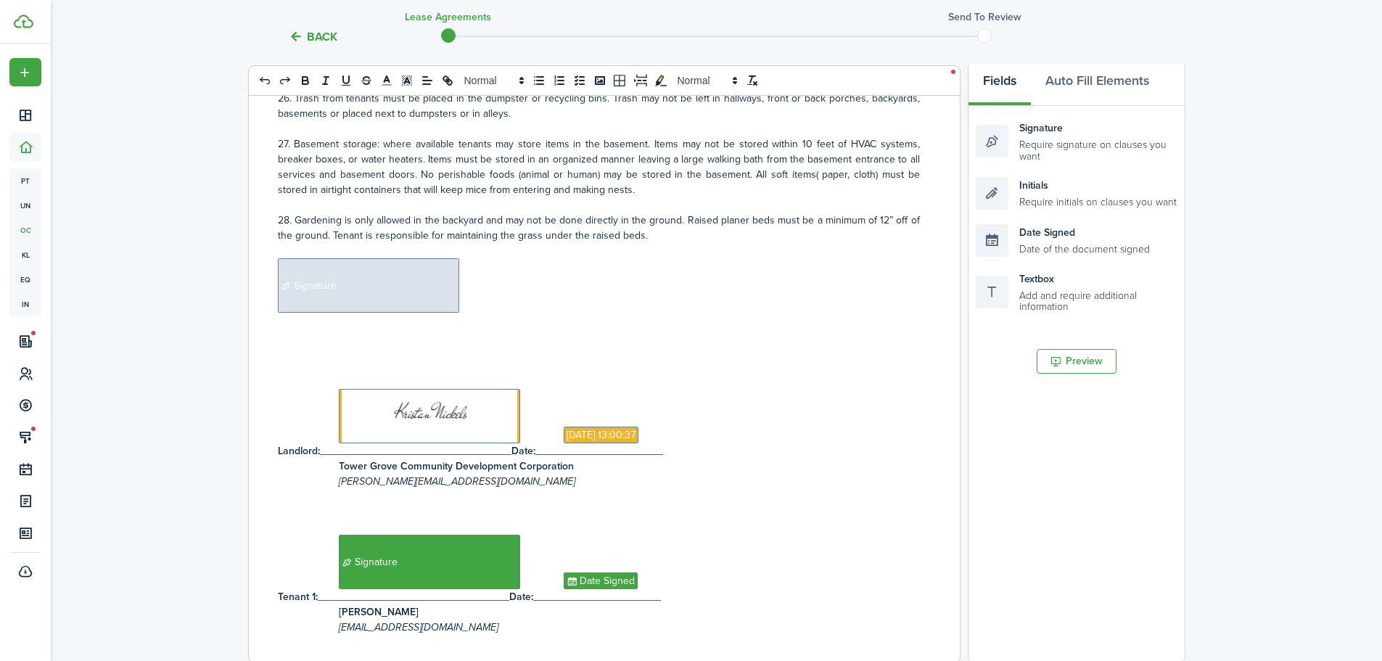
scroll to position [1074, 0]
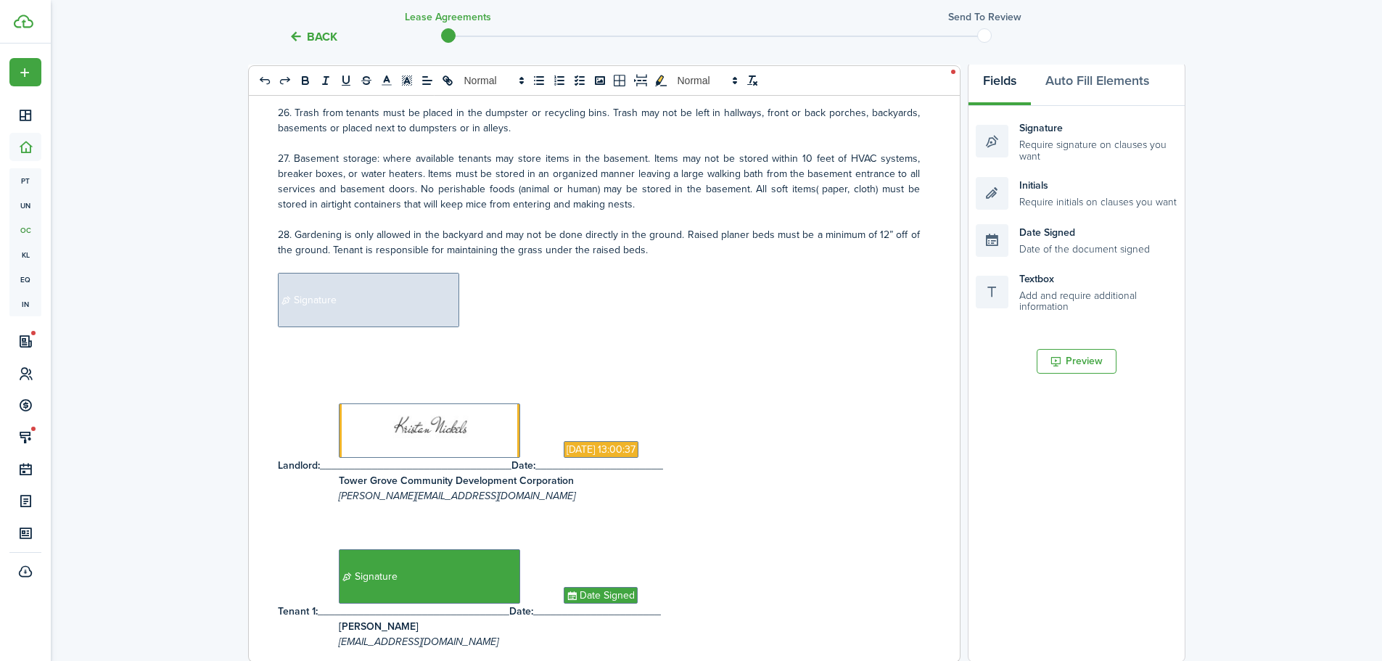
click at [390, 292] on span "Signature" at bounding box center [368, 300] width 181 height 54
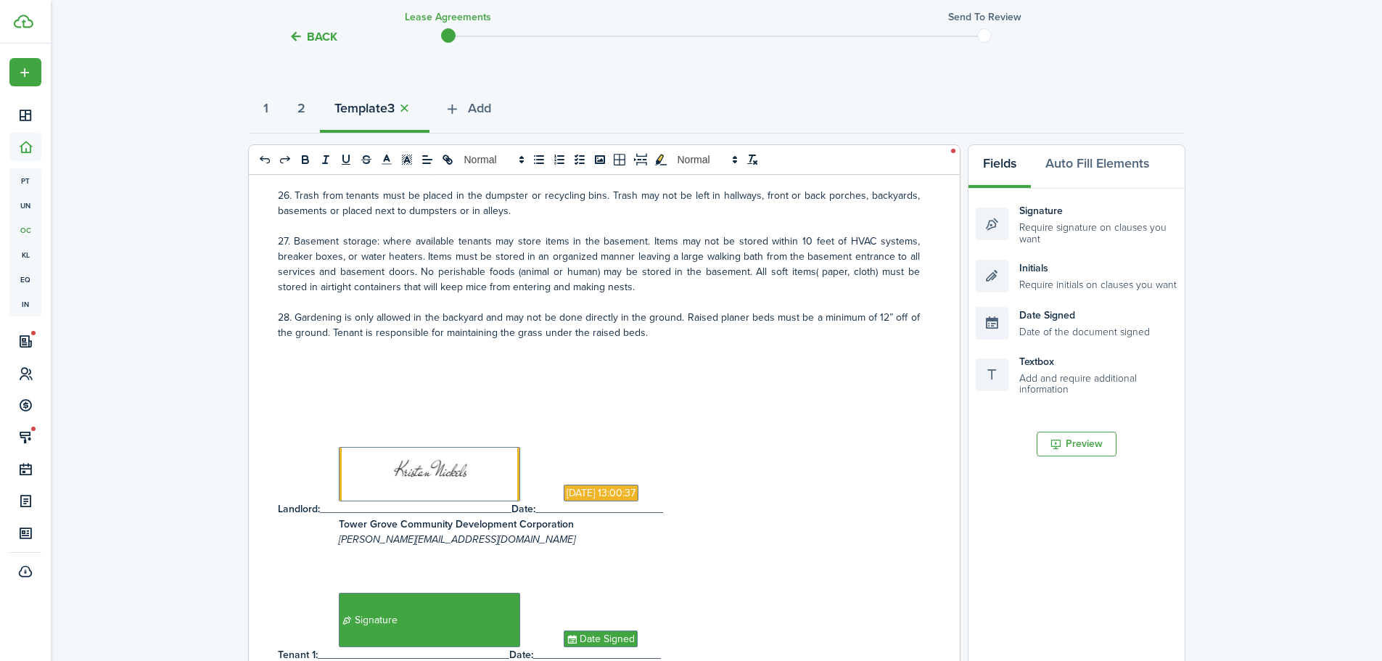
scroll to position [86, 0]
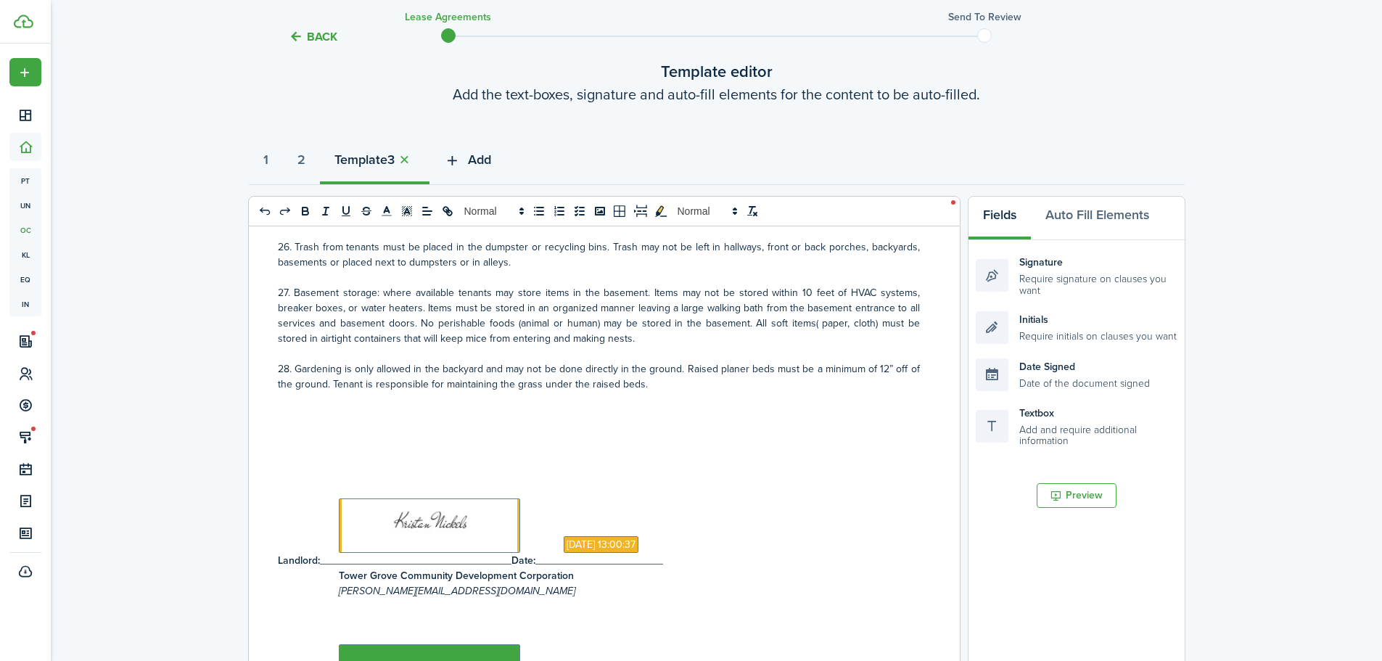
click at [488, 163] on span "Add" at bounding box center [479, 160] width 23 height 20
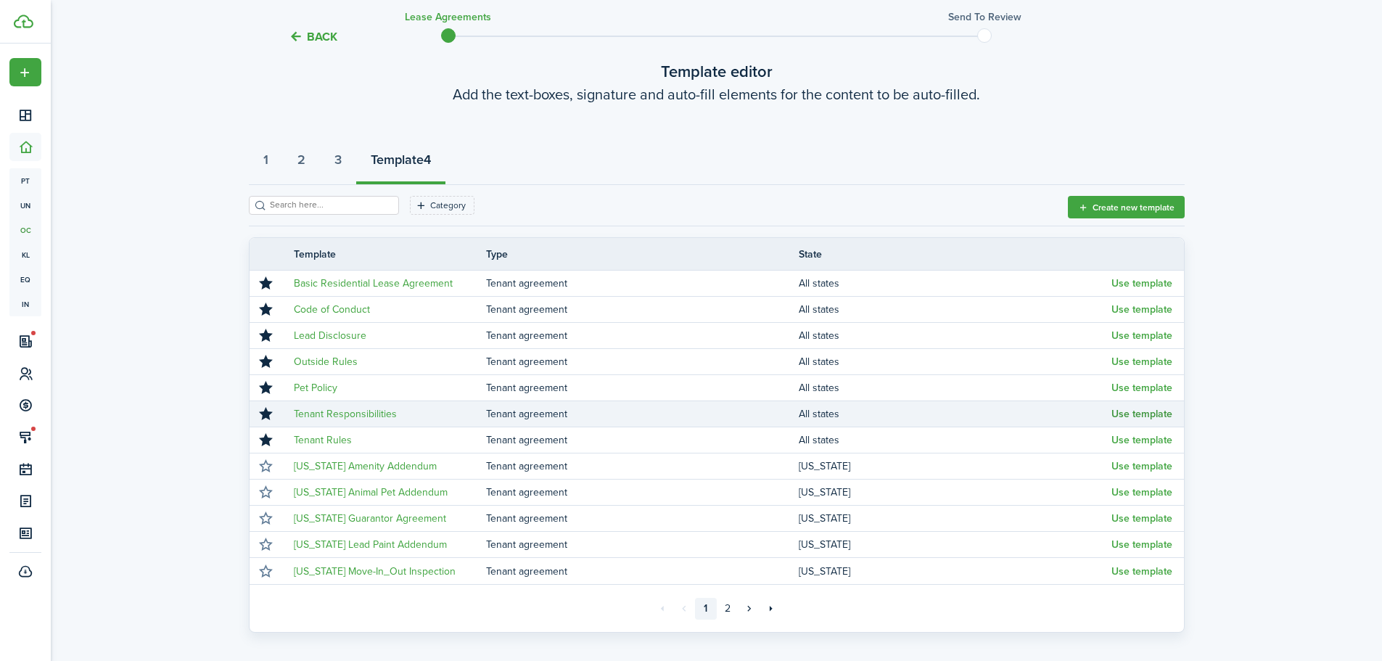
click at [1165, 414] on button "Use template" at bounding box center [1142, 414] width 61 height 12
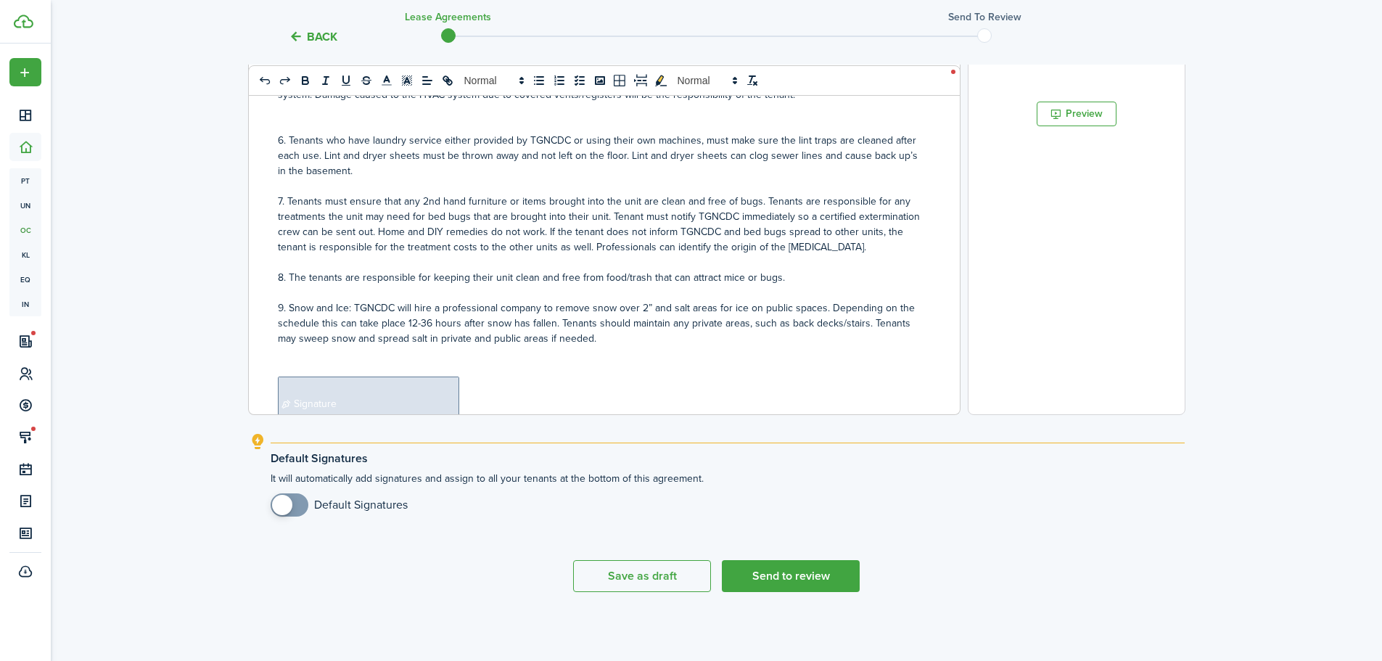
scroll to position [104, 0]
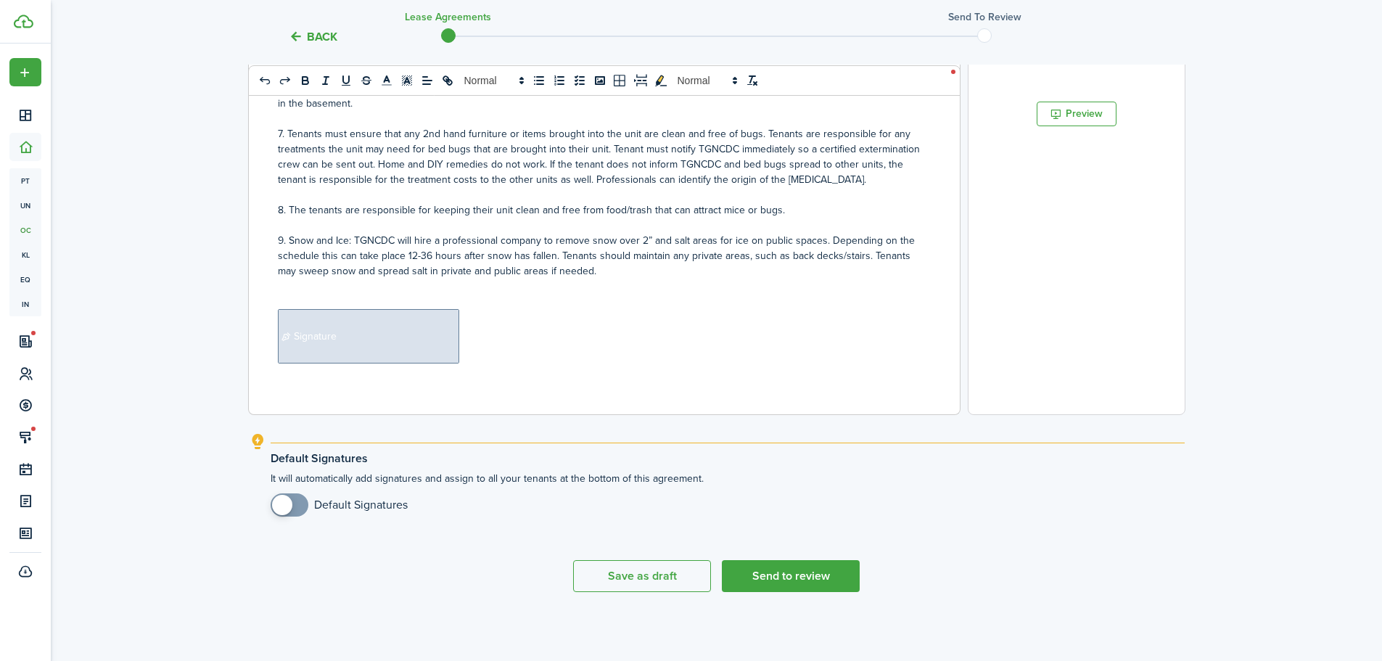
click at [412, 351] on span "Signature" at bounding box center [368, 336] width 181 height 54
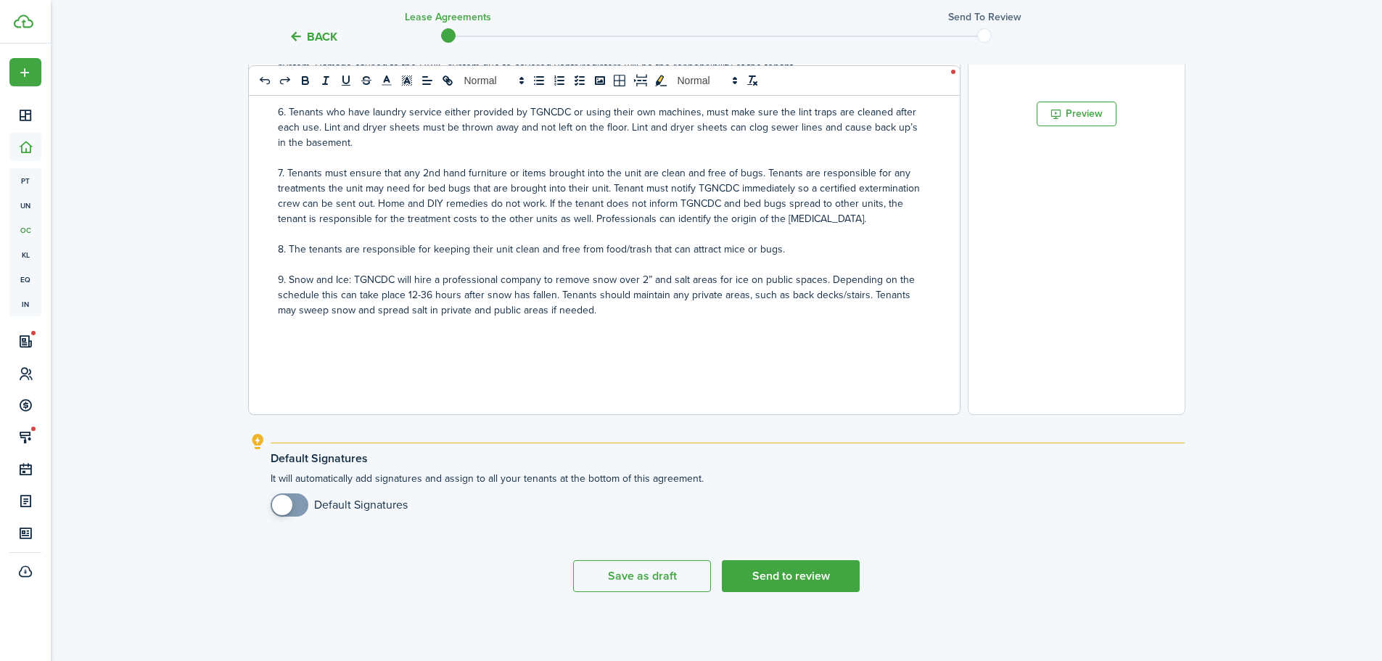
drag, startPoint x: 305, startPoint y: 502, endPoint x: 356, endPoint y: 499, distance: 50.9
checkbox input "true"
click at [297, 502] on span at bounding box center [289, 504] width 15 height 23
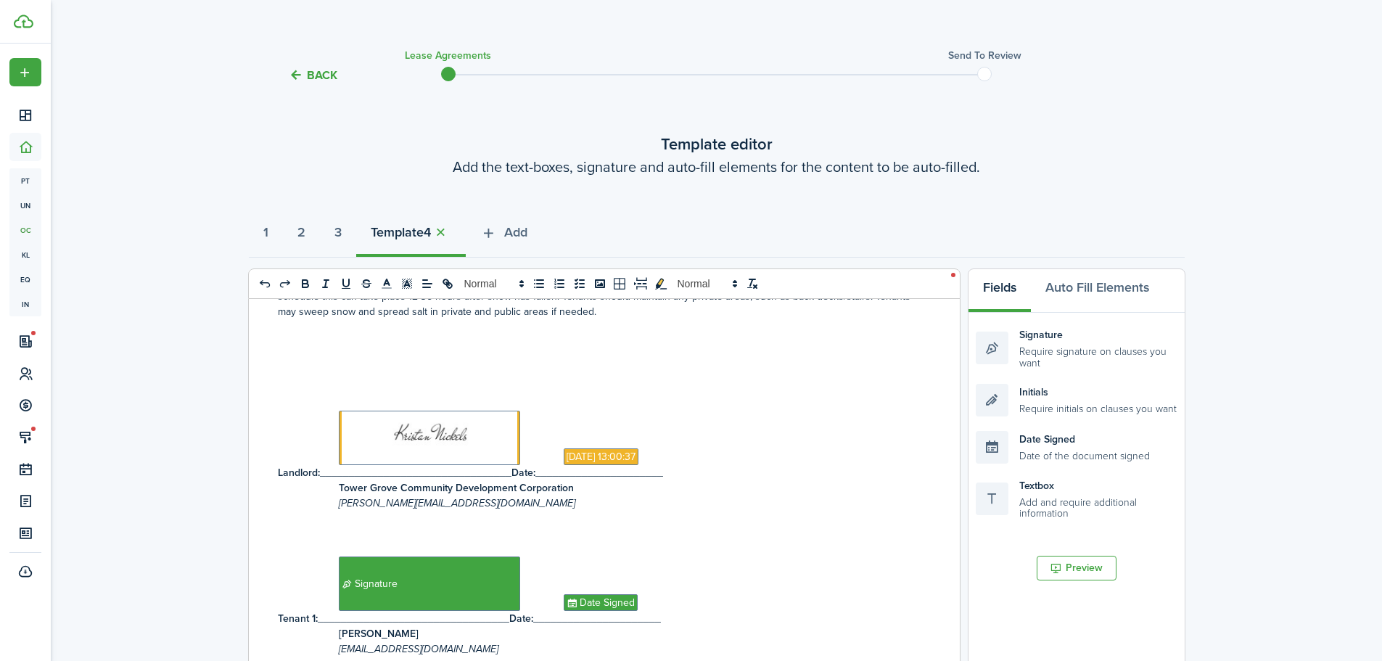
scroll to position [12, 0]
click at [527, 234] on span "Add" at bounding box center [515, 234] width 23 height 20
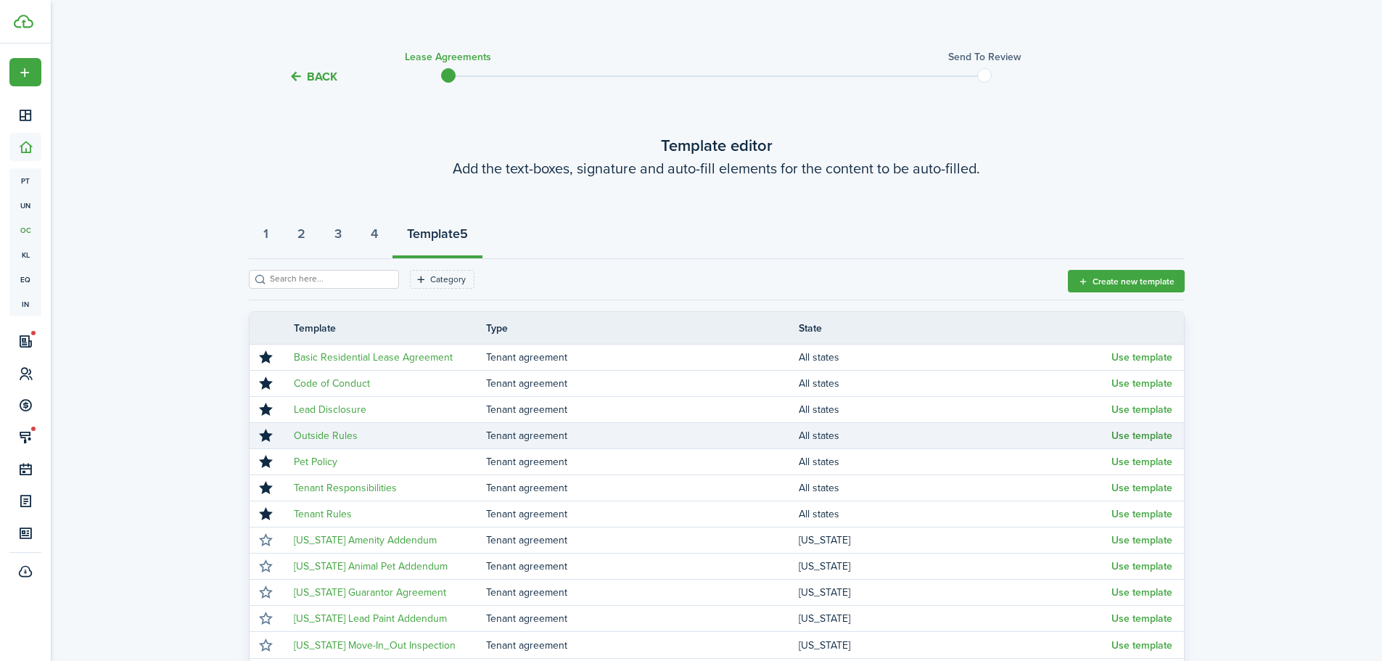
click at [1165, 437] on button "Use template" at bounding box center [1142, 436] width 61 height 12
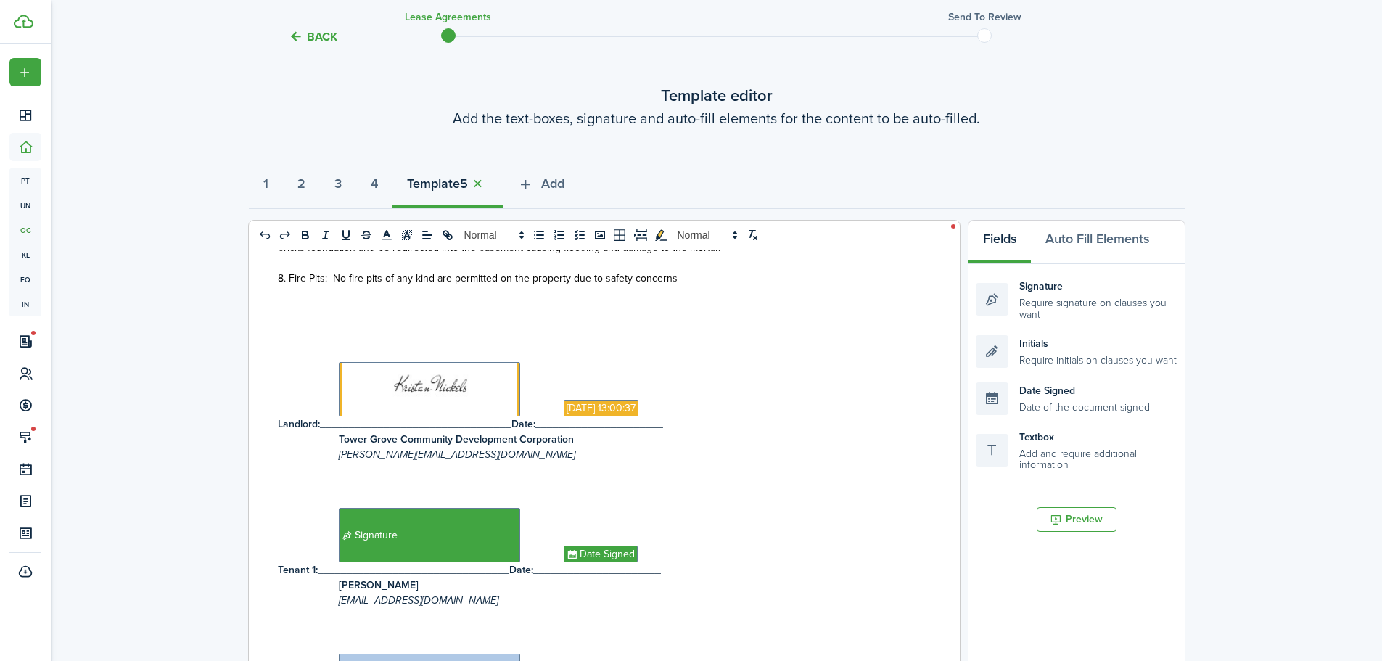
scroll to position [40, 0]
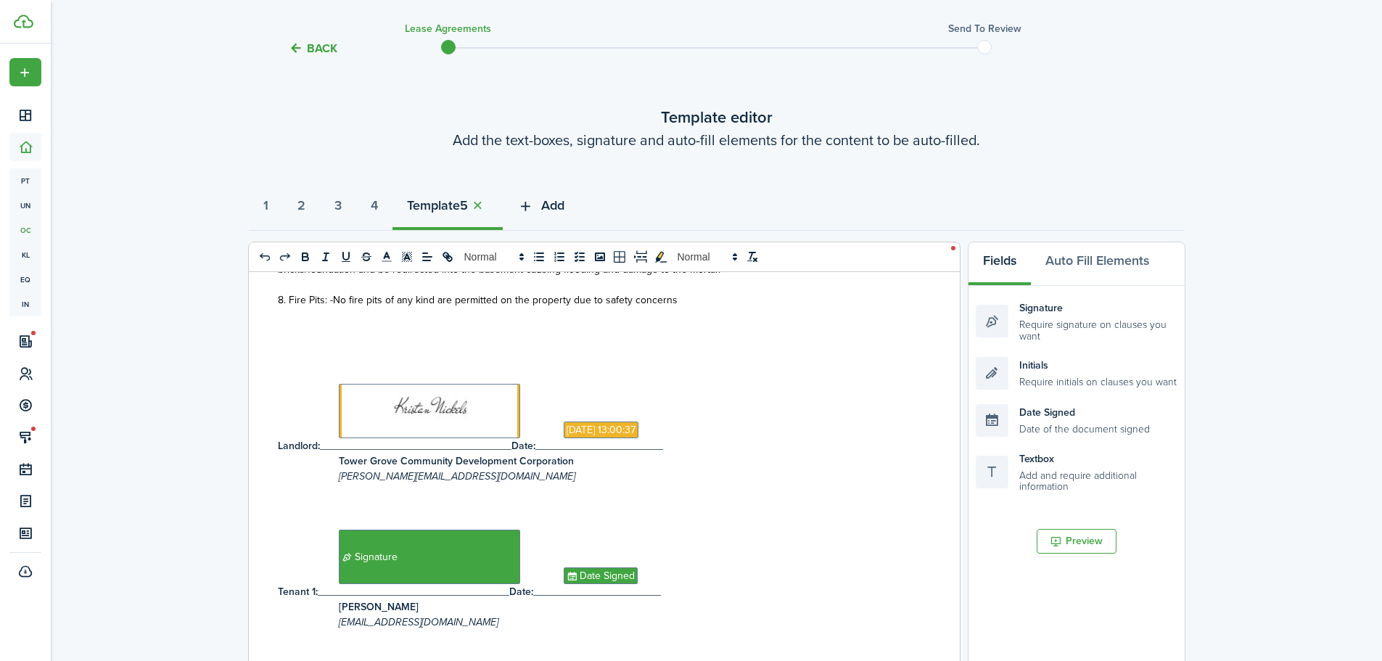
click at [564, 207] on span "Add" at bounding box center [552, 206] width 23 height 20
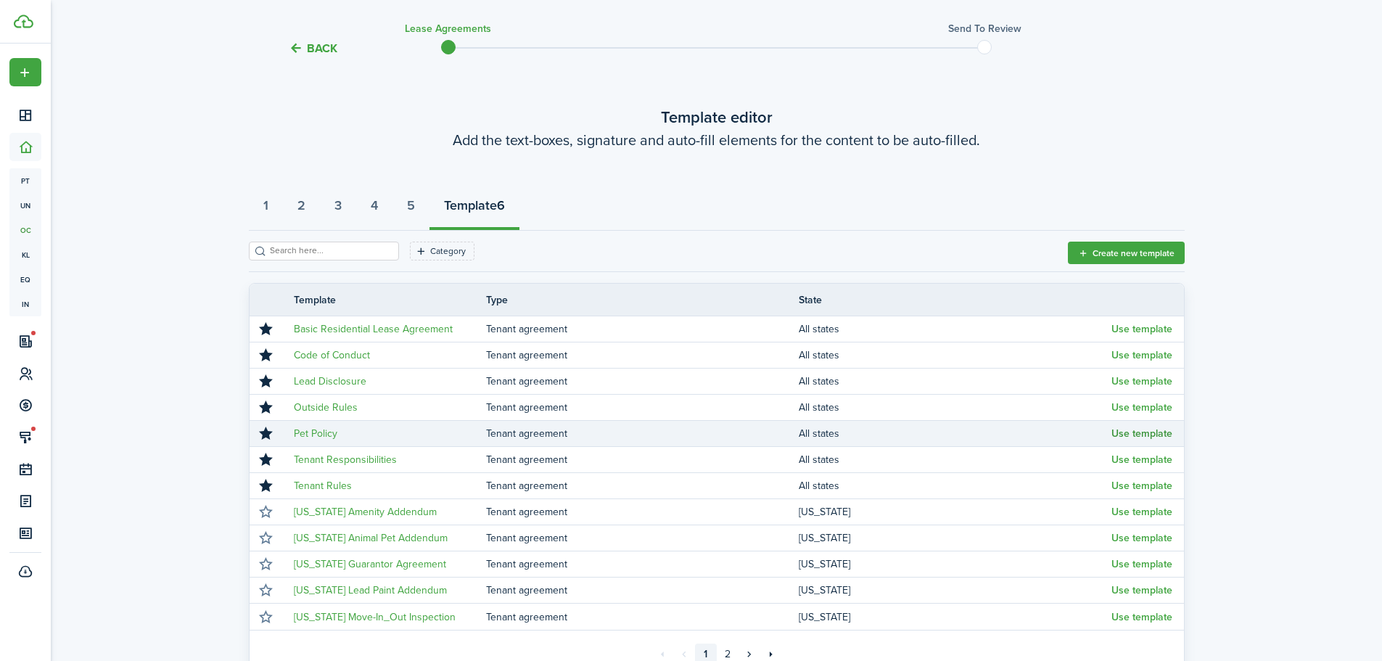
click at [1153, 438] on button "Use template" at bounding box center [1142, 434] width 61 height 12
click at [1153, 438] on body "Create New Dashboard Portfolio pt Properties un Units oc Occupancy Tracker New …" at bounding box center [691, 290] width 1382 height 661
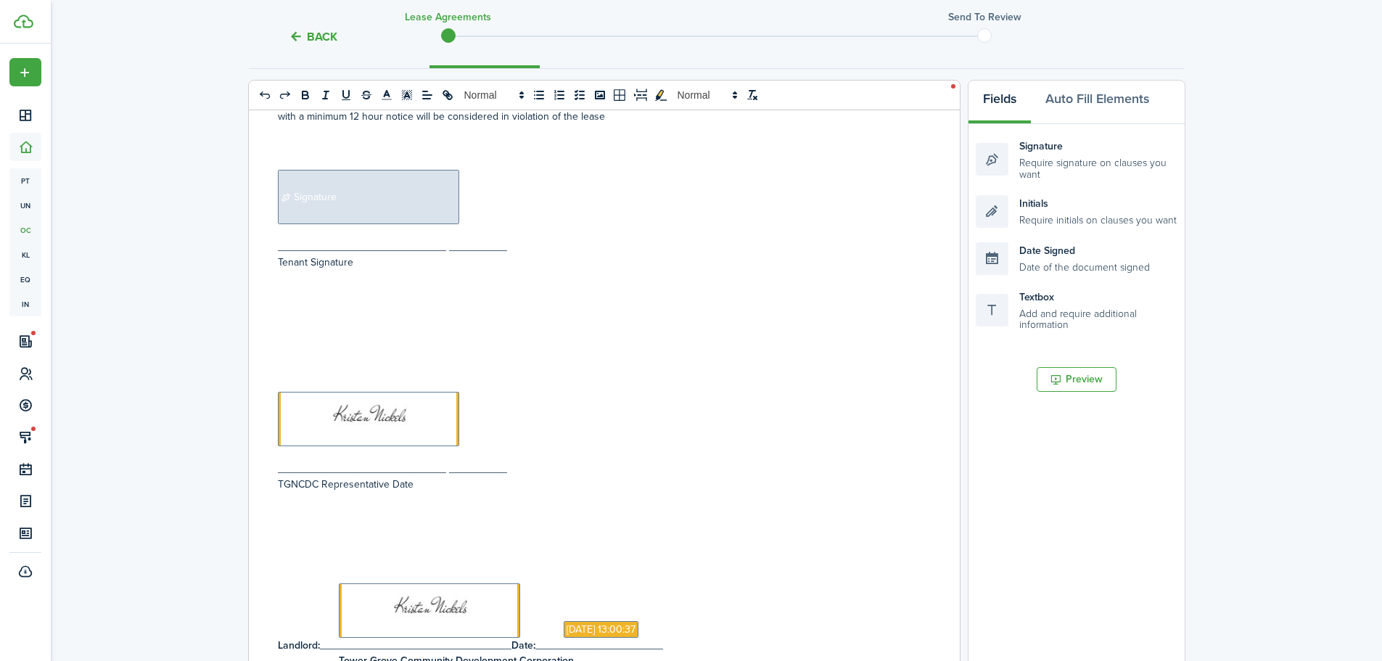
scroll to position [538, 0]
click at [303, 190] on span "Signature" at bounding box center [368, 199] width 181 height 54
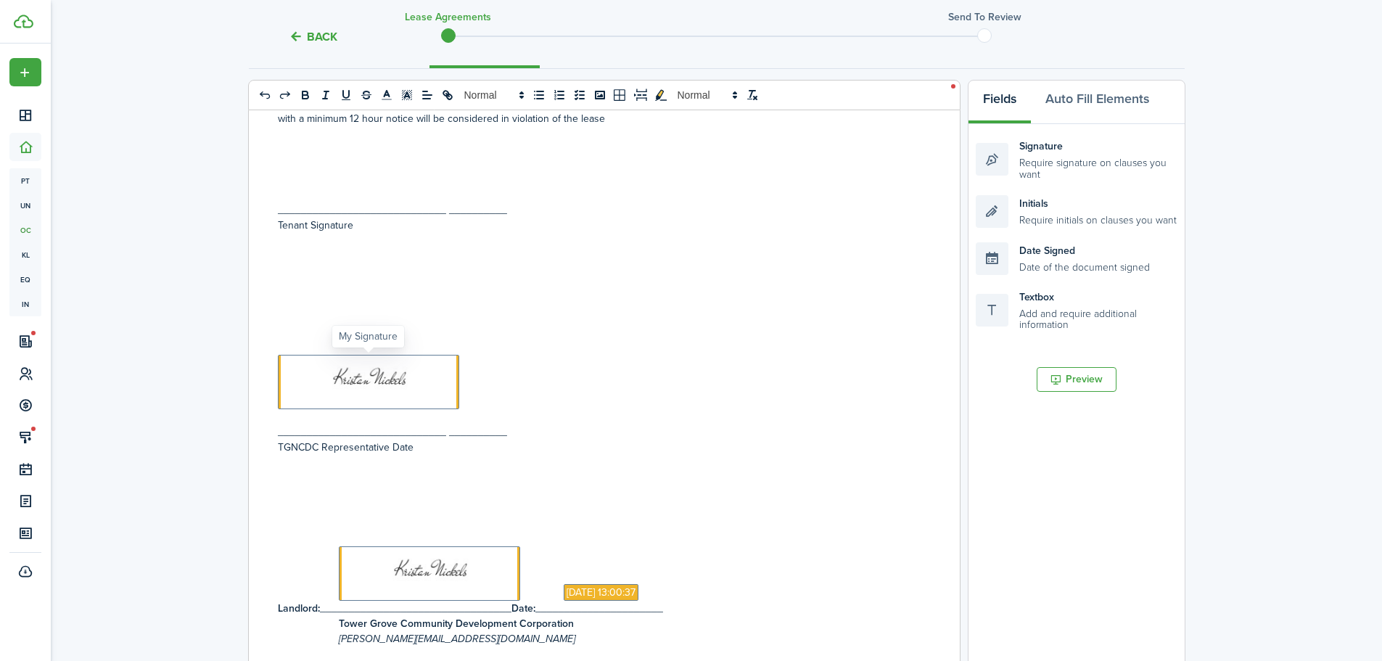
click at [333, 390] on span at bounding box center [368, 382] width 181 height 54
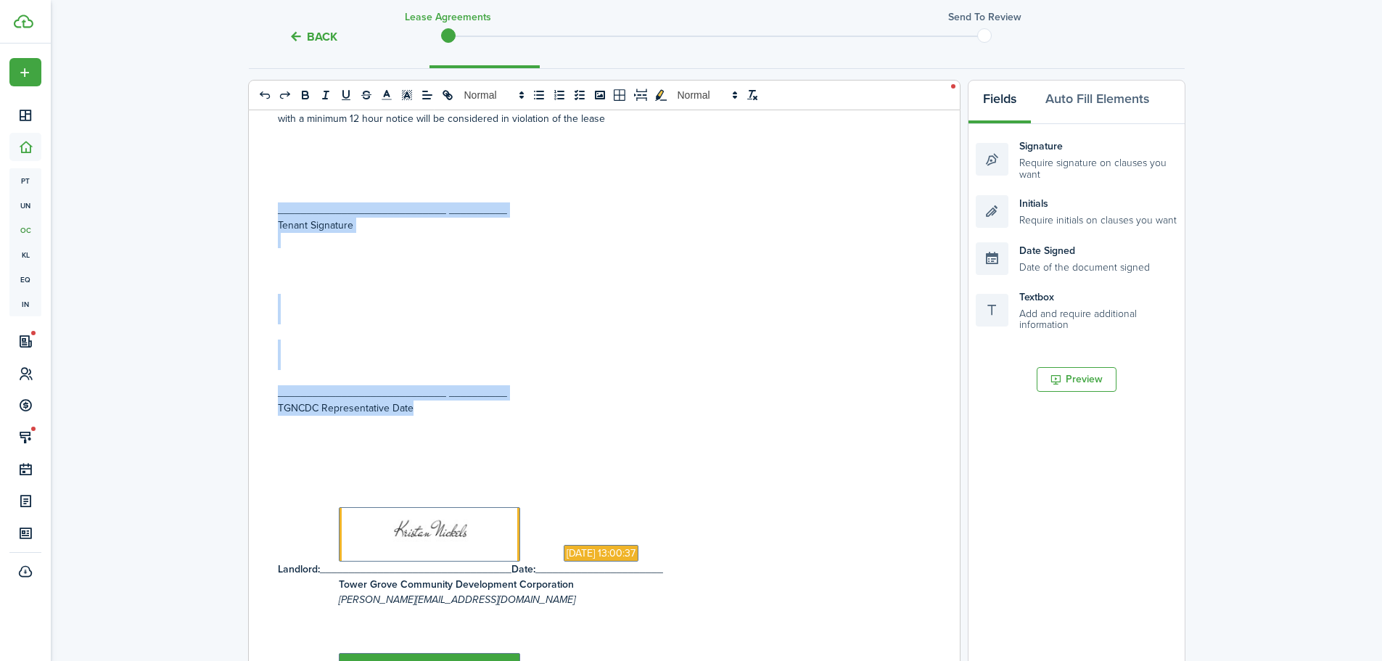
drag, startPoint x: 459, startPoint y: 411, endPoint x: 242, endPoint y: 210, distance: 296.3
click at [242, 210] on div "Back Lease Agreements Send to review Template editor Add the text-boxes, signat…" at bounding box center [716, 368] width 1331 height 1038
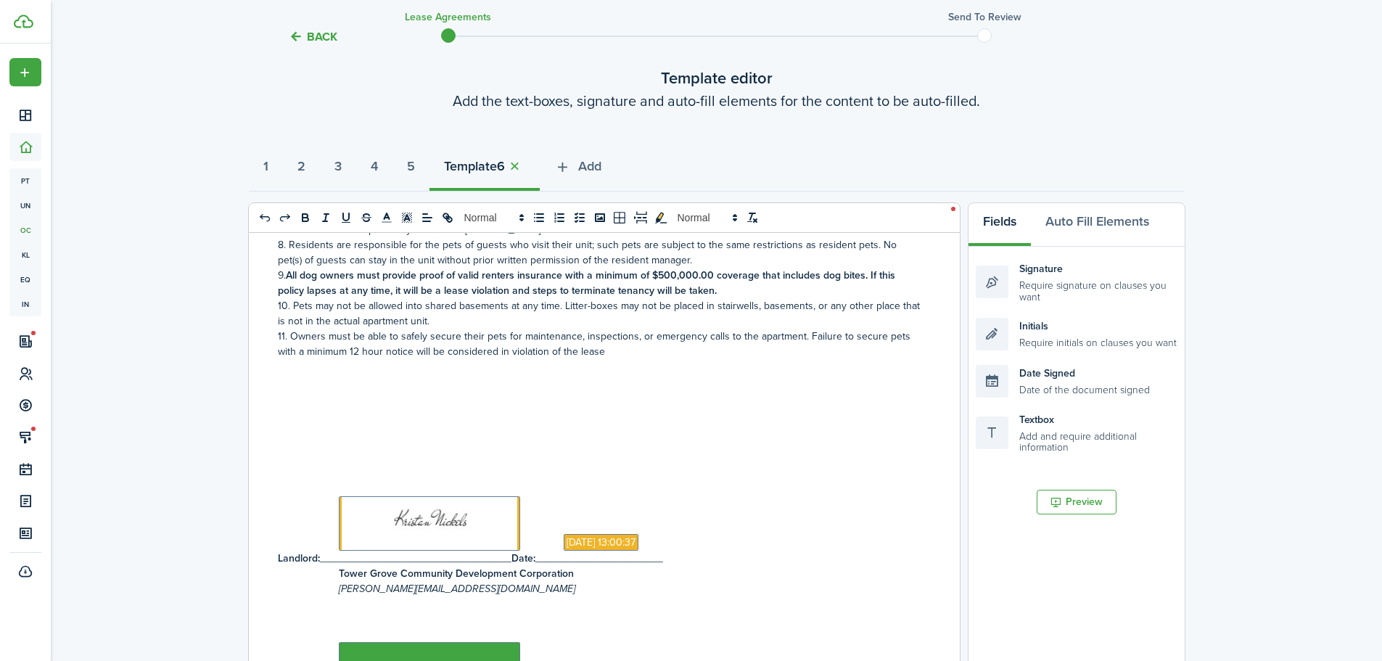
scroll to position [70, 0]
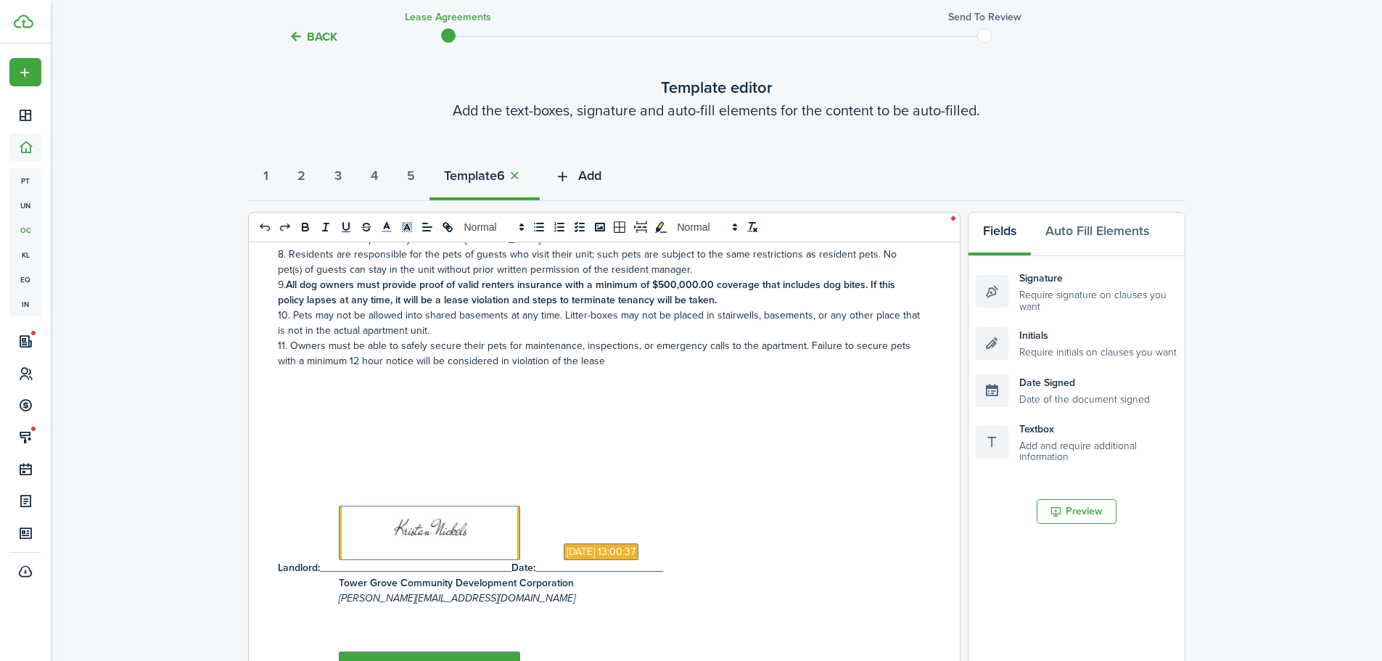
click at [601, 172] on span "Add" at bounding box center [589, 176] width 23 height 20
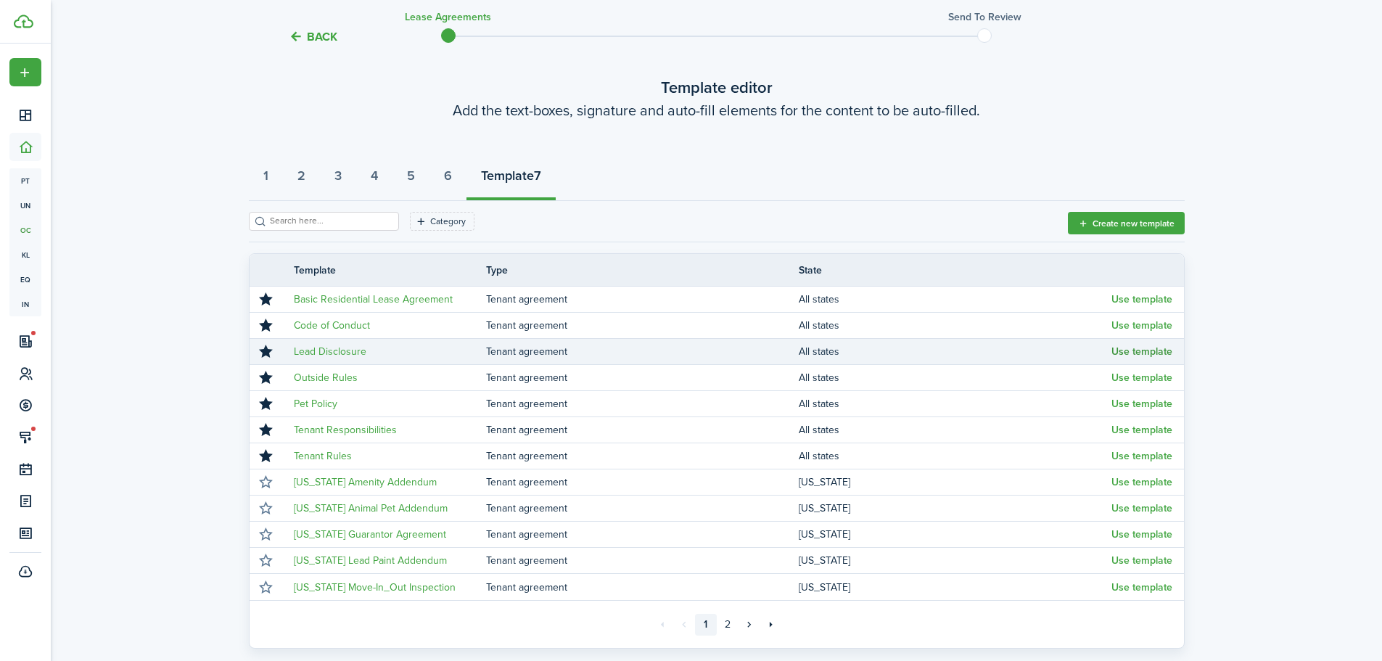
click at [1161, 348] on button "Use template" at bounding box center [1142, 352] width 61 height 12
click at [1161, 348] on body "Create New Dashboard Portfolio pt Properties un Units oc Occupancy Tracker New …" at bounding box center [691, 260] width 1382 height 661
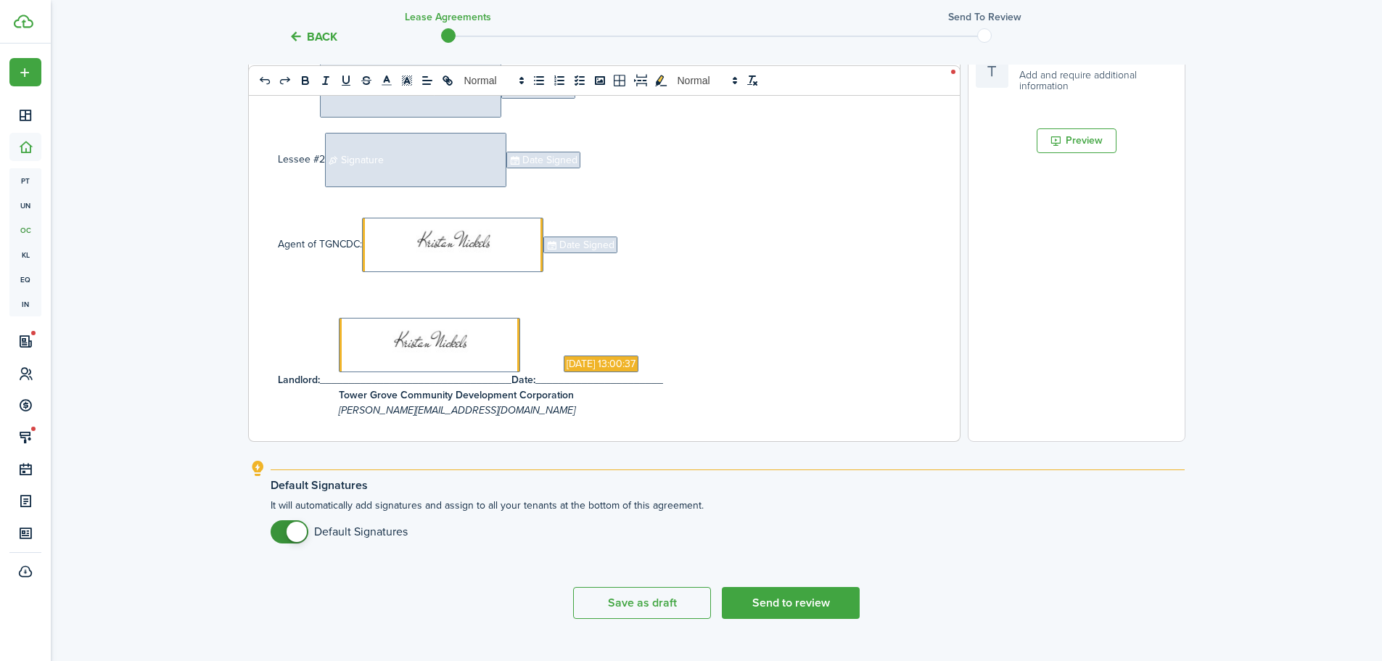
scroll to position [345, 0]
drag, startPoint x: 540, startPoint y: 260, endPoint x: 358, endPoint y: 200, distance: 190.9
click at [358, 203] on div "Disclosure of Information on Lead-Based Paint and/or Lead-Based Paint Hazards L…" at bounding box center [599, 157] width 700 height 570
click at [452, 231] on span at bounding box center [452, 242] width 181 height 54
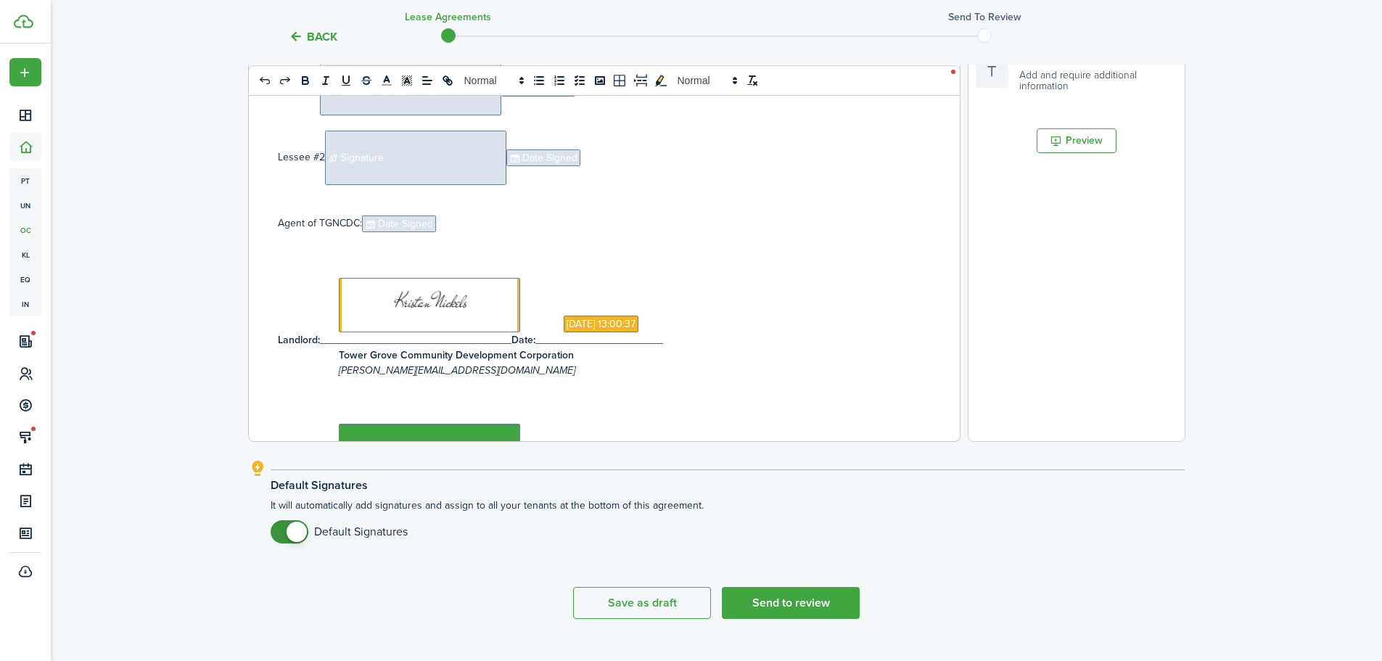
click at [424, 227] on span "Date Signed" at bounding box center [399, 223] width 74 height 17
drag, startPoint x: 391, startPoint y: 220, endPoint x: 259, endPoint y: 215, distance: 132.1
click at [259, 216] on div "Disclosure of Information on Lead-Based Paint and/or Lead-Based Paint Hazards L…" at bounding box center [599, 157] width 700 height 570
click at [367, 172] on span "Signature" at bounding box center [415, 158] width 181 height 54
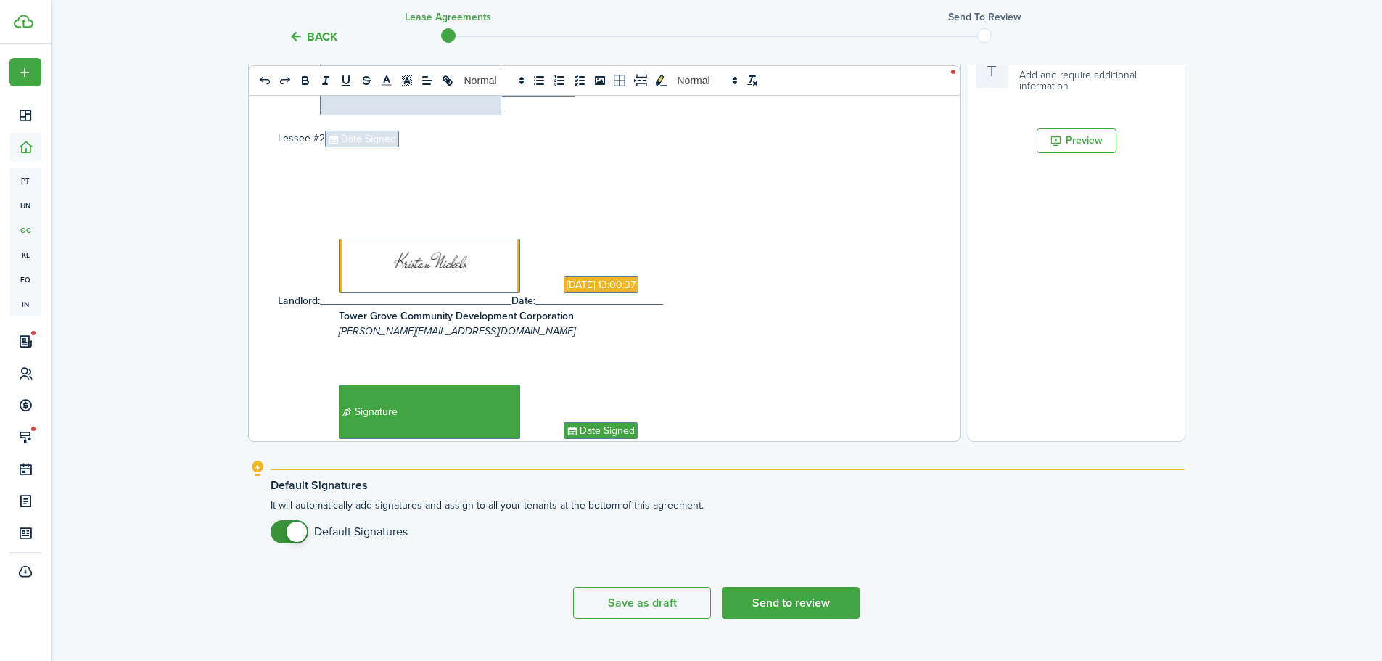
click at [372, 145] on span "Date Signed" at bounding box center [362, 139] width 74 height 17
drag, startPoint x: 335, startPoint y: 138, endPoint x: 225, endPoint y: 135, distance: 110.3
click at [225, 135] on div "Back Lease Agreements Send to review Template editor Add the text-boxes, signat…" at bounding box center [716, 129] width 1331 height 1038
drag, startPoint x: 385, startPoint y: 109, endPoint x: 401, endPoint y: 116, distance: 17.5
click at [386, 109] on span "Signature" at bounding box center [410, 88] width 181 height 54
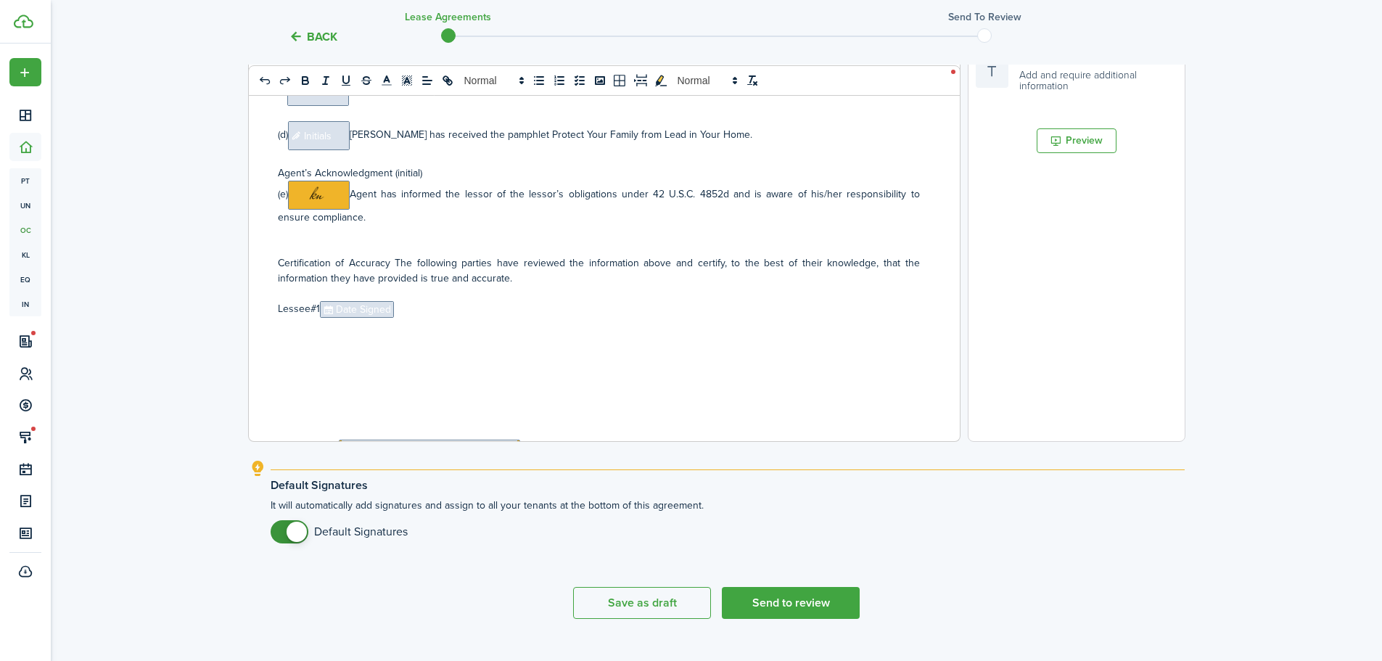
scroll to position [103, 0]
click at [383, 315] on span "Date Signed" at bounding box center [357, 311] width 74 height 17
drag, startPoint x: 353, startPoint y: 313, endPoint x: 250, endPoint y: 311, distance: 103.1
click at [252, 312] on div "Disclosure of Information on Lead-Based Paint and/or Lead-Based Paint Hazards L…" at bounding box center [599, 157] width 700 height 570
click at [328, 136] on span "Initials" at bounding box center [319, 137] width 62 height 29
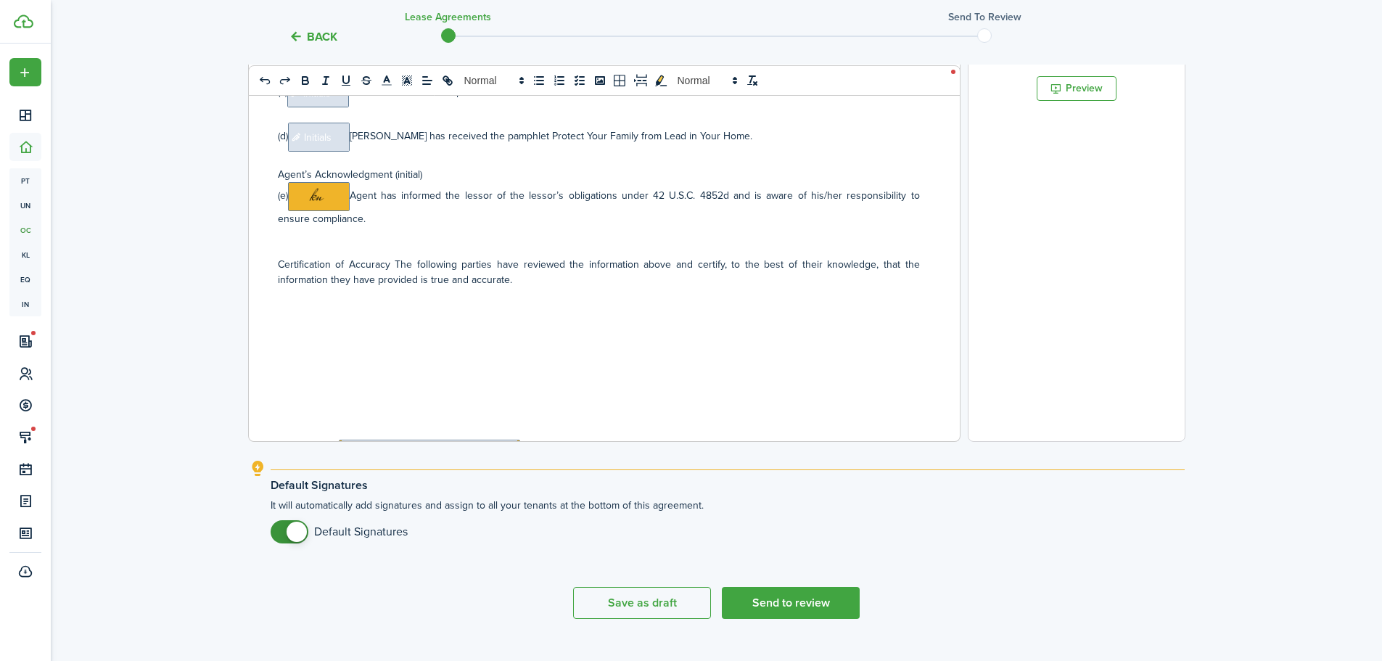
click at [330, 138] on span "Initials" at bounding box center [319, 137] width 62 height 29
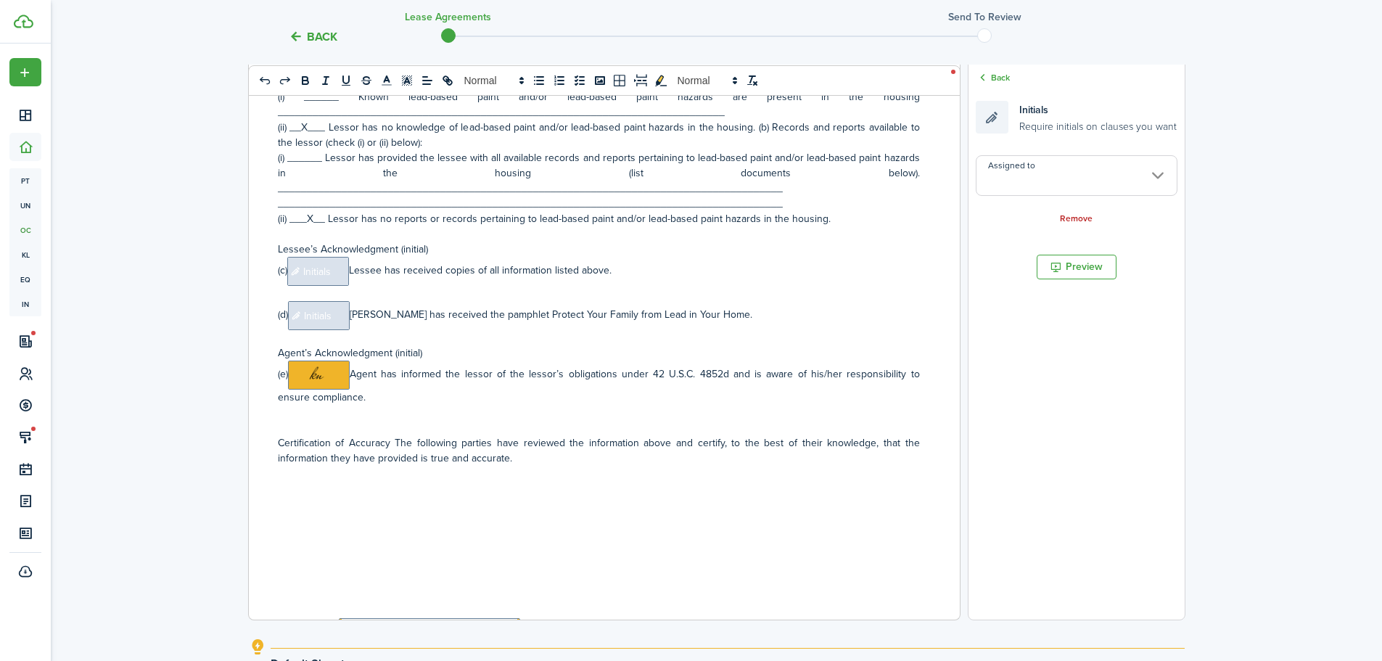
scroll to position [237, 0]
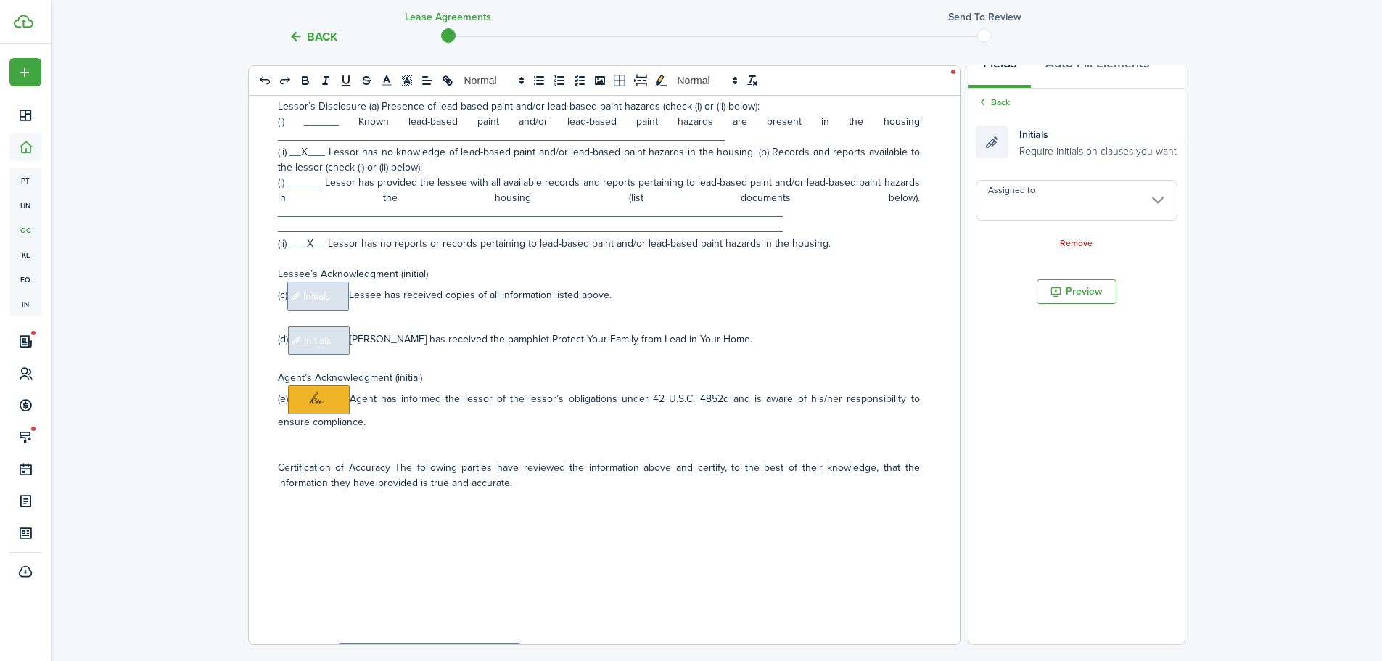
click at [1160, 200] on input "Assigned to" at bounding box center [1077, 200] width 202 height 41
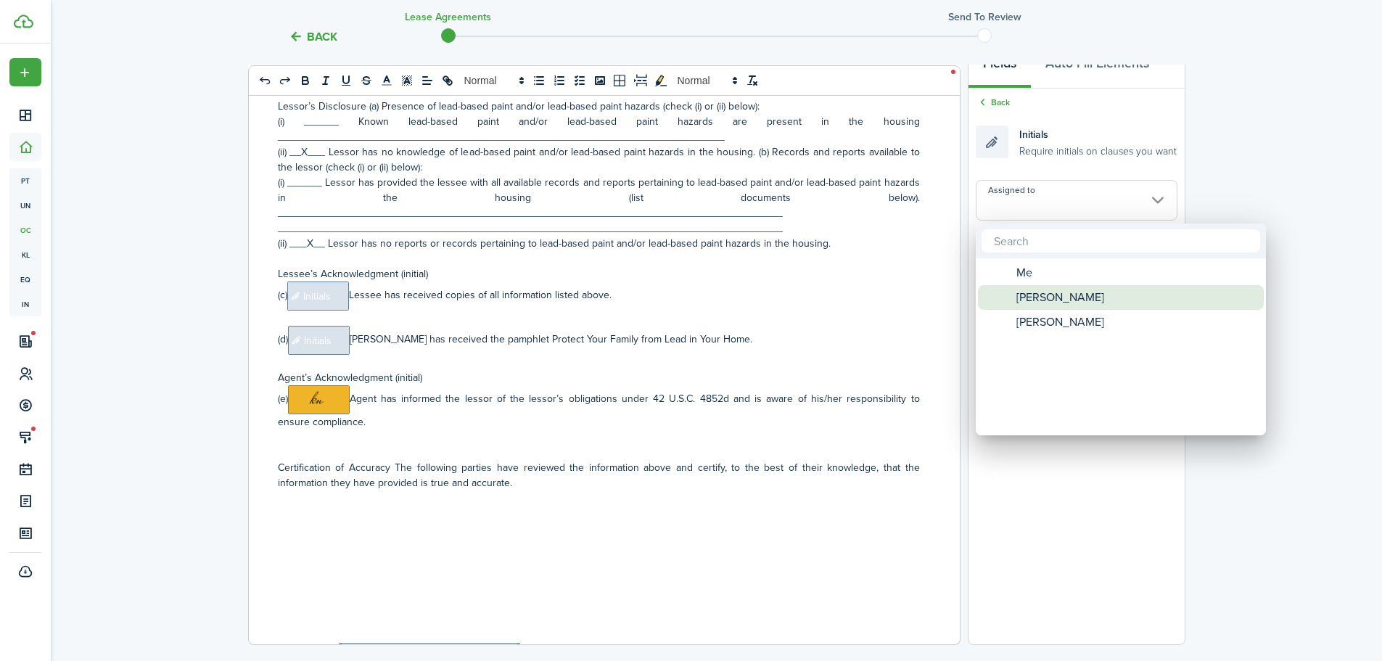
click at [1137, 286] on div "[PERSON_NAME]" at bounding box center [1126, 297] width 257 height 25
type input "[PERSON_NAME]"
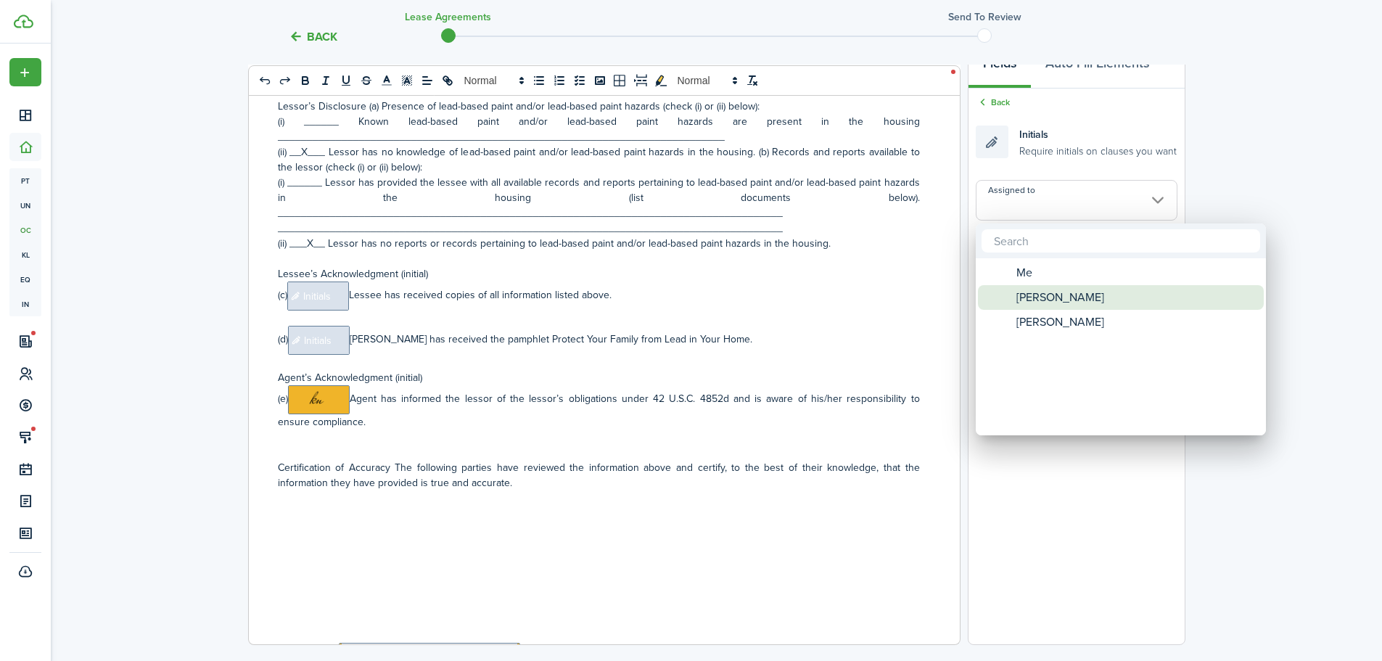
type input "[PERSON_NAME]"
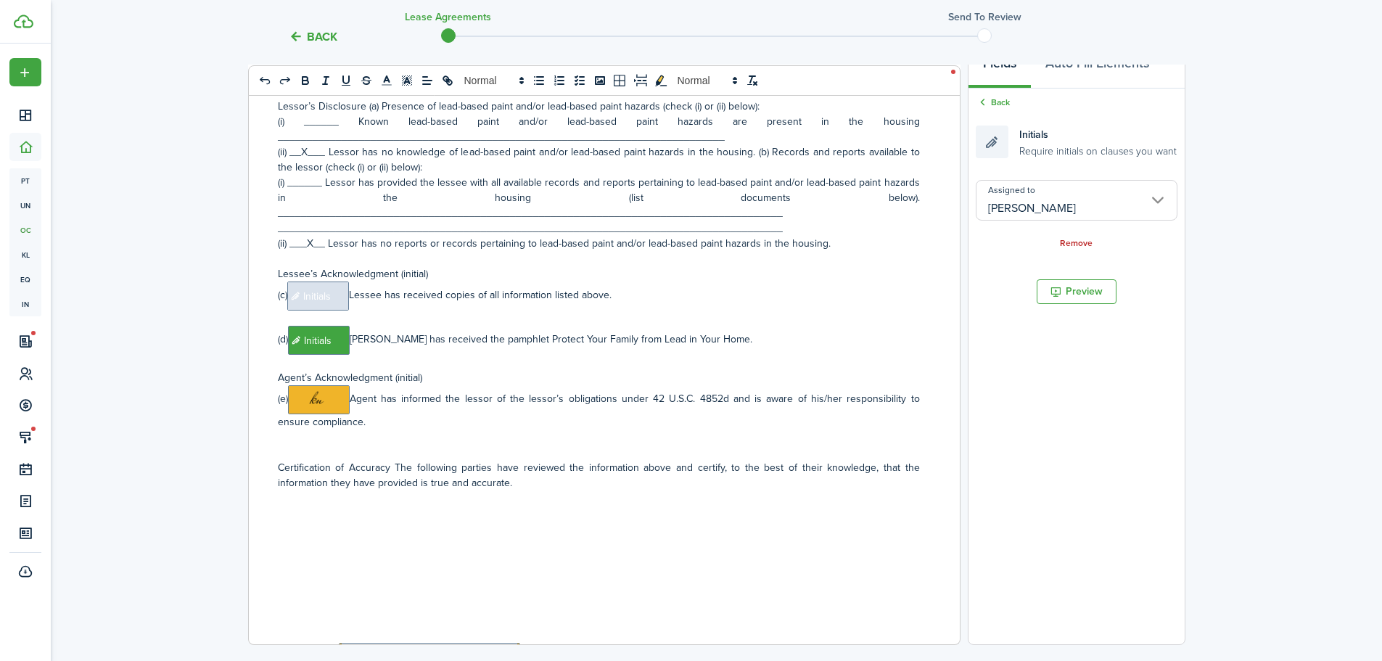
click at [314, 289] on span "Initials" at bounding box center [318, 296] width 62 height 29
click at [1141, 193] on input "Assigned to" at bounding box center [1077, 200] width 202 height 41
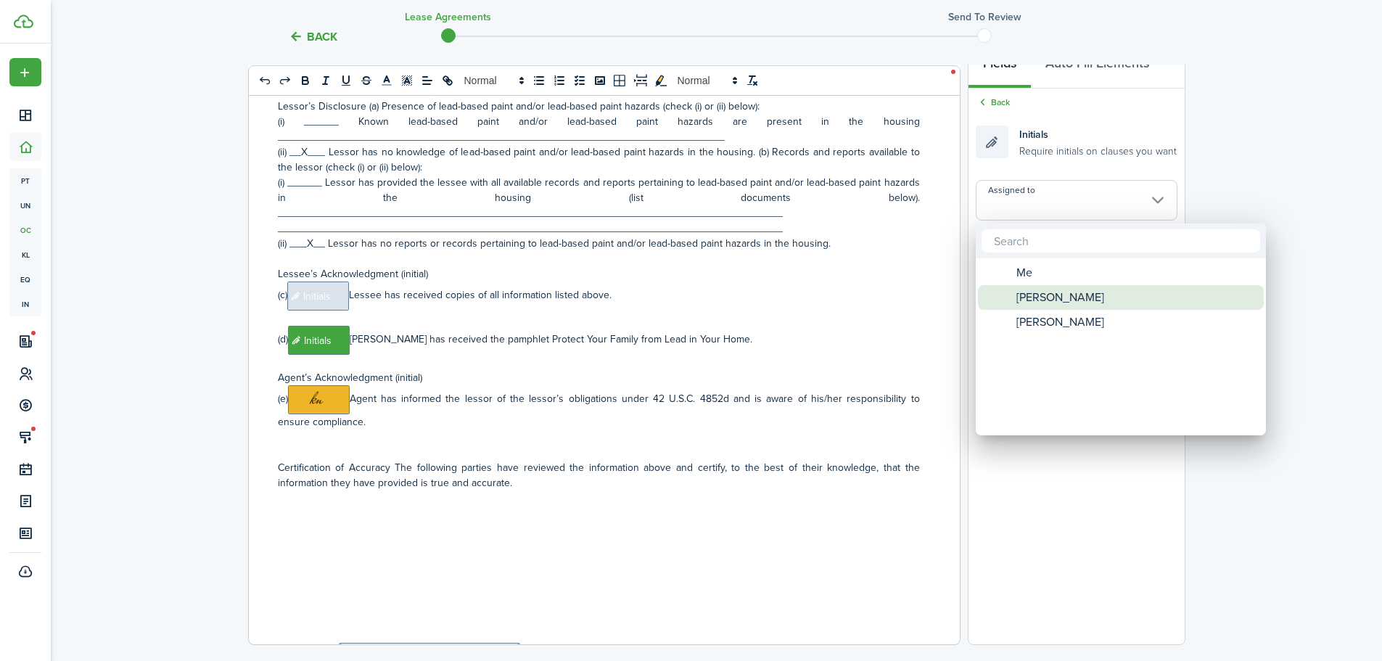
drag, startPoint x: 1070, startPoint y: 303, endPoint x: 1054, endPoint y: 305, distance: 16.8
click at [1072, 303] on span "[PERSON_NAME]" at bounding box center [1061, 297] width 88 height 25
type input "[PERSON_NAME]"
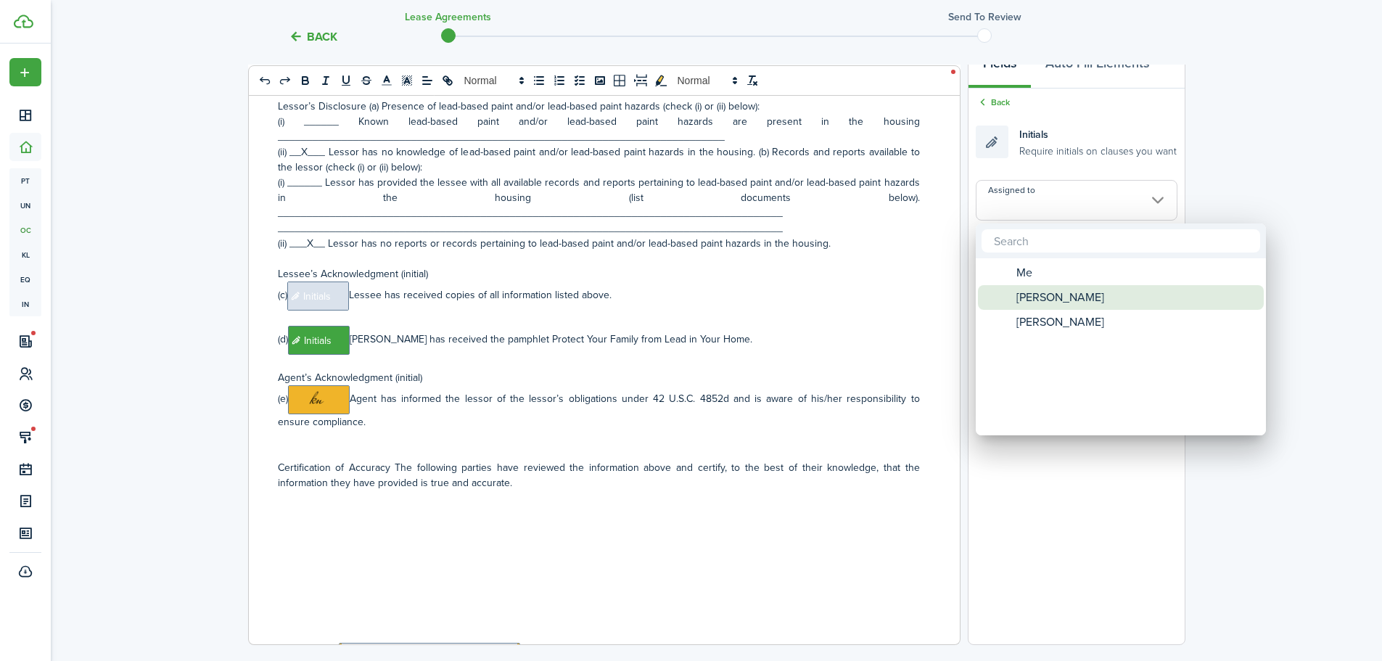
type input "[PERSON_NAME]"
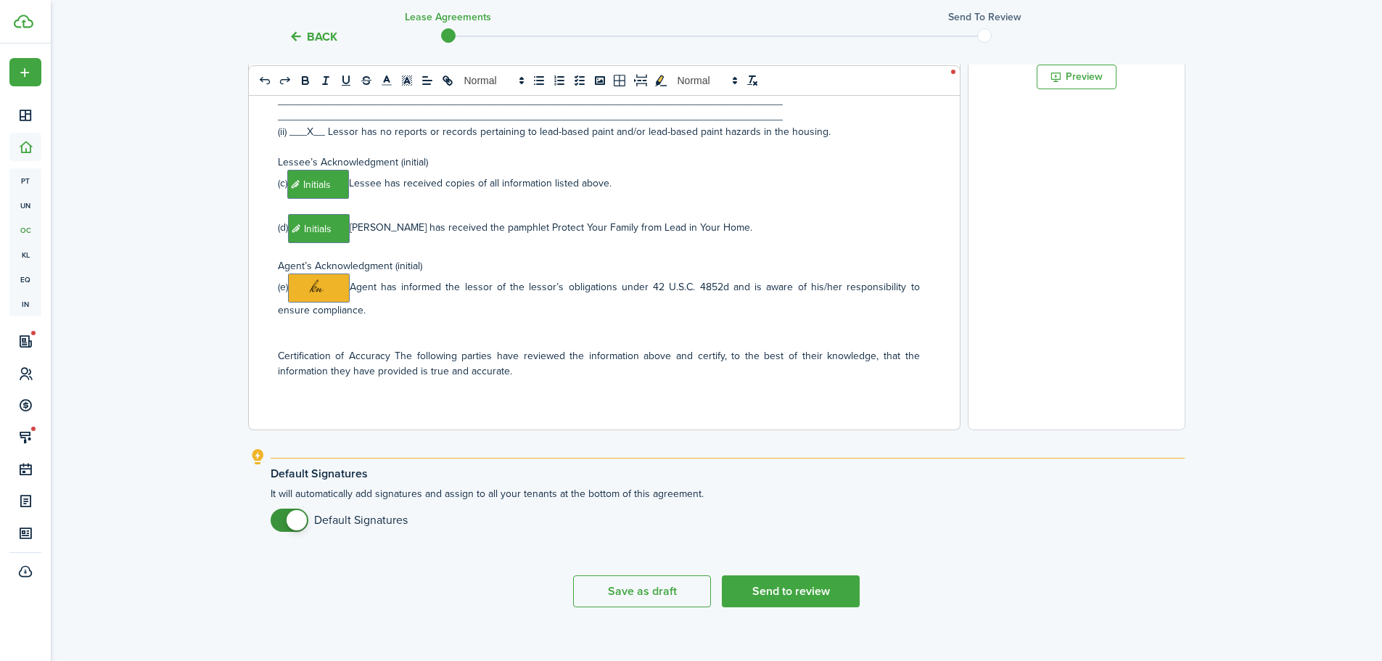
scroll to position [467, 0]
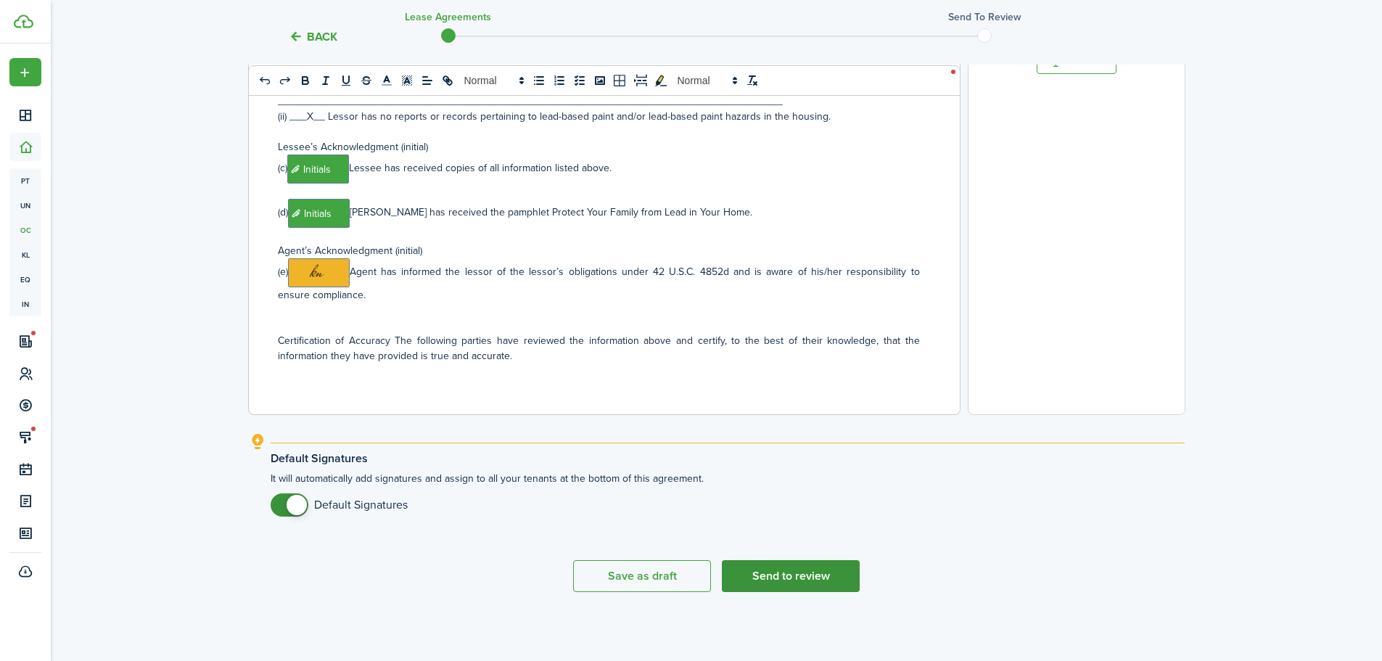
click at [832, 578] on button "Send to review" at bounding box center [791, 576] width 138 height 32
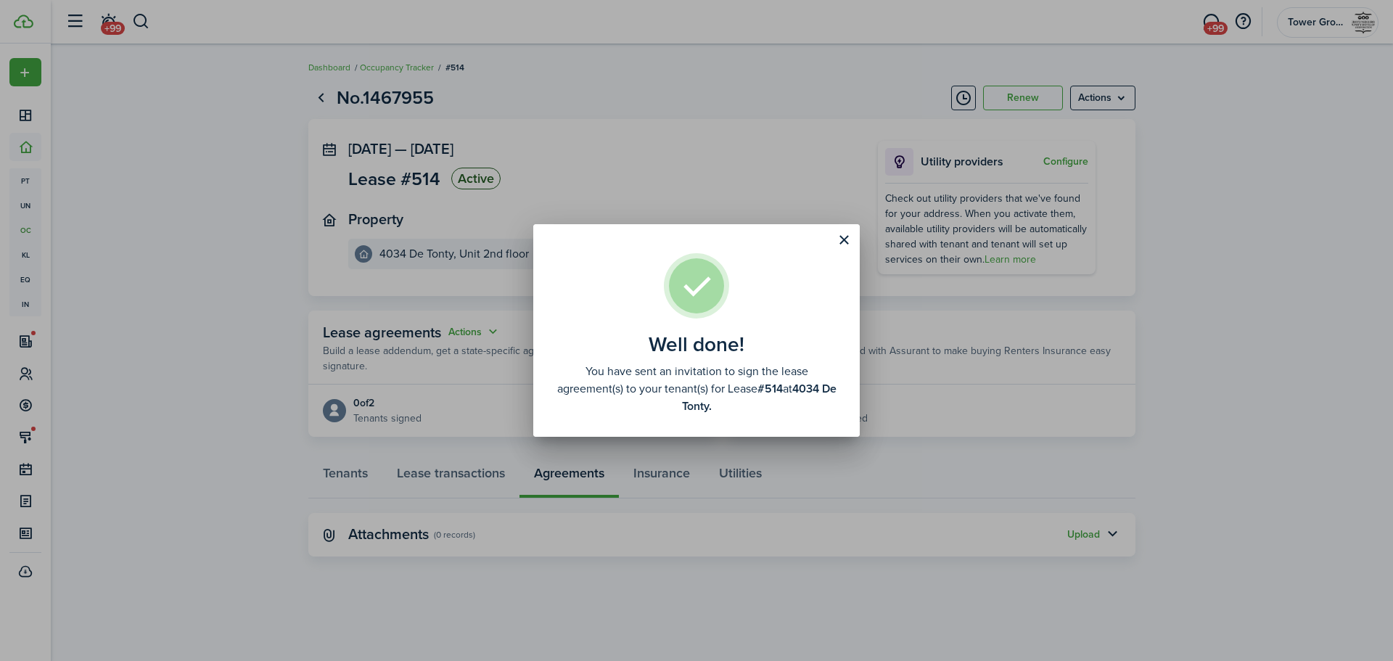
click at [345, 476] on div "Well done! You have sent an invitation to sign the lease agreement(s) to your t…" at bounding box center [696, 330] width 1393 height 661
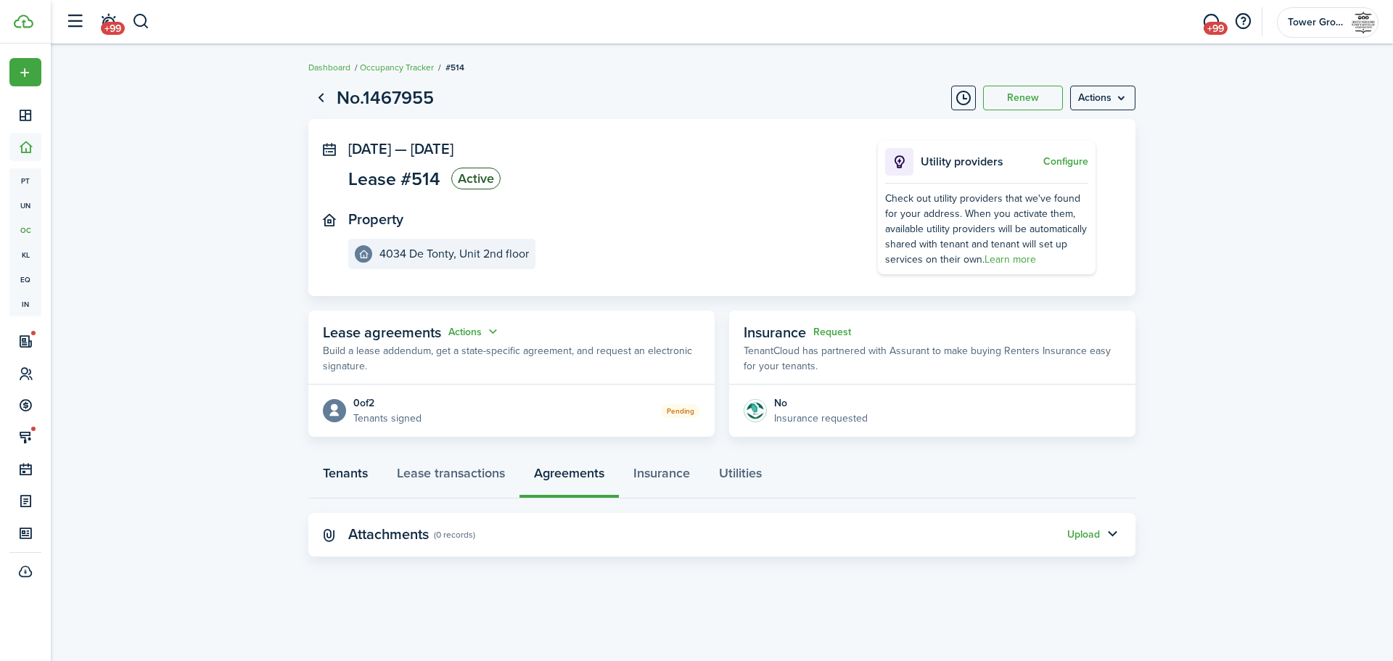
click at [345, 476] on link "Tenants" at bounding box center [345, 477] width 74 height 44
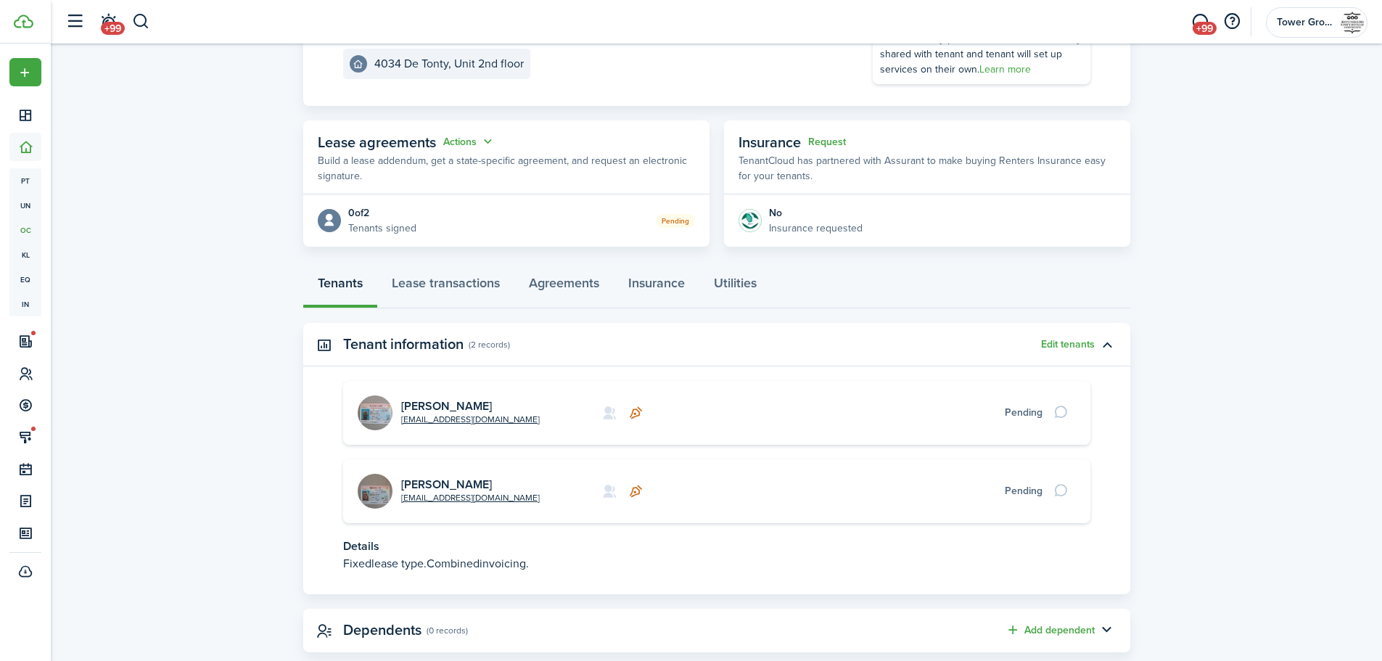
scroll to position [204, 0]
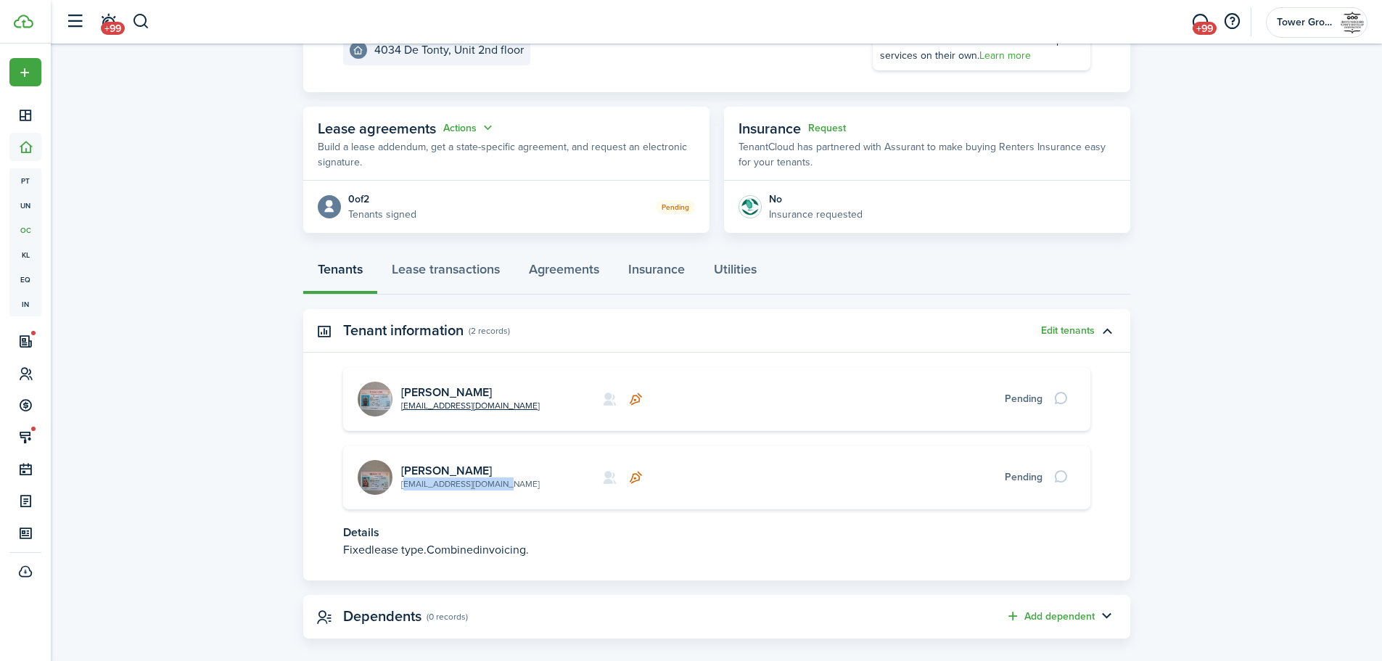
drag, startPoint x: 503, startPoint y: 483, endPoint x: 401, endPoint y: 482, distance: 101.6
click at [401, 482] on card-description "[EMAIL_ADDRESS][DOMAIN_NAME]" at bounding box center [497, 483] width 192 height 13
copy link "[EMAIL_ADDRESS][DOMAIN_NAME]"
